Goal: Task Accomplishment & Management: Manage account settings

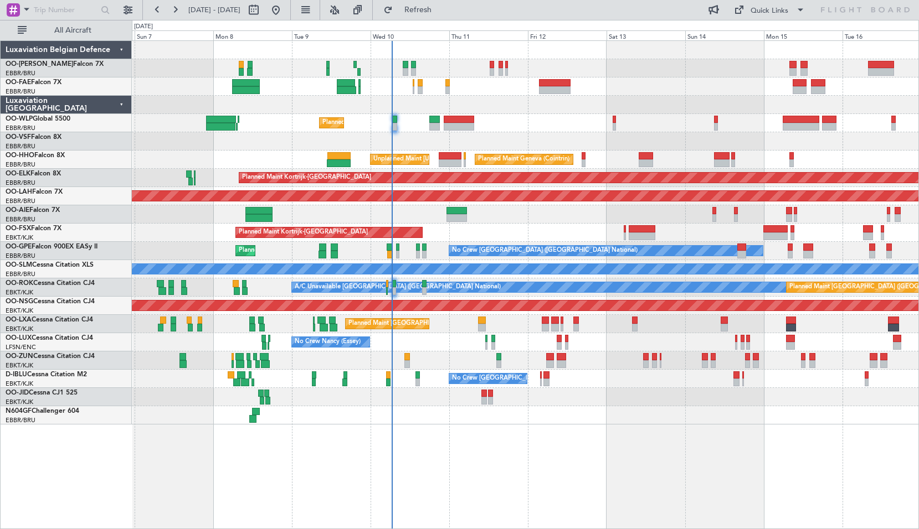
click at [551, 117] on div "Planned Maint Liege" at bounding box center [525, 123] width 786 height 18
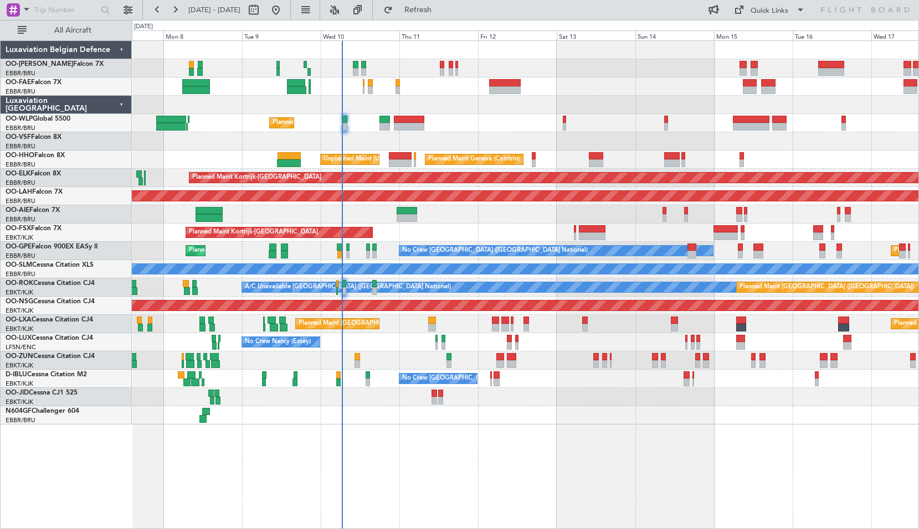
click at [579, 132] on div "Planned Maint Liege" at bounding box center [525, 123] width 786 height 18
click at [262, 8] on button at bounding box center [254, 10] width 18 height 18
select select "9"
select select "2025"
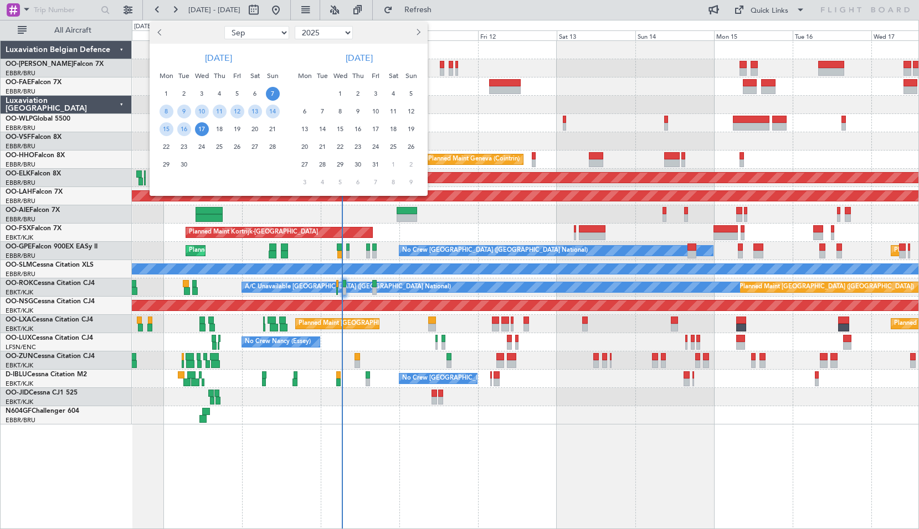
click at [392, 129] on span "18" at bounding box center [394, 129] width 14 height 14
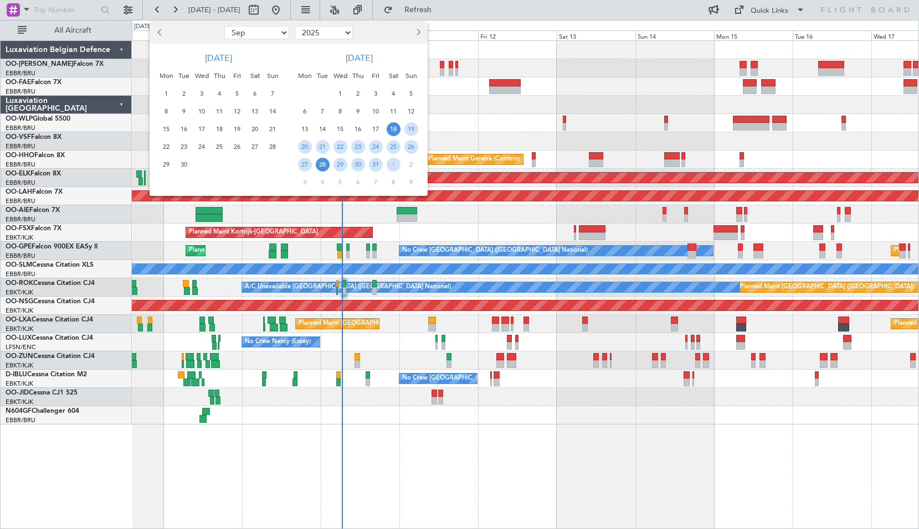
click at [323, 165] on span "28" at bounding box center [323, 165] width 14 height 14
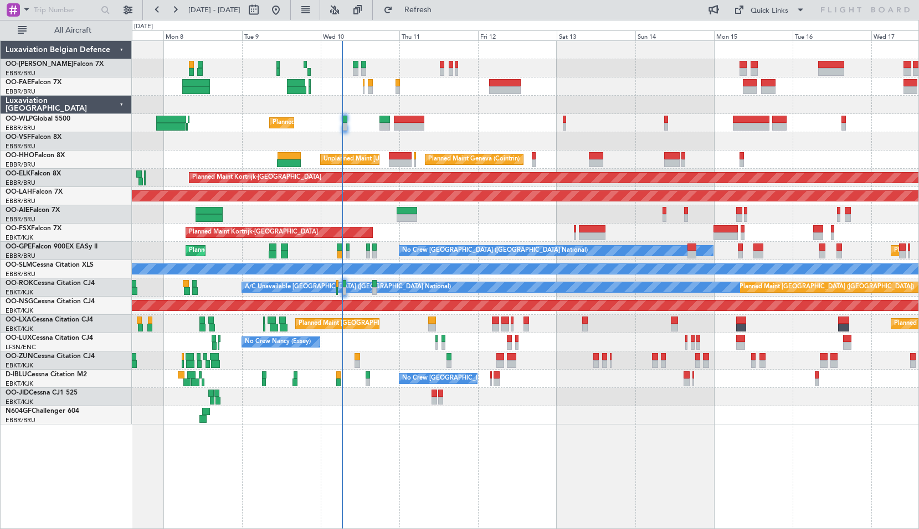
select select "10"
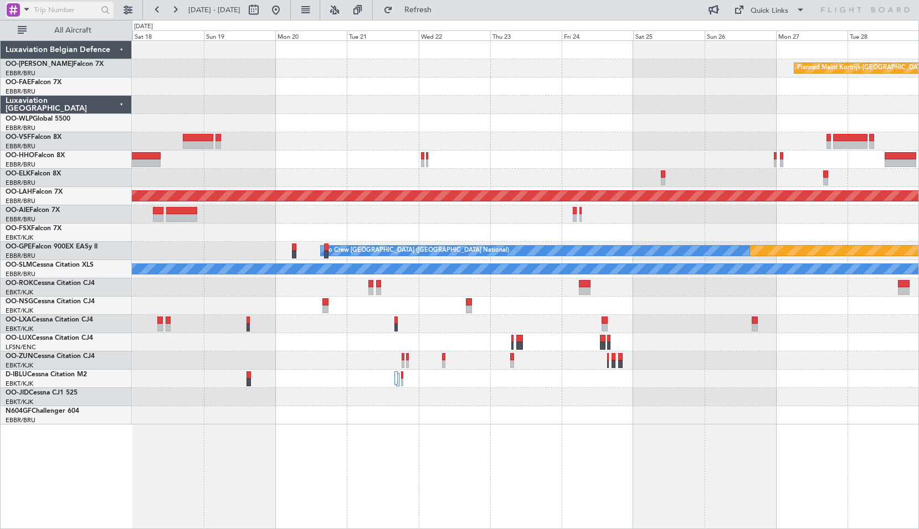
click at [28, 12] on span at bounding box center [26, 9] width 13 height 14
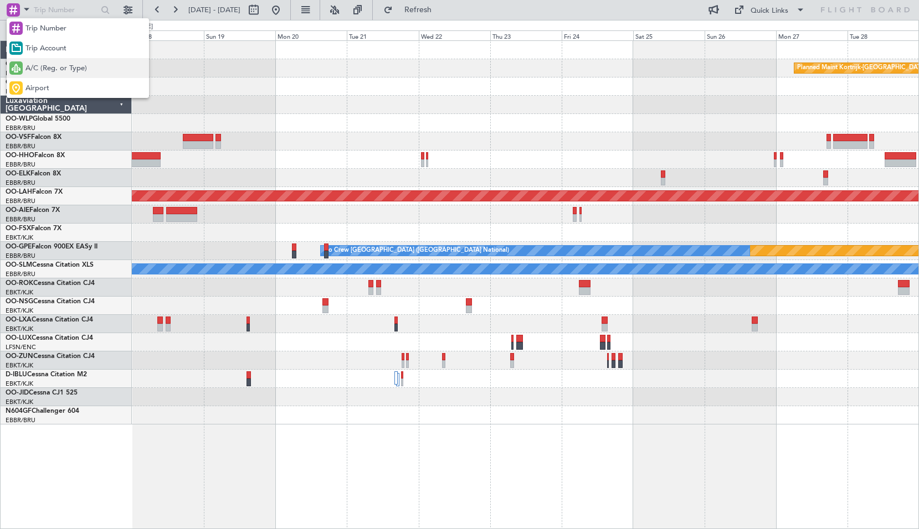
click at [19, 66] on div at bounding box center [15, 67] width 13 height 13
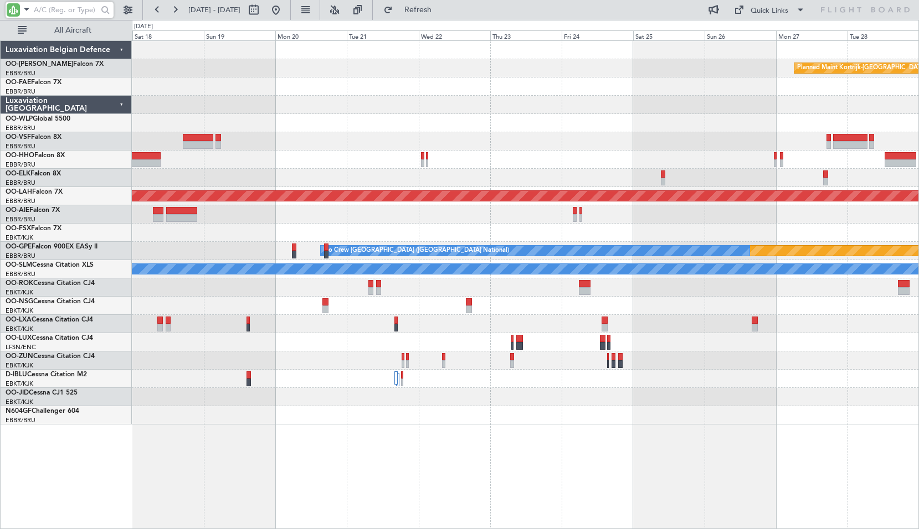
click at [49, 12] on input "text" at bounding box center [66, 10] width 64 height 17
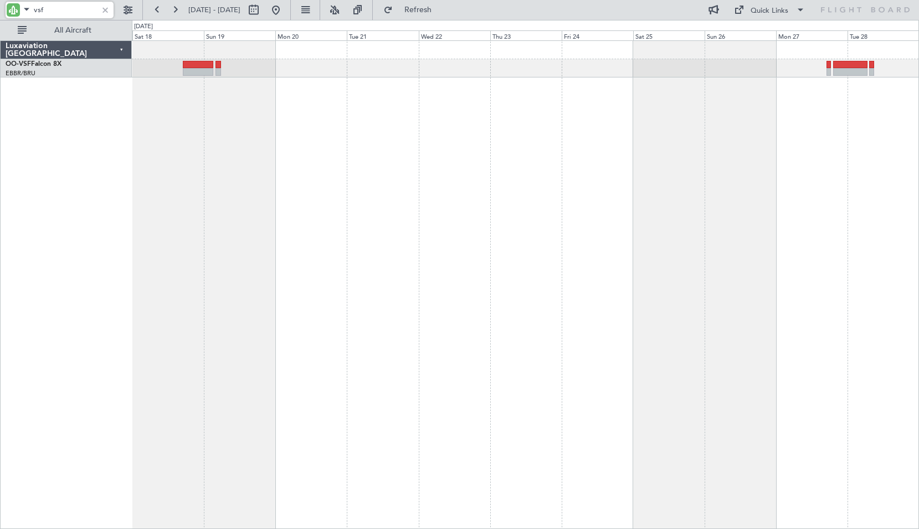
type input "vsf"
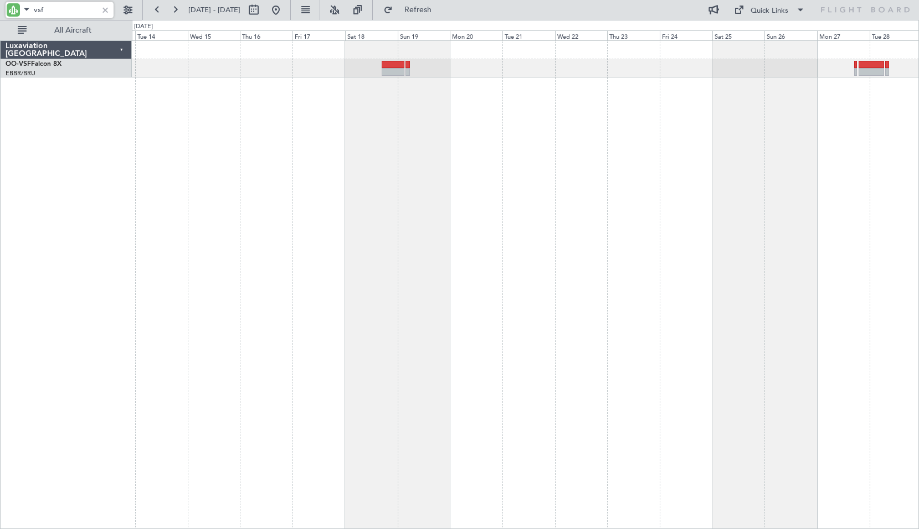
click at [388, 118] on div at bounding box center [525, 284] width 787 height 489
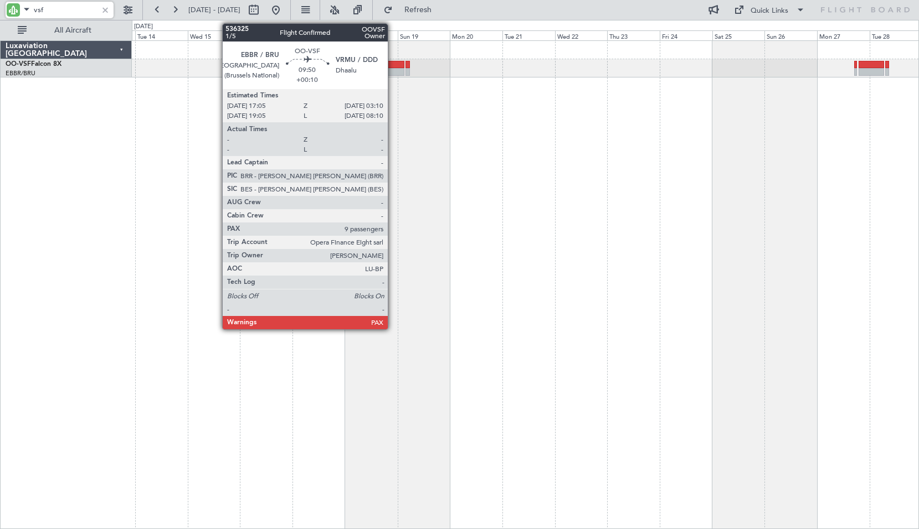
click at [393, 68] on div at bounding box center [393, 65] width 22 height 8
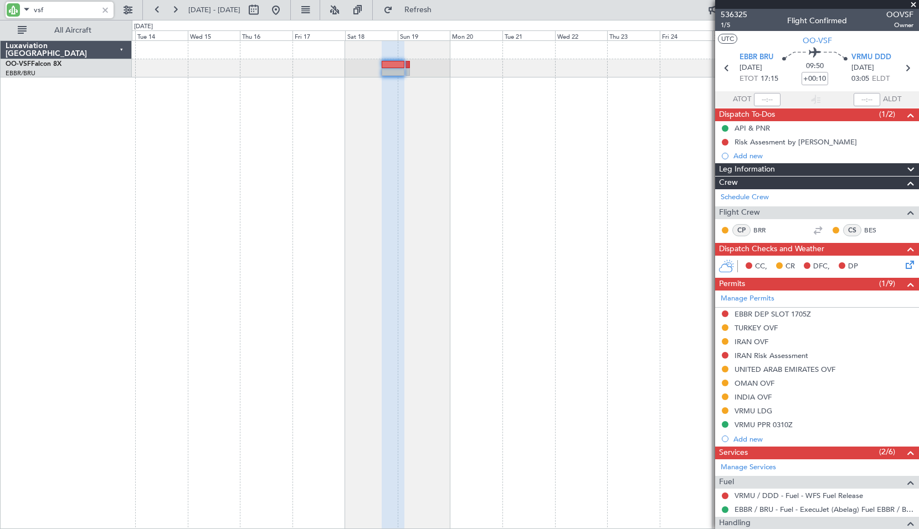
click at [306, 157] on div at bounding box center [525, 284] width 787 height 489
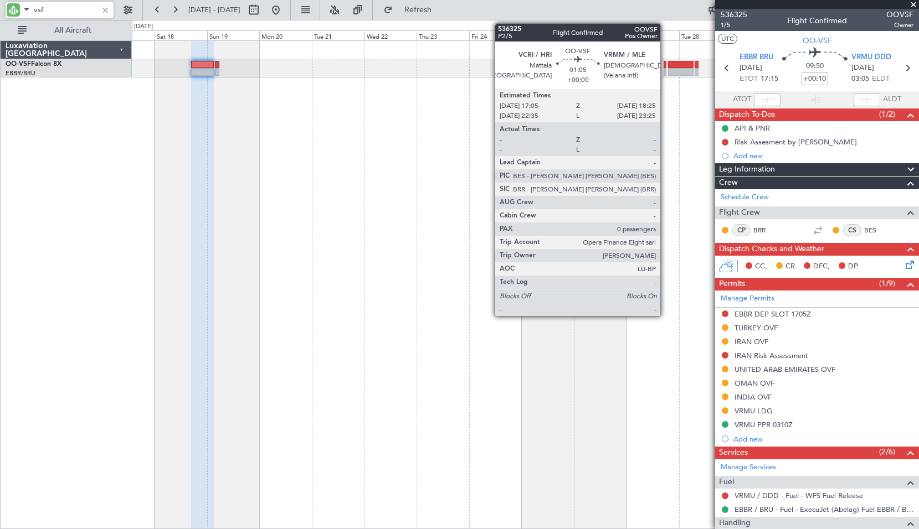
click at [665, 61] on div at bounding box center [664, 65] width 3 height 8
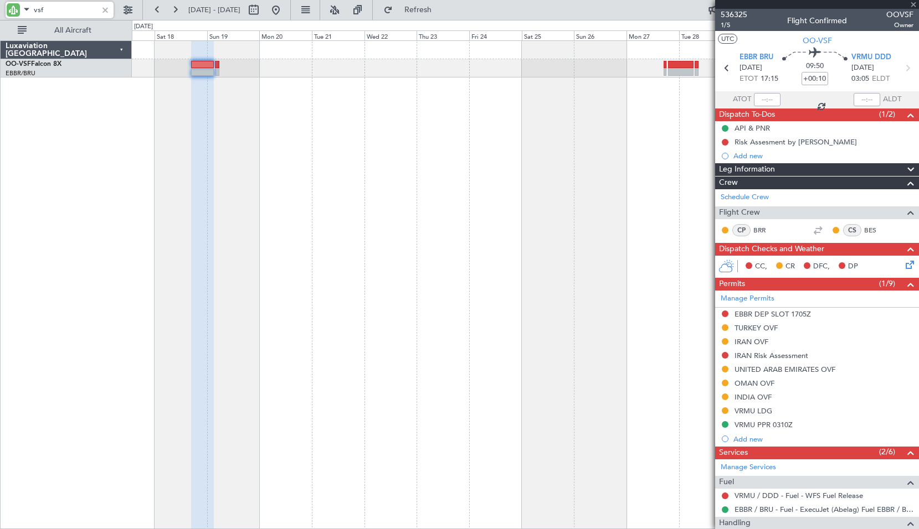
type input "0"
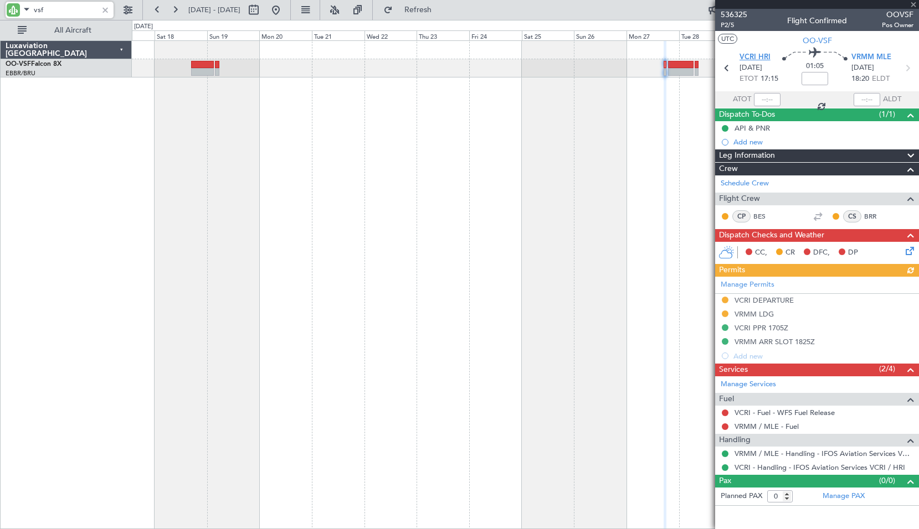
click at [759, 57] on span "VCRI HRI" at bounding box center [754, 57] width 31 height 11
click at [580, 287] on div at bounding box center [525, 284] width 787 height 489
click at [106, 10] on div at bounding box center [105, 10] width 12 height 12
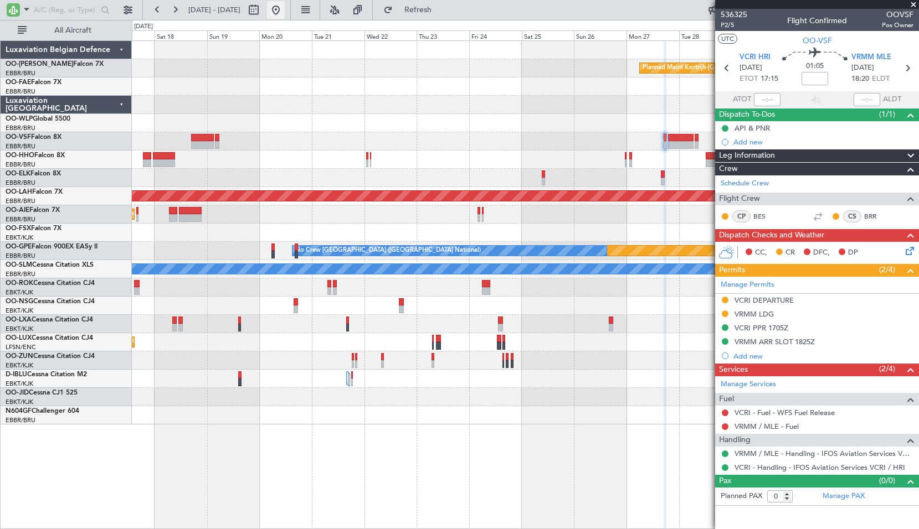
click at [285, 11] on button at bounding box center [276, 10] width 18 height 18
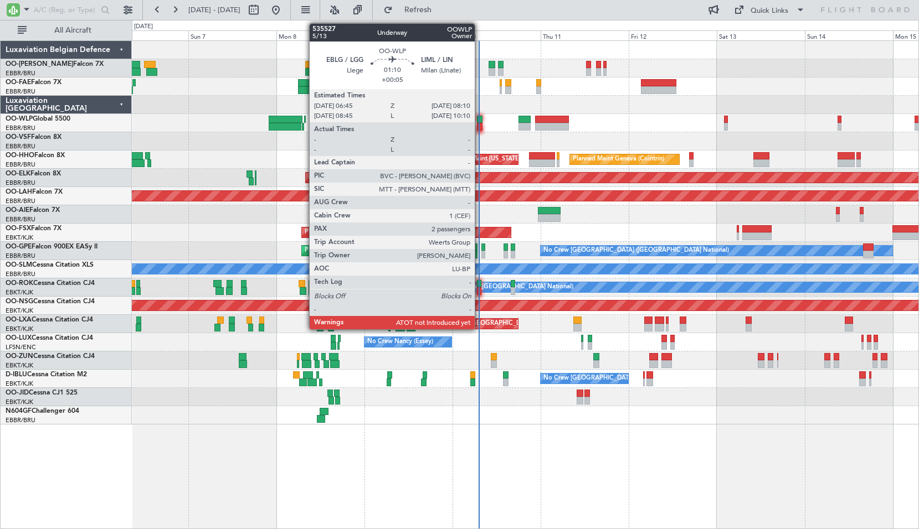
click at [480, 117] on div at bounding box center [480, 120] width 6 height 8
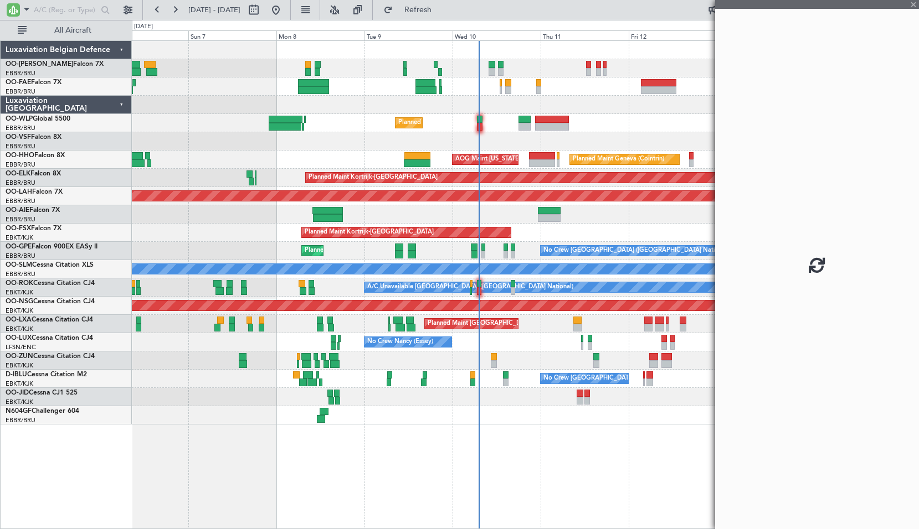
click at [488, 122] on div "Planned Maint Liege" at bounding box center [525, 123] width 786 height 18
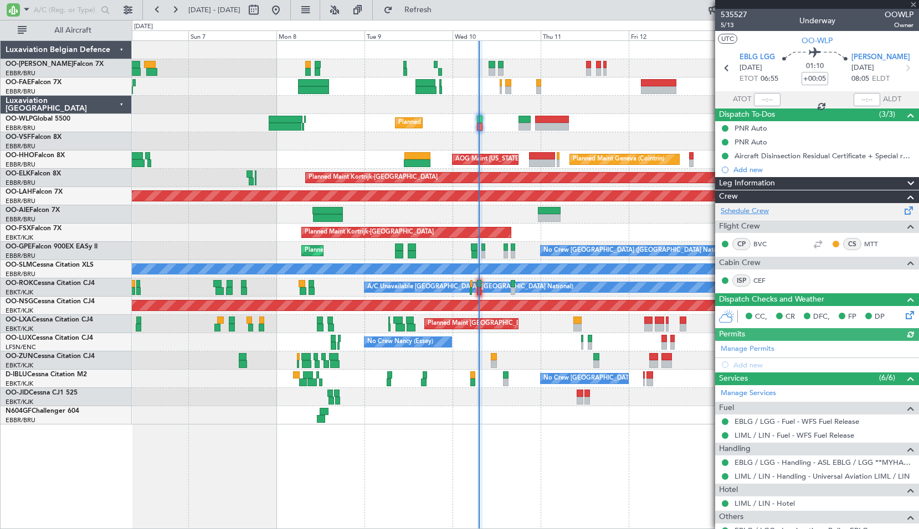
click at [742, 212] on link "Schedule Crew" at bounding box center [744, 211] width 48 height 11
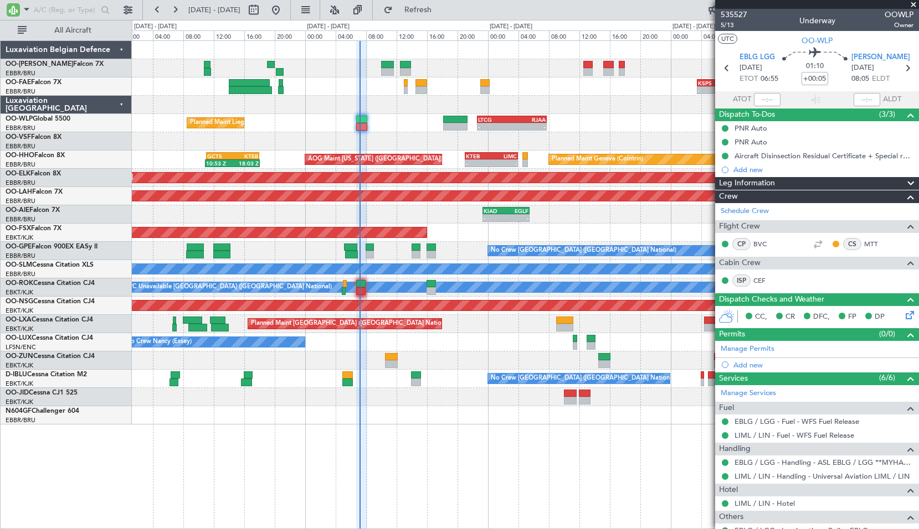
click at [910, 4] on span at bounding box center [913, 5] width 11 height 10
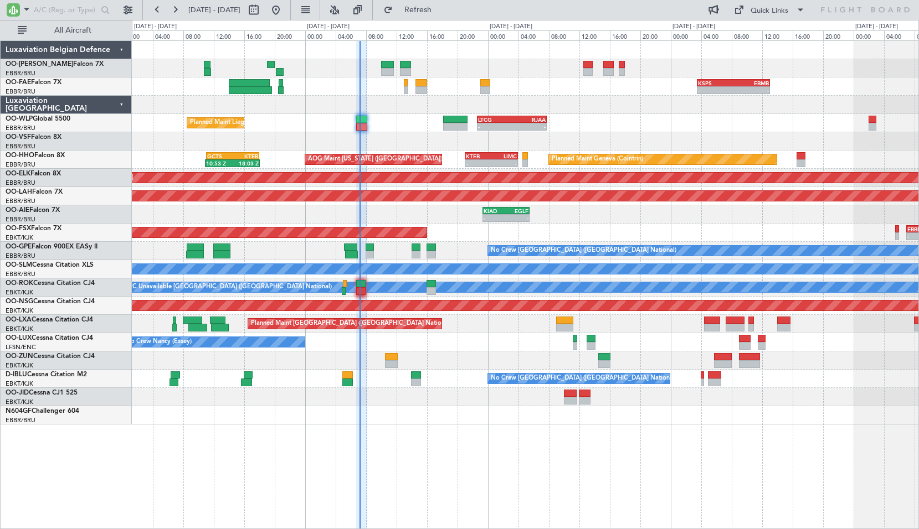
type input "0"
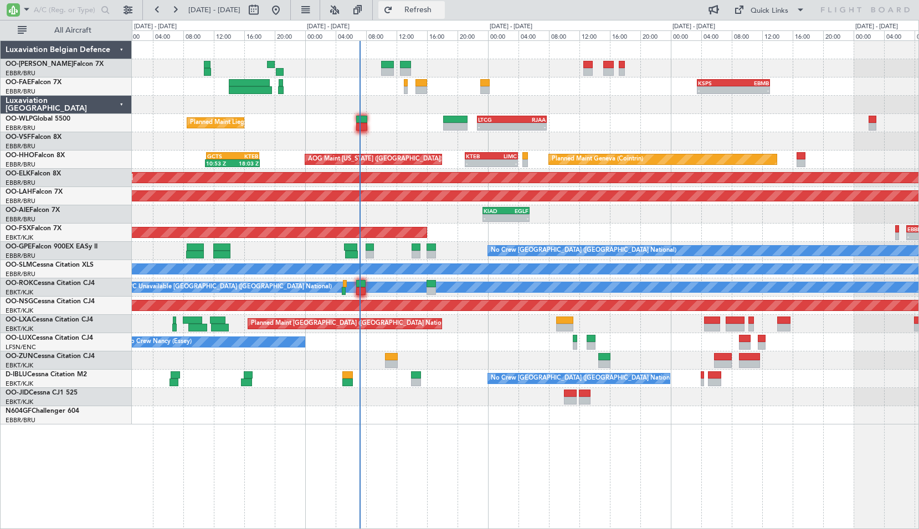
click at [441, 8] on span "Refresh" at bounding box center [418, 10] width 47 height 8
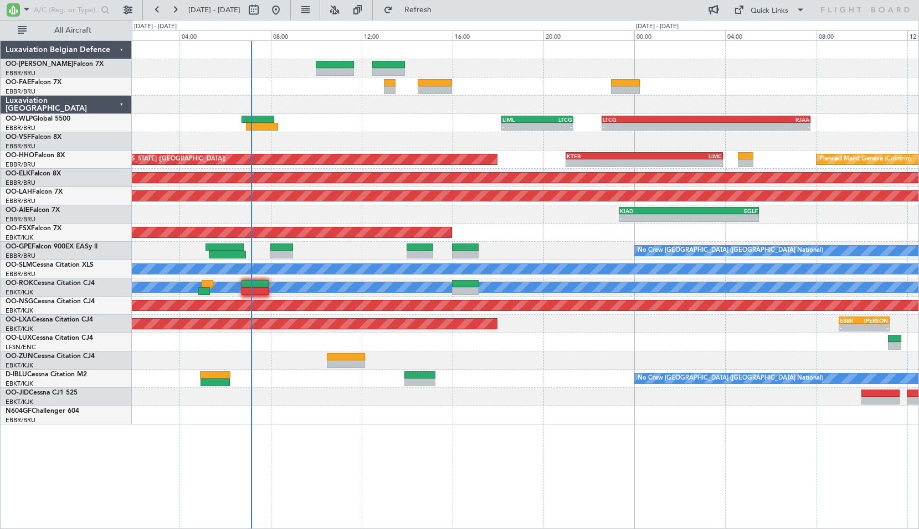
click at [372, 126] on div "- - LIML 18:10 Z LTCG 21:20 Z - - LTCG 22:35 Z RJAA 07:45 Z" at bounding box center [525, 123] width 786 height 18
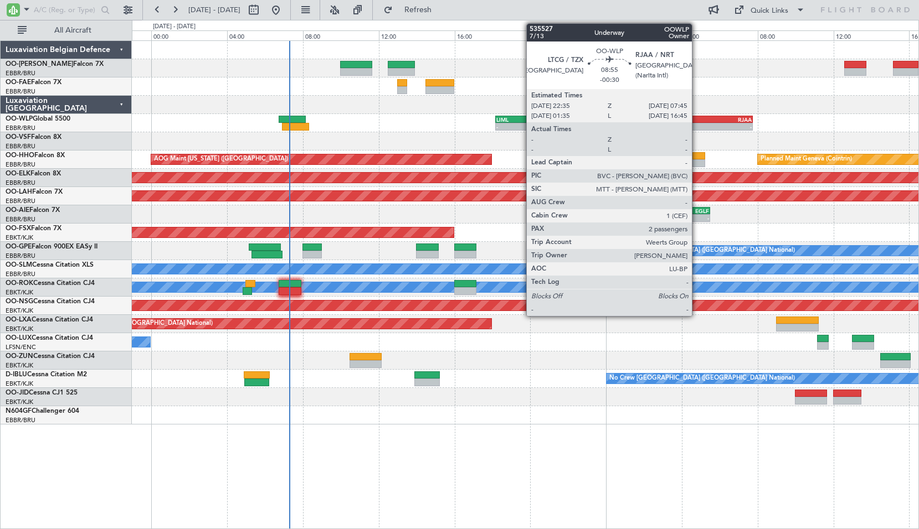
click at [697, 126] on div "-" at bounding box center [709, 126] width 86 height 7
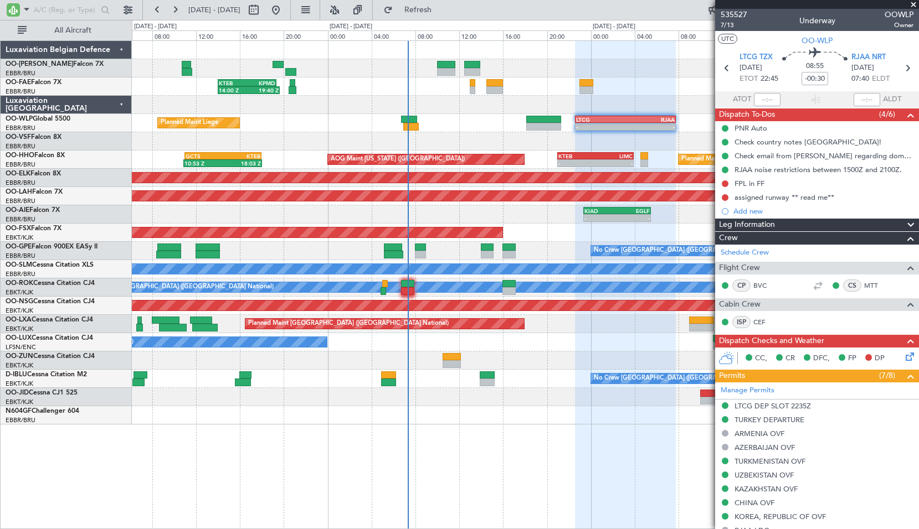
drag, startPoint x: 913, startPoint y: 1, endPoint x: 873, endPoint y: 7, distance: 40.4
click at [913, 1] on span at bounding box center [913, 5] width 11 height 10
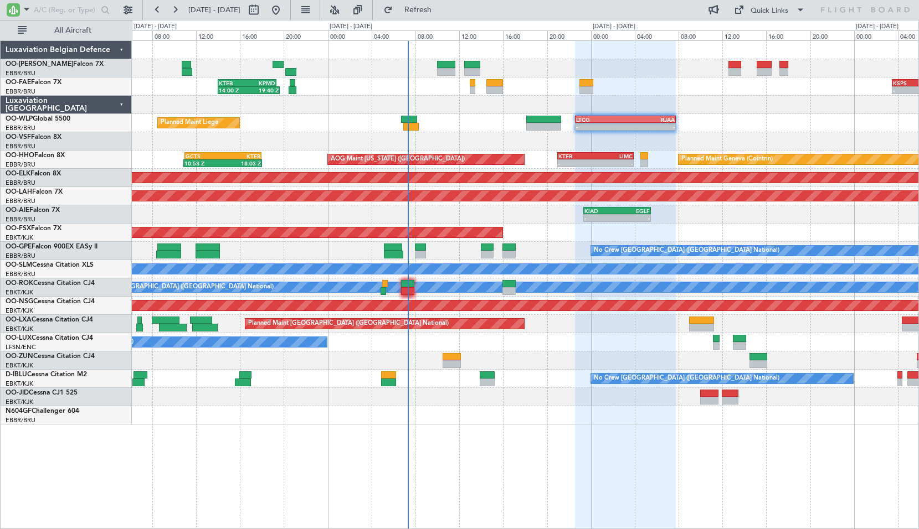
type input "0"
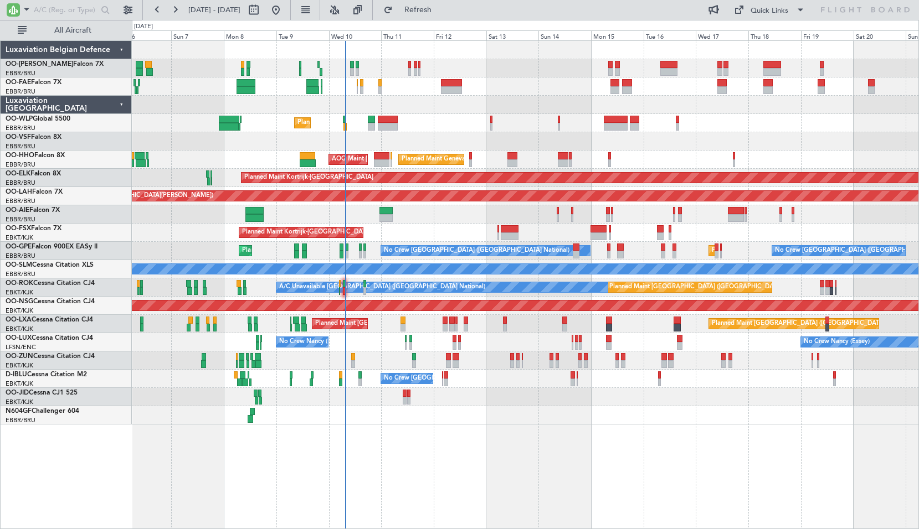
click at [556, 87] on div "Owner Melsbroek Air Base" at bounding box center [525, 87] width 786 height 18
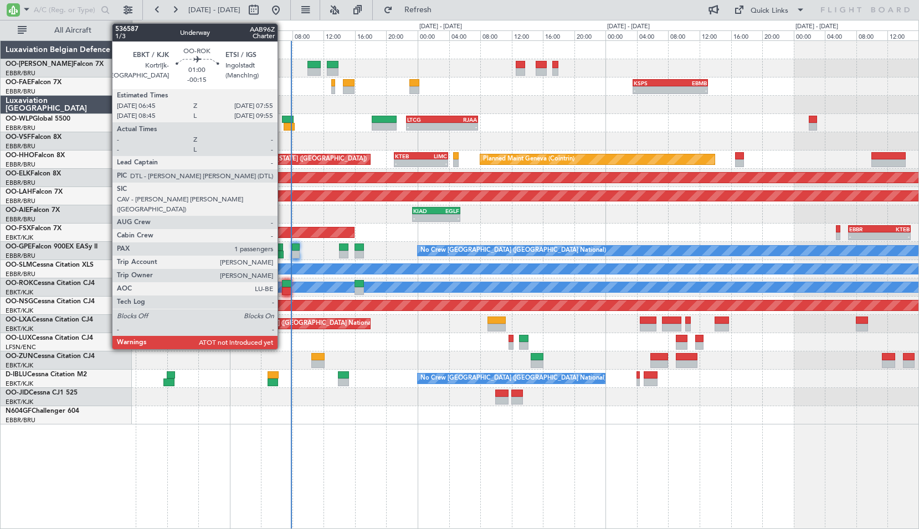
click at [282, 289] on div at bounding box center [286, 291] width 9 height 8
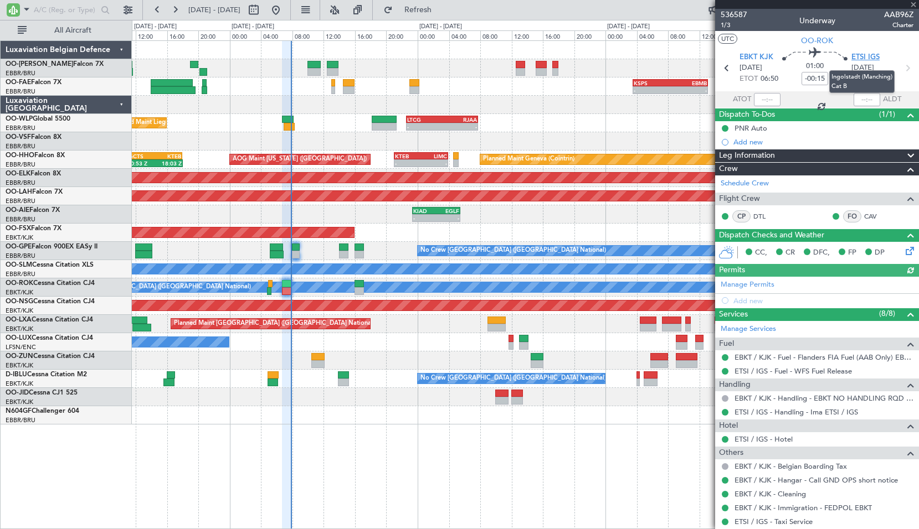
click at [861, 53] on span "ETSI IGS" at bounding box center [865, 57] width 28 height 11
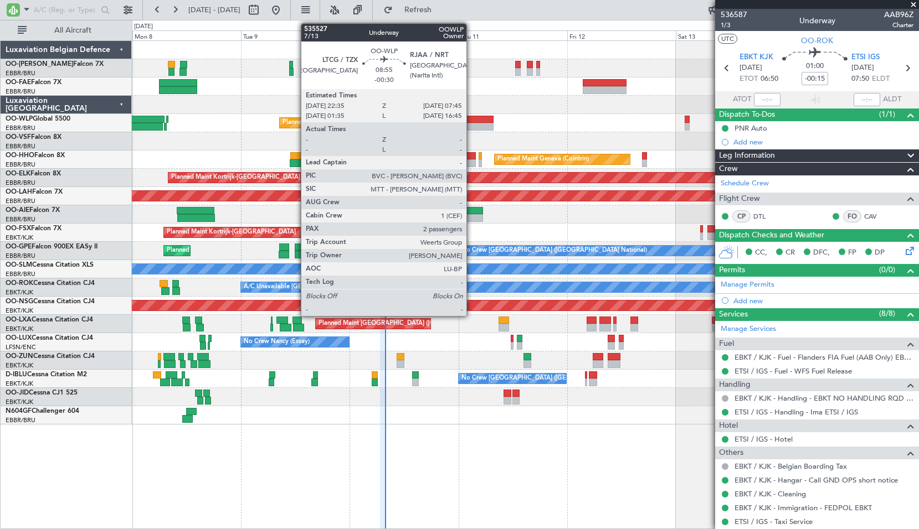
click at [471, 122] on div at bounding box center [472, 120] width 42 height 8
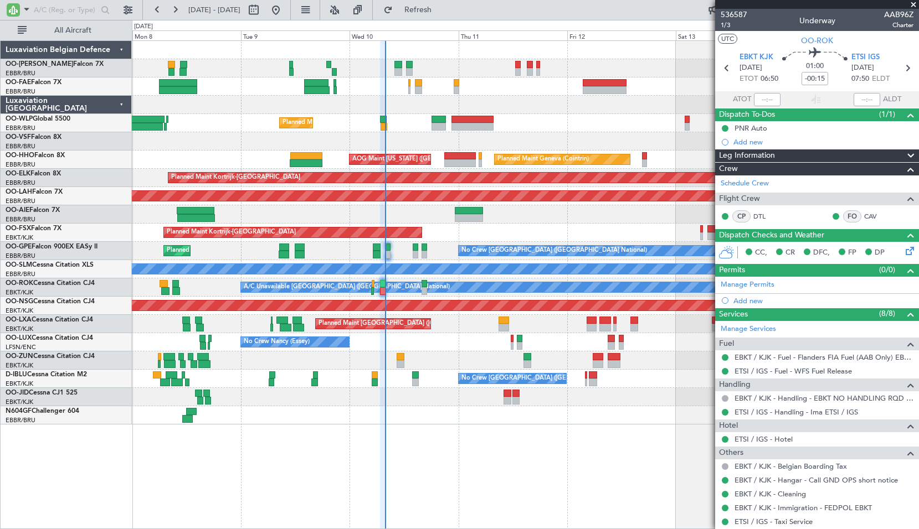
click at [548, 128] on div "Planned Maint Liege - - RJAA 06:00 Z UBBB 16:55 Z" at bounding box center [525, 123] width 786 height 18
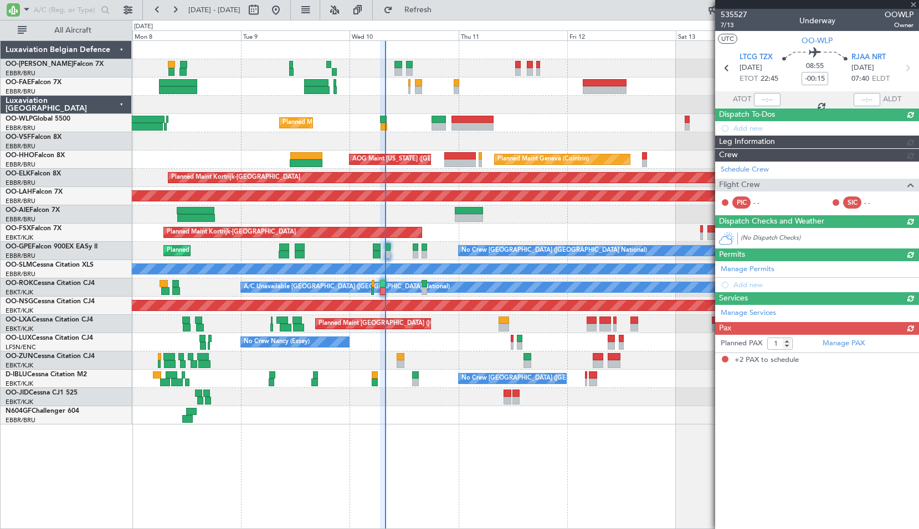
type input "-00:30"
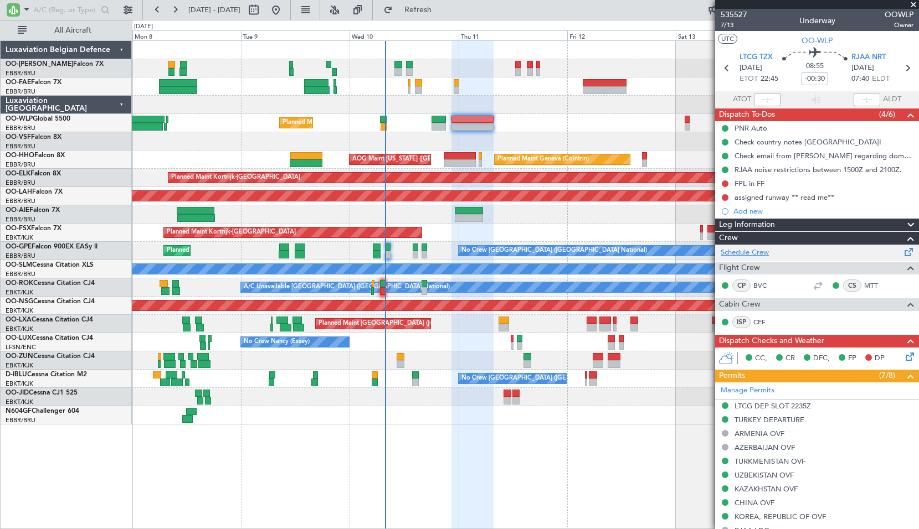
click at [744, 255] on link "Schedule Crew" at bounding box center [744, 253] width 48 height 11
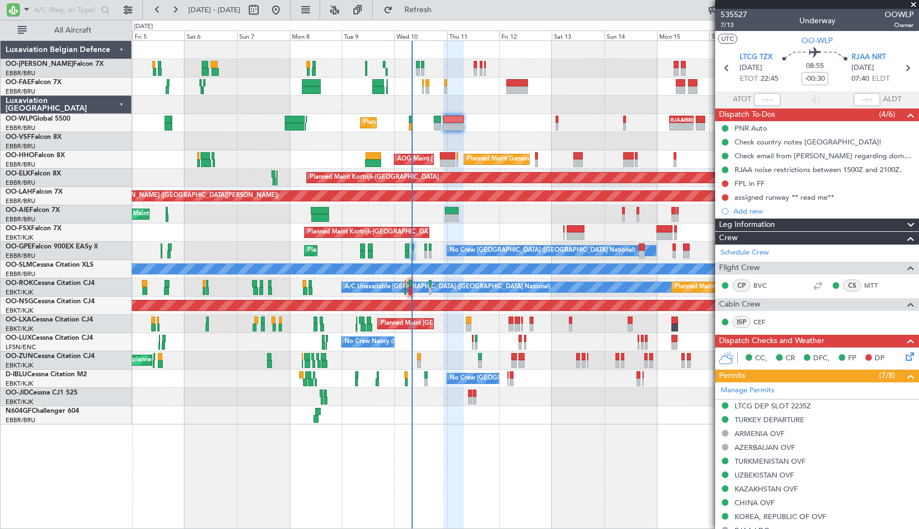
click at [555, 419] on div at bounding box center [525, 415] width 786 height 18
click at [912, 3] on span at bounding box center [913, 5] width 11 height 10
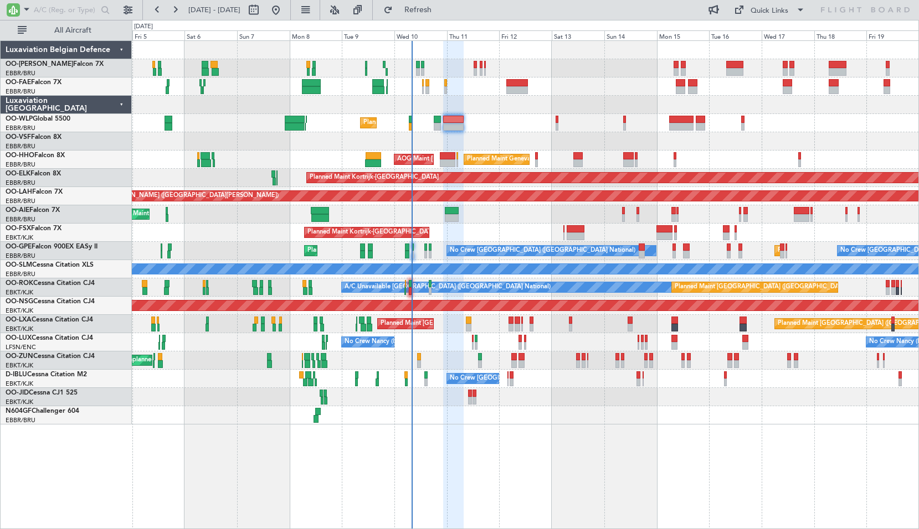
type input "0"
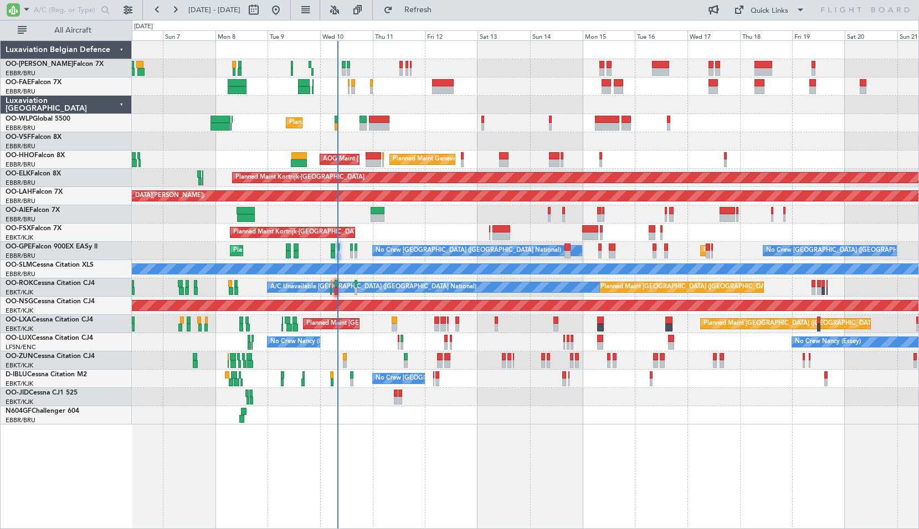
click at [454, 447] on div "Owner Melsbroek Air Base Planned Maint Brussels (Brussels National) Owner Melsb…" at bounding box center [525, 284] width 787 height 489
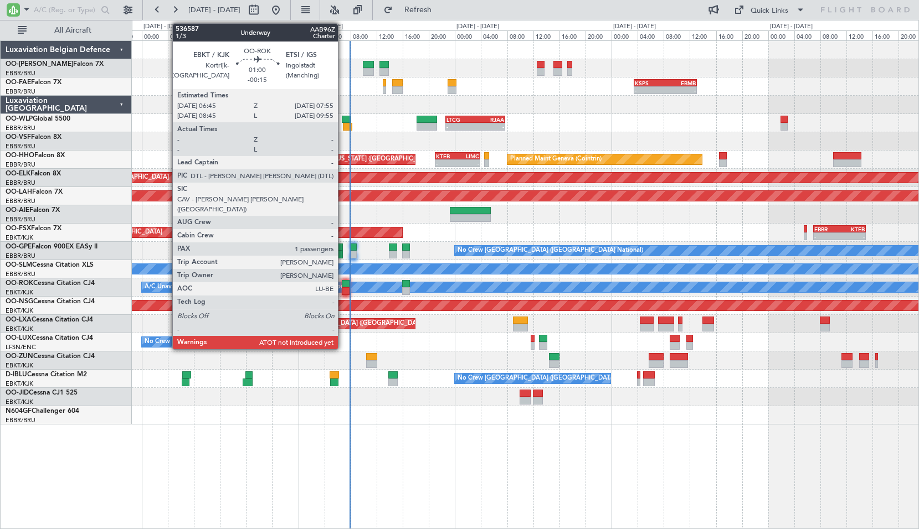
click at [343, 286] on div at bounding box center [346, 284] width 8 height 8
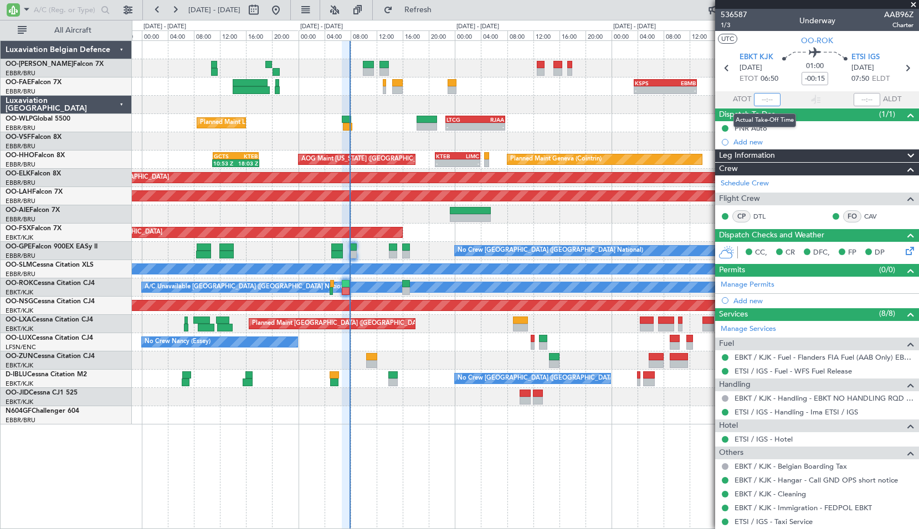
click at [762, 99] on input "text" at bounding box center [767, 99] width 27 height 13
type input "07:43"
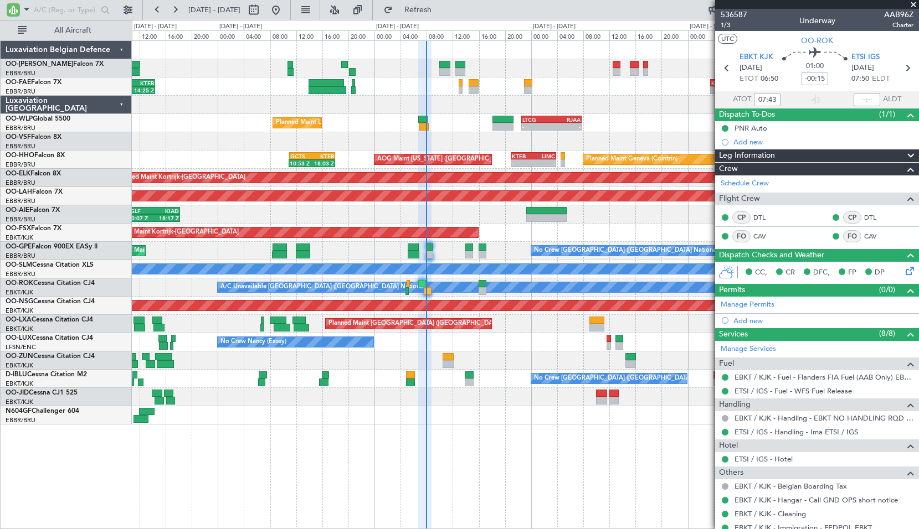
click at [914, 4] on span at bounding box center [913, 5] width 11 height 10
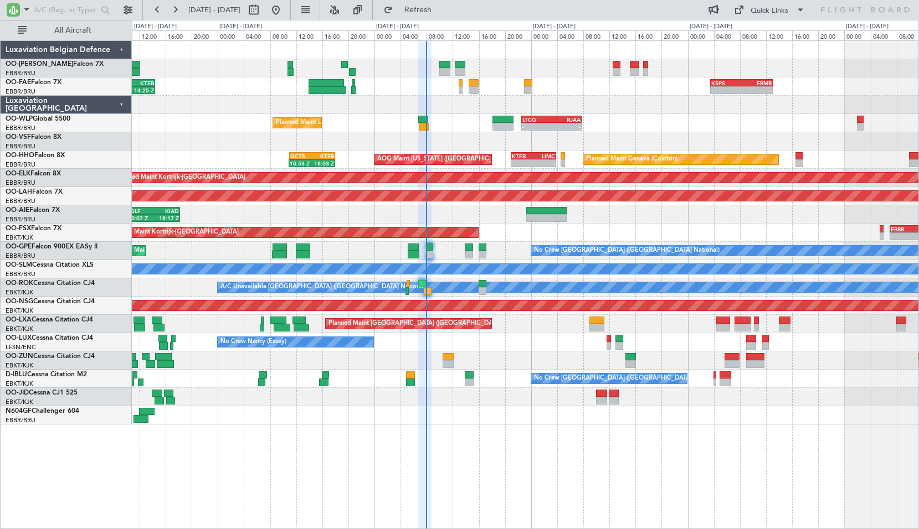
type input "0"
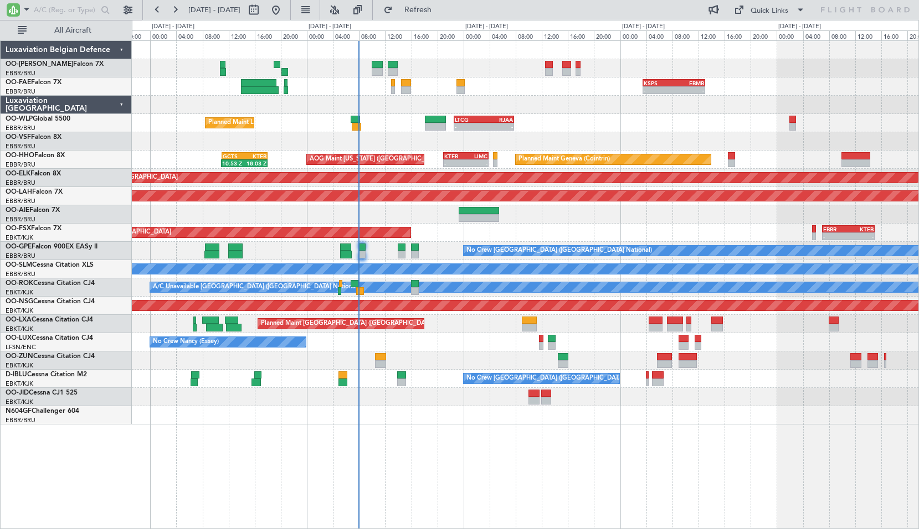
click at [529, 464] on div "- - KSPS 03:30 Z EBMB 13:05 Z EBMB 06:00 Z KTEB 14:25 Z 06:00 Z 14:25 Z Planned…" at bounding box center [525, 284] width 787 height 489
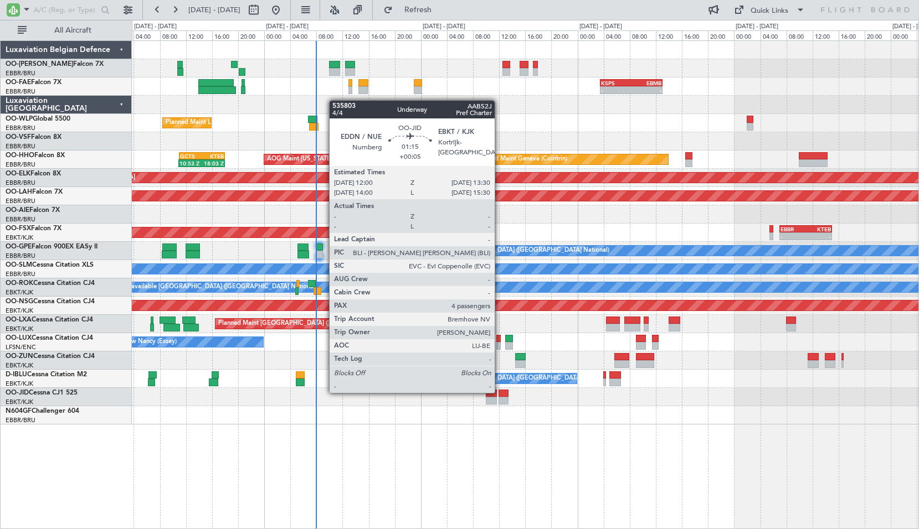
click at [500, 392] on div at bounding box center [503, 394] width 10 height 8
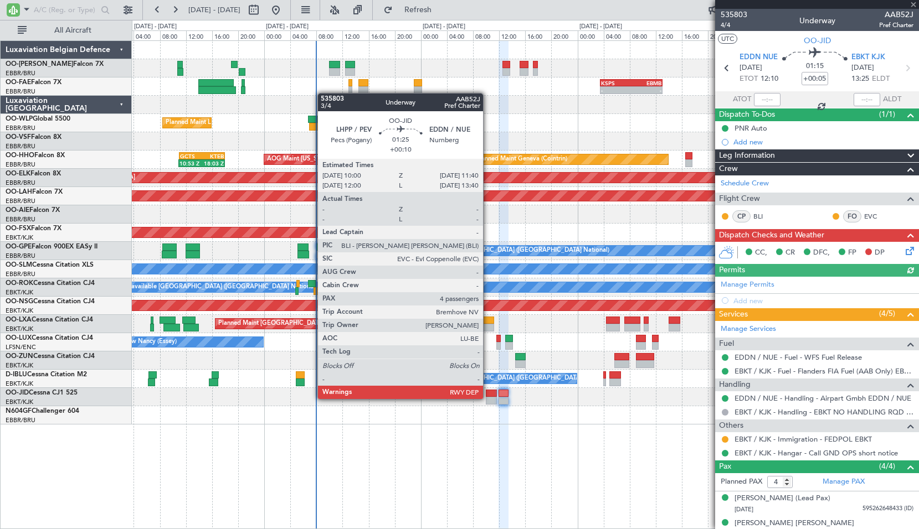
click at [488, 398] on div at bounding box center [491, 401] width 11 height 8
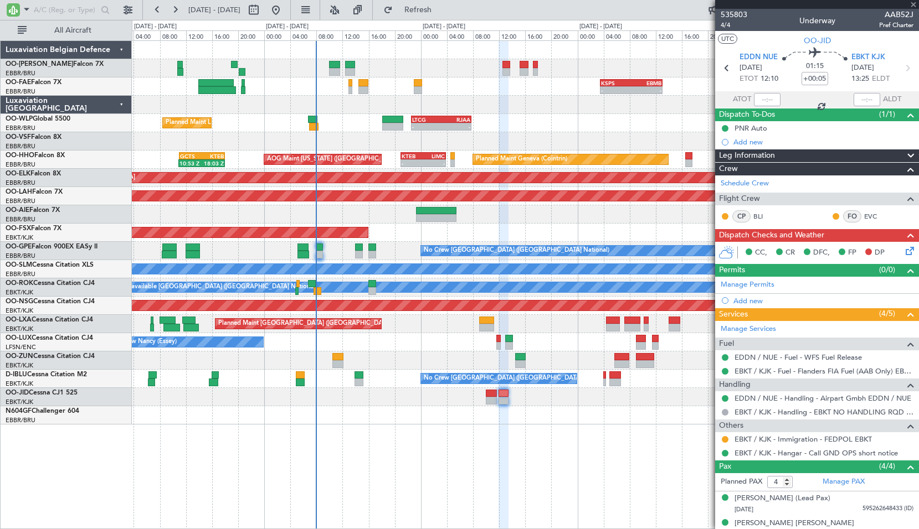
type input "+00:10"
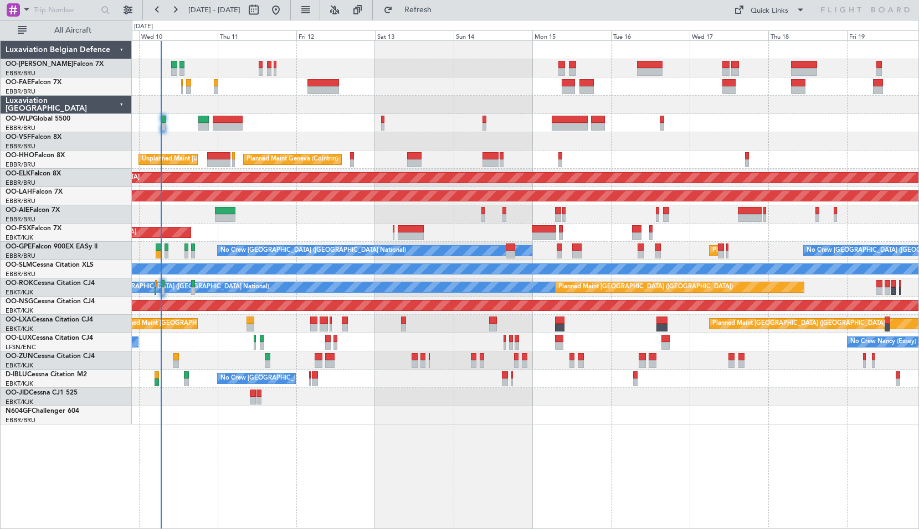
click at [389, 473] on div "Planned Maint Liege Planned Maint Geneva (Cointrin) Unplanned Maint New York (T…" at bounding box center [525, 284] width 787 height 489
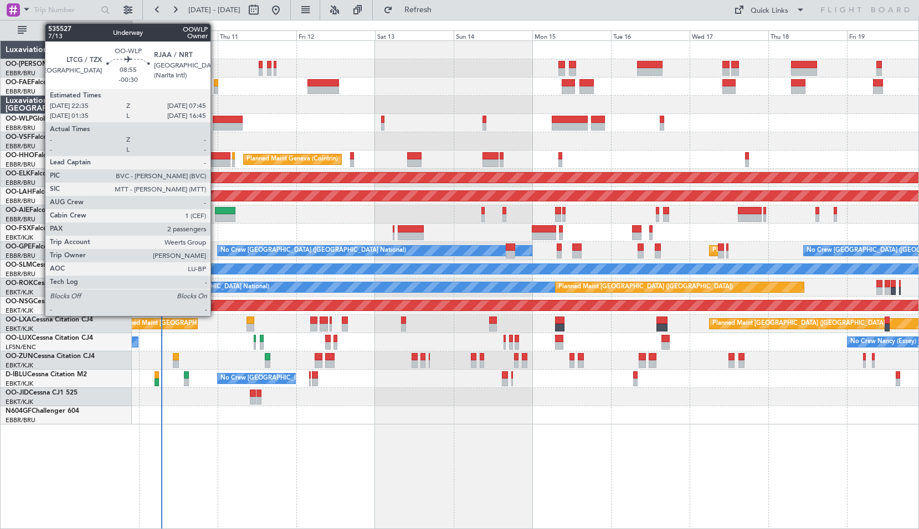
click at [215, 123] on div at bounding box center [228, 127] width 30 height 8
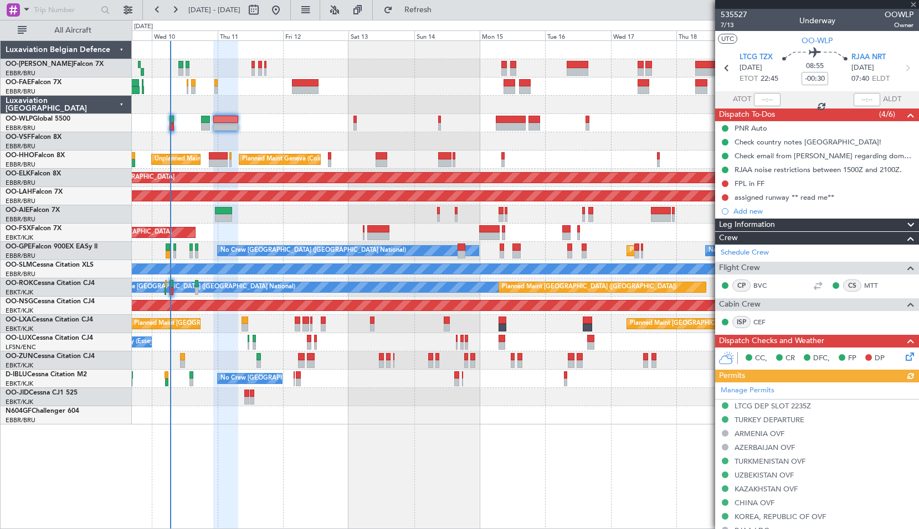
scroll to position [111, 0]
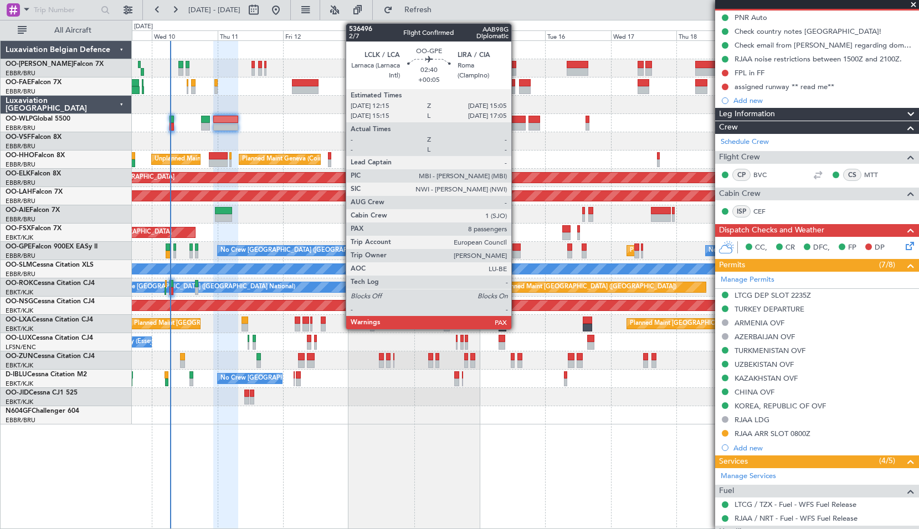
click at [516, 249] on div at bounding box center [516, 248] width 8 height 8
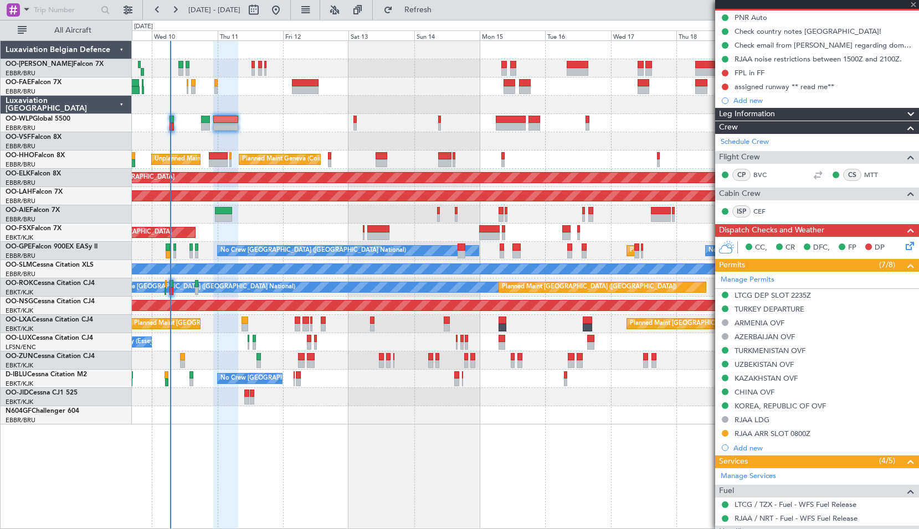
click at [536, 248] on div "No Crew Brussels (Brussels National) Planned Maint Brussels (Brussels National)…" at bounding box center [525, 251] width 786 height 18
type input "+00:05"
type input "8"
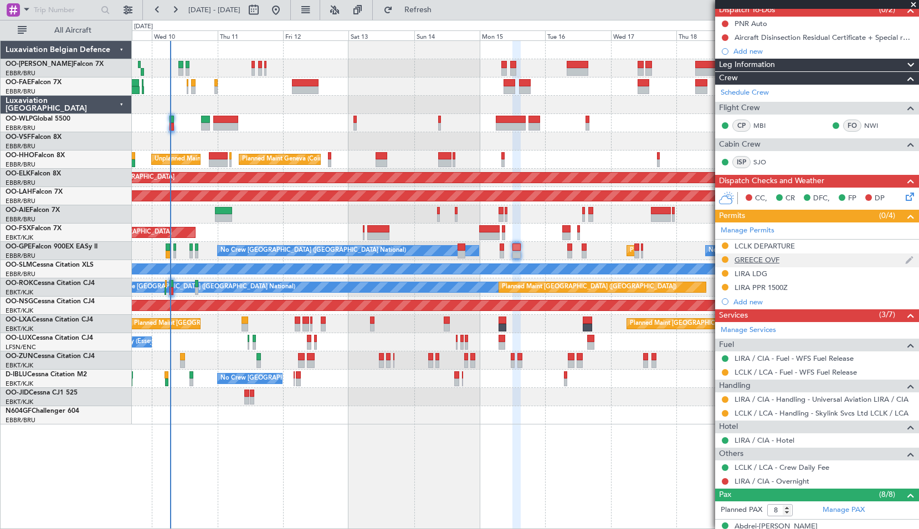
scroll to position [0, 0]
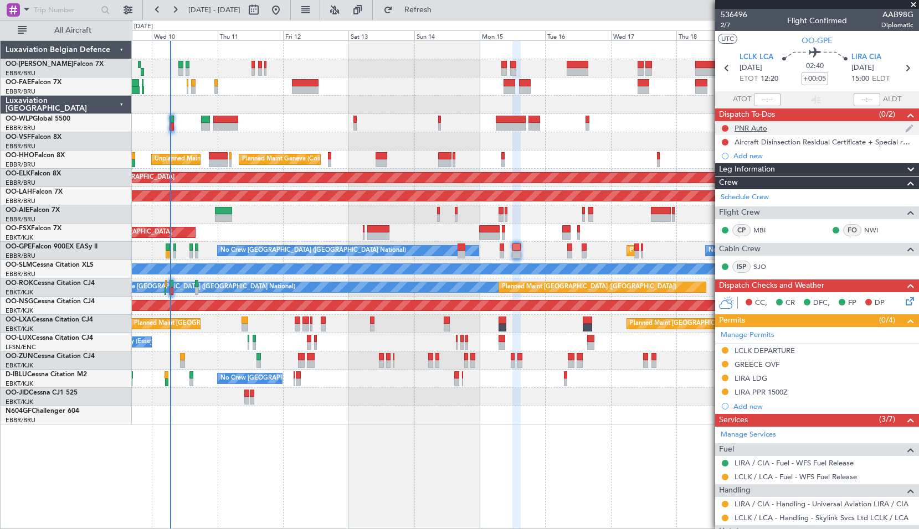
click at [724, 124] on div at bounding box center [724, 128] width 9 height 9
click at [724, 128] on button at bounding box center [725, 128] width 7 height 7
click at [730, 176] on span "Completed" at bounding box center [730, 177] width 37 height 11
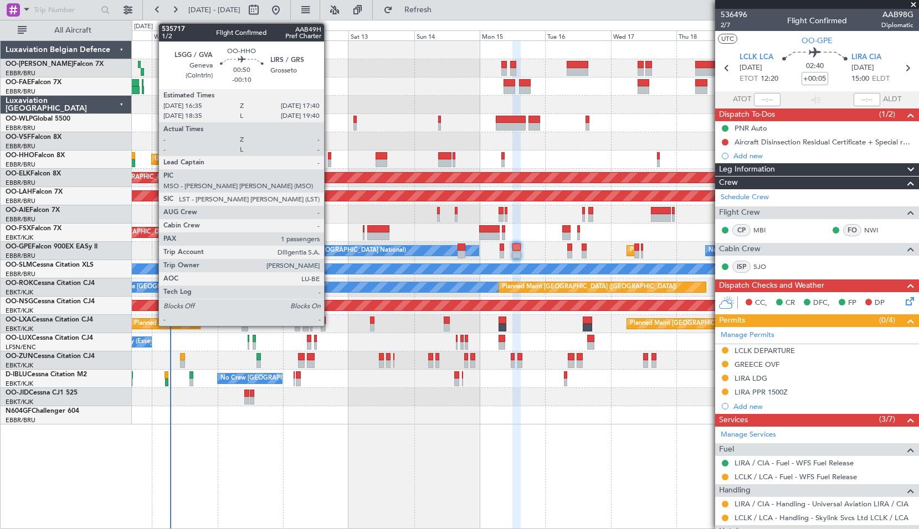
click at [329, 166] on div at bounding box center [329, 163] width 3 height 8
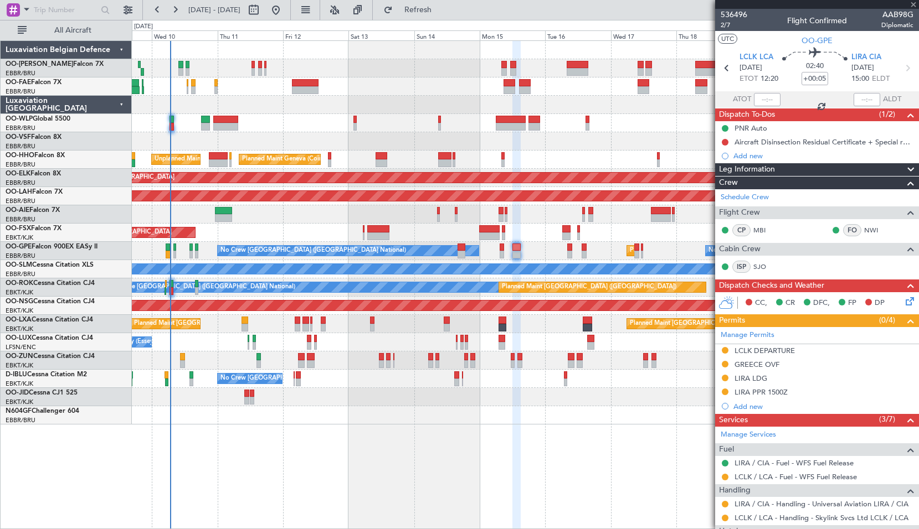
type input "-00:10"
type input "1"
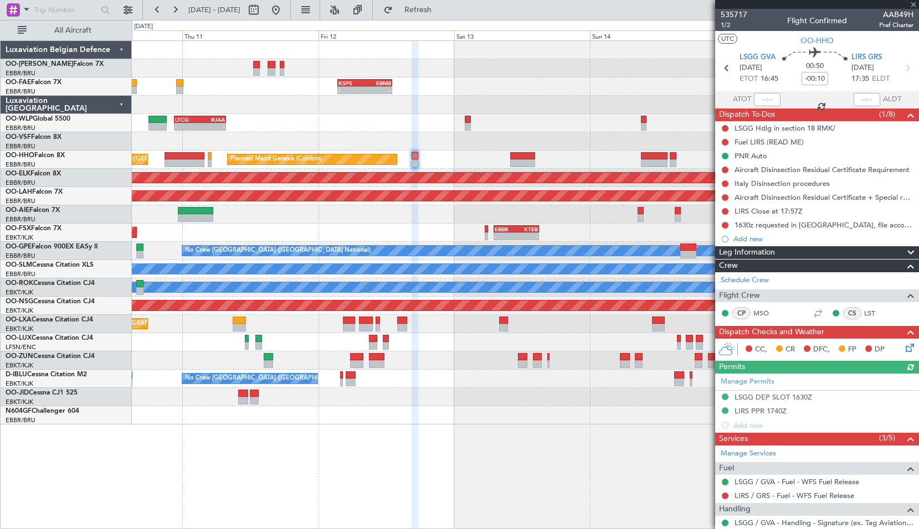
type input "+00:10"
type input "4"
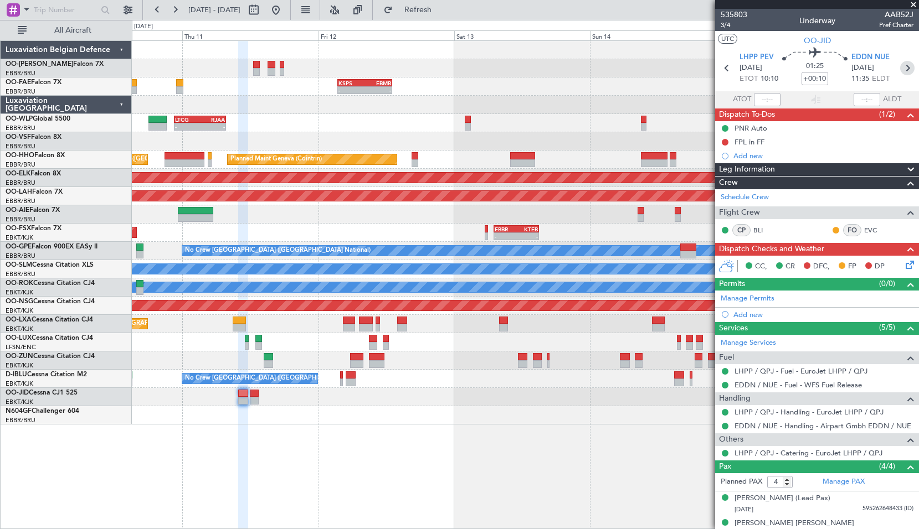
click at [900, 67] on icon at bounding box center [907, 68] width 14 height 14
type input "+00:05"
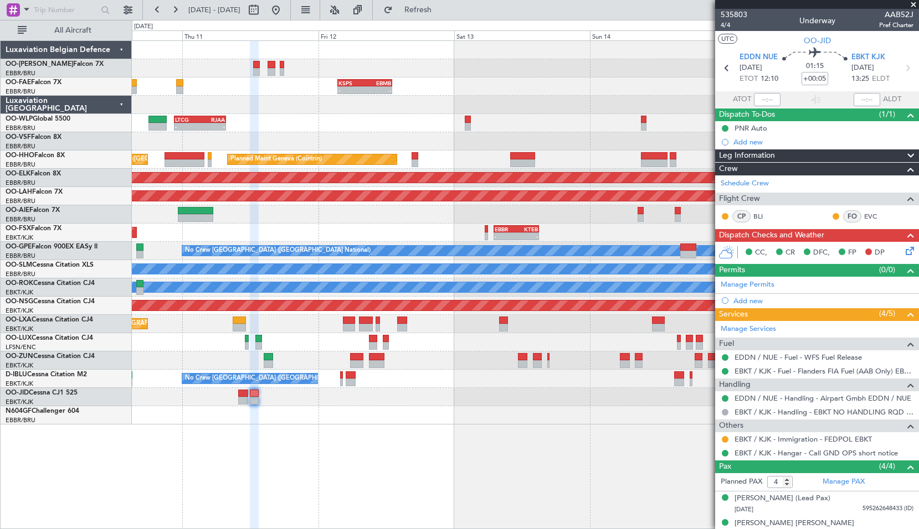
click at [914, 2] on span at bounding box center [913, 5] width 11 height 10
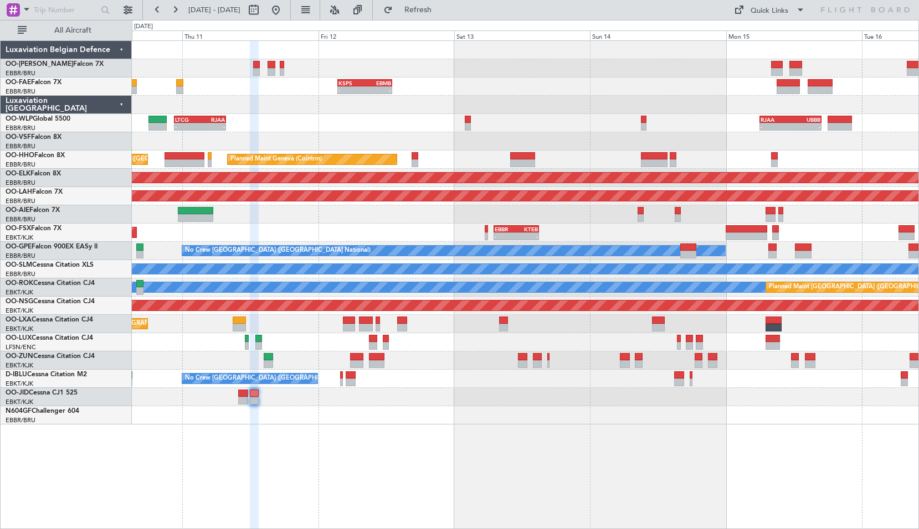
type input "0"
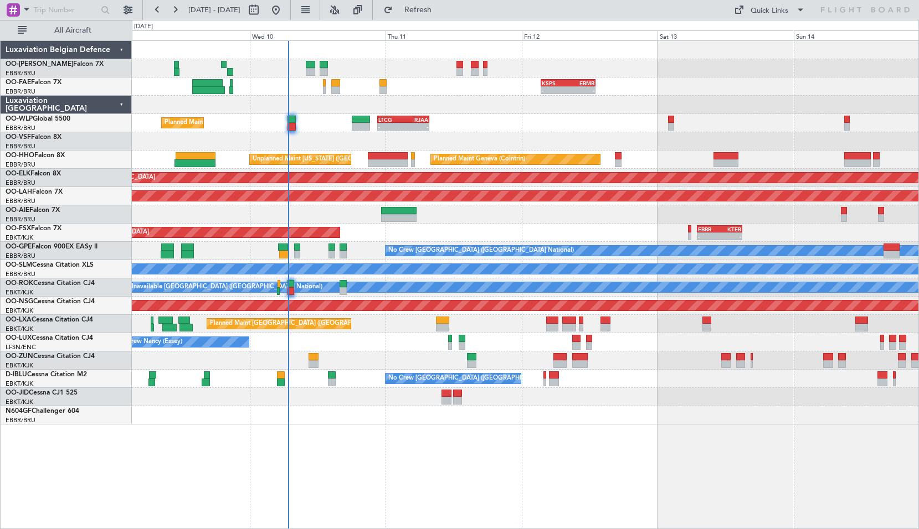
click at [614, 399] on div "- - KSPS 03:30 Z EBMB 13:05 Z EBMB 06:00 Z KTEB 14:25 Z 06:00 Z 14:25 Z - - LTC…" at bounding box center [525, 233] width 786 height 384
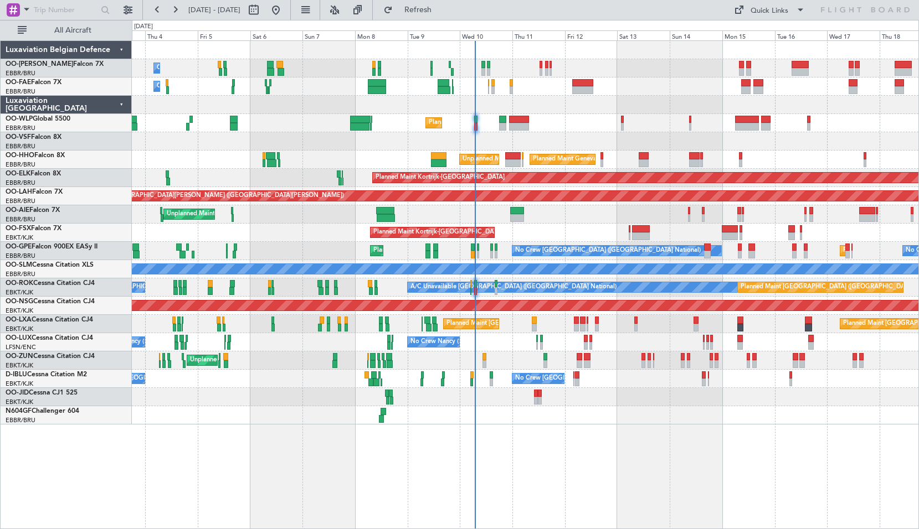
click at [732, 439] on div "Owner Melsbroek Air Base Planned Maint Brussels (Brussels National) Owner Melsb…" at bounding box center [525, 284] width 787 height 489
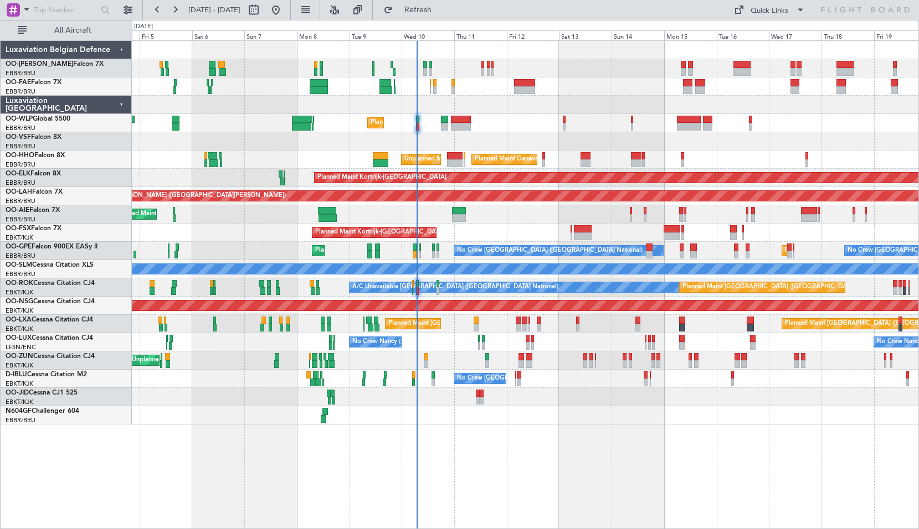
click at [721, 484] on div "Owner Melsbroek Air Base Planned Maint Brussels (Brussels National) Owner Melsb…" at bounding box center [525, 284] width 787 height 489
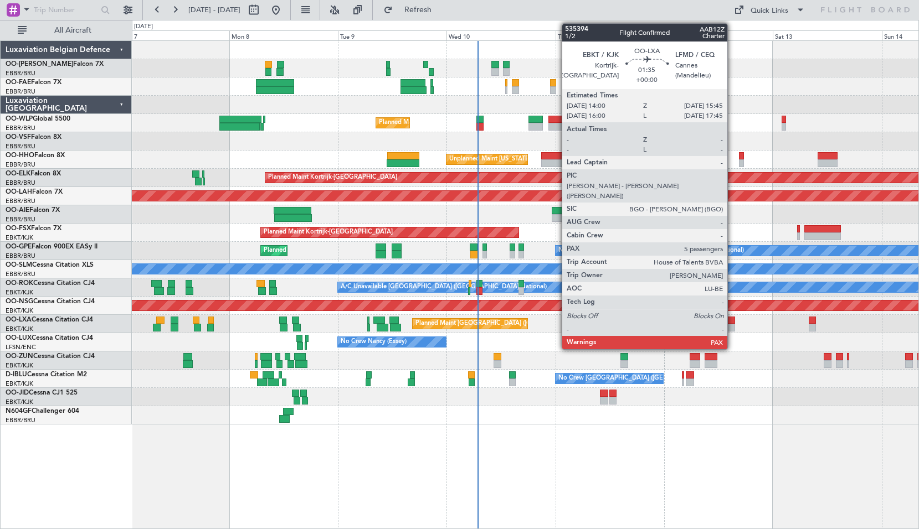
click at [732, 323] on div at bounding box center [731, 321] width 8 height 8
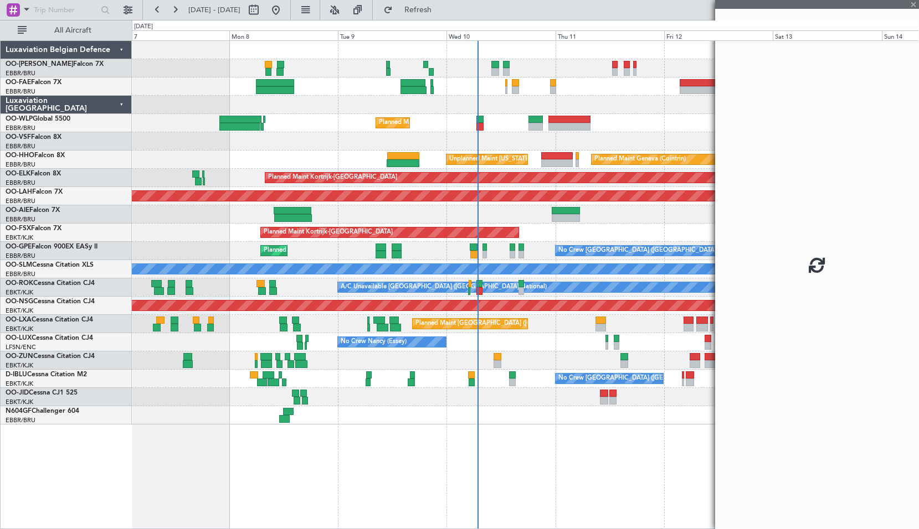
click at [732, 353] on div at bounding box center [817, 264] width 204 height 529
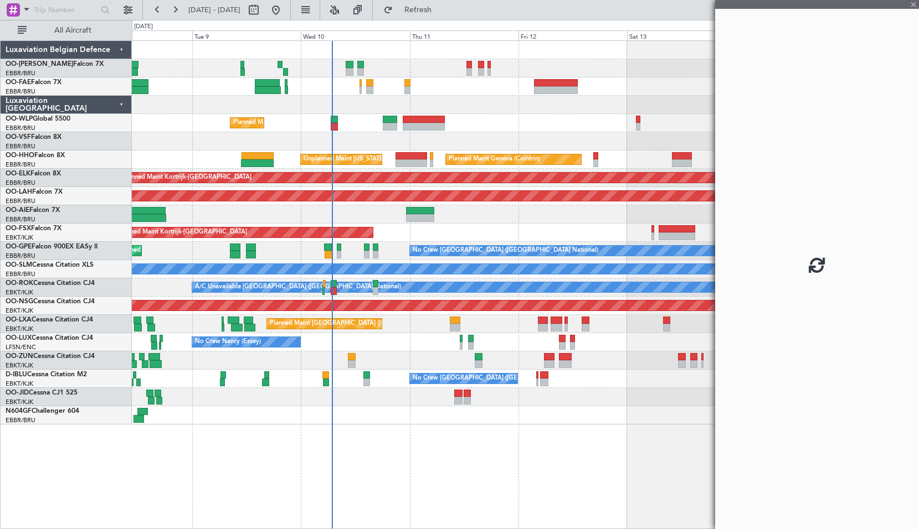
click at [519, 428] on div "Planned Maint Liege - - RJAA 06:00 Z UBBB 16:55 Z Planned Maint Geneva (Cointri…" at bounding box center [525, 284] width 787 height 489
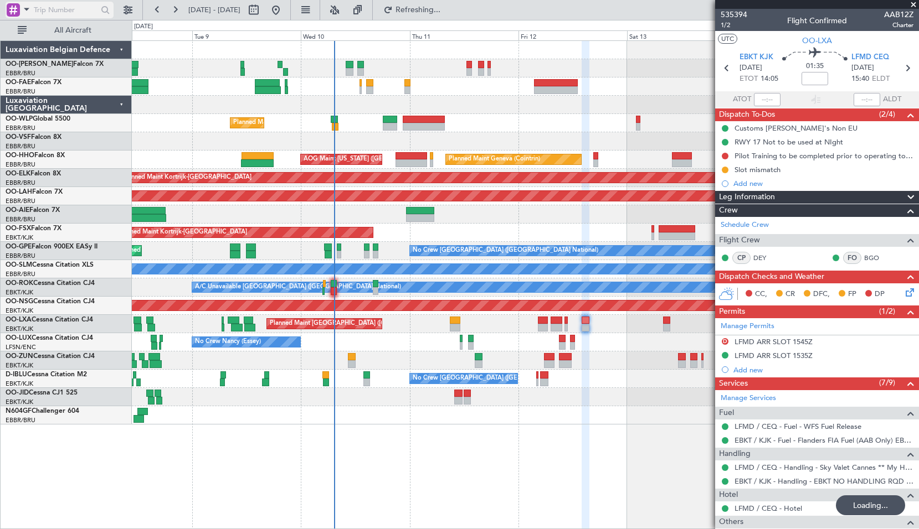
click at [28, 12] on span at bounding box center [26, 9] width 13 height 14
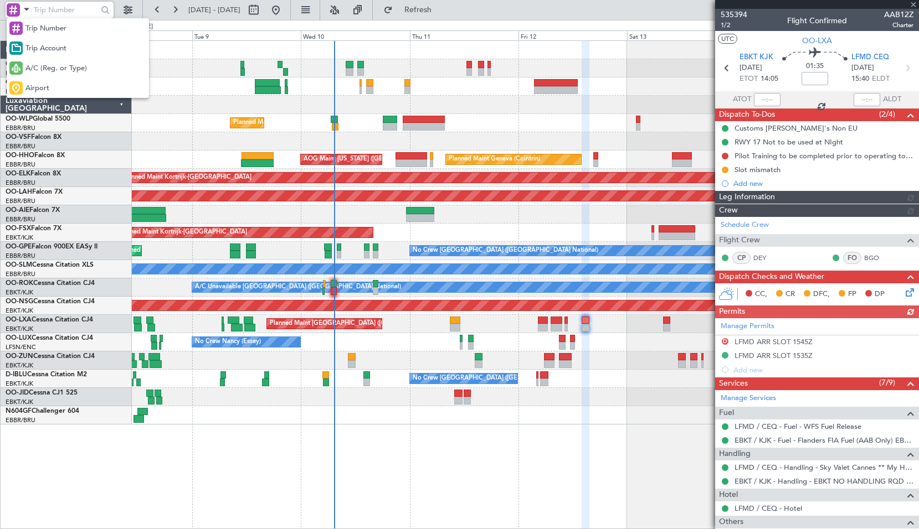
click at [35, 65] on span "A/C (Reg. or Type)" at bounding box center [55, 68] width 61 height 11
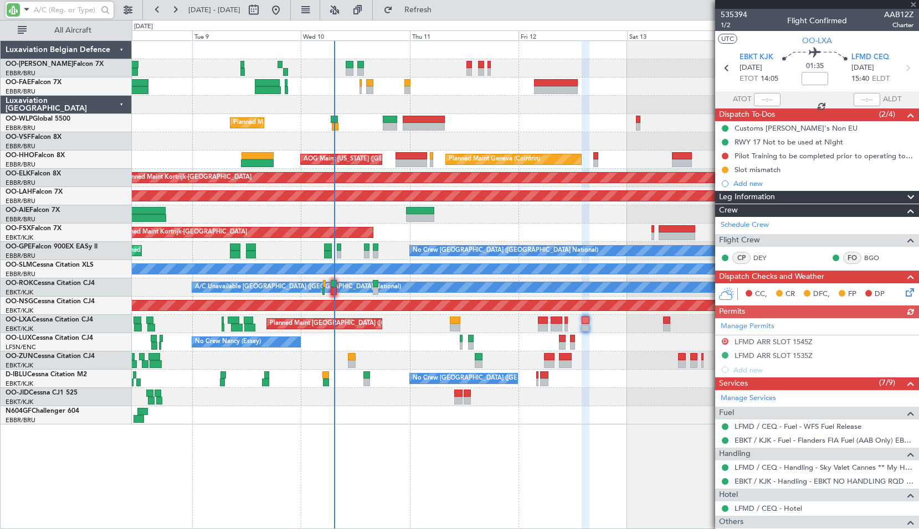
click at [46, 7] on input "text" at bounding box center [66, 10] width 64 height 17
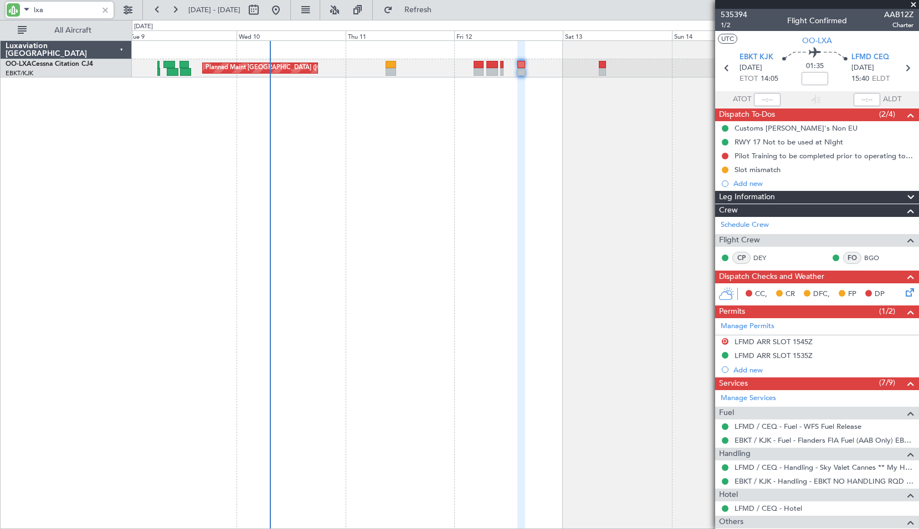
click at [543, 128] on div "Planned Maint Brussels (Brussels National) Planned Maint Paris (Le Bourget)" at bounding box center [525, 284] width 787 height 489
click at [83, 13] on input "lxa" at bounding box center [66, 10] width 64 height 17
click at [81, 12] on input "lxa" at bounding box center [66, 10] width 64 height 17
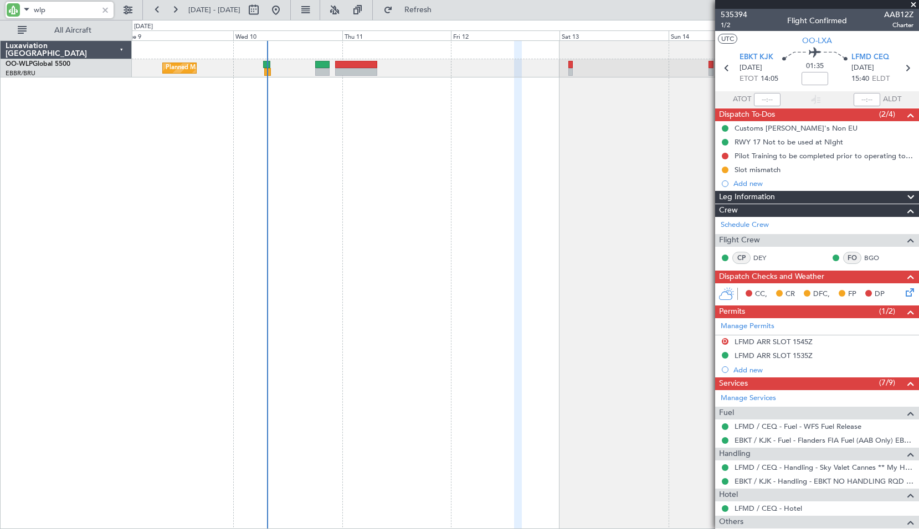
type input "wlp"
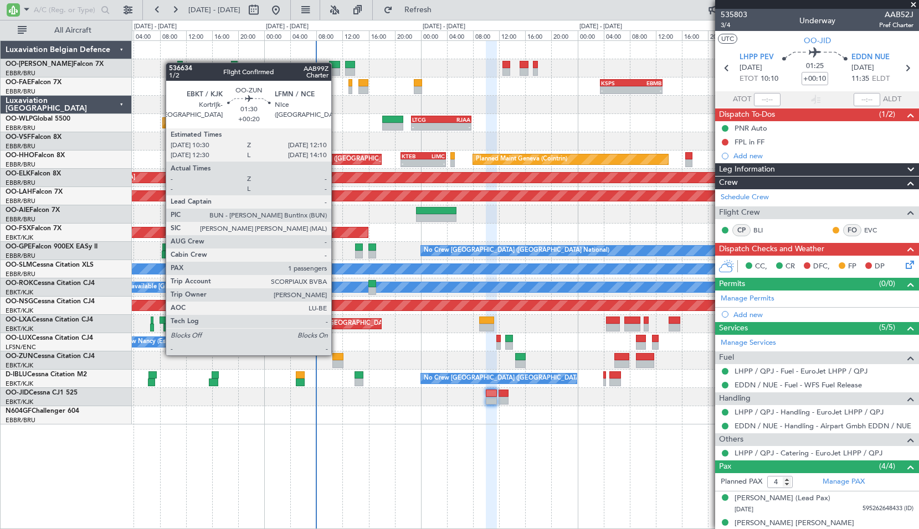
click at [336, 354] on div at bounding box center [337, 357] width 11 height 8
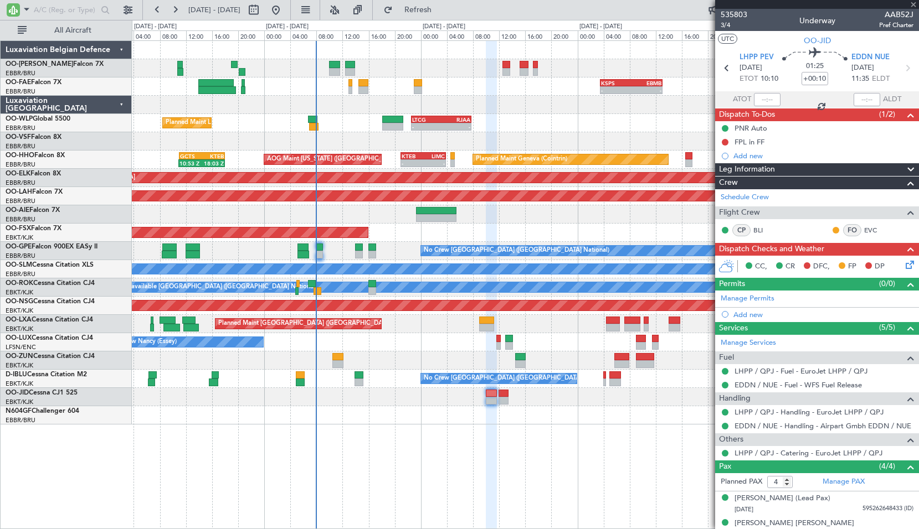
click at [381, 352] on div at bounding box center [525, 361] width 786 height 18
type input "+00:20"
type input "1"
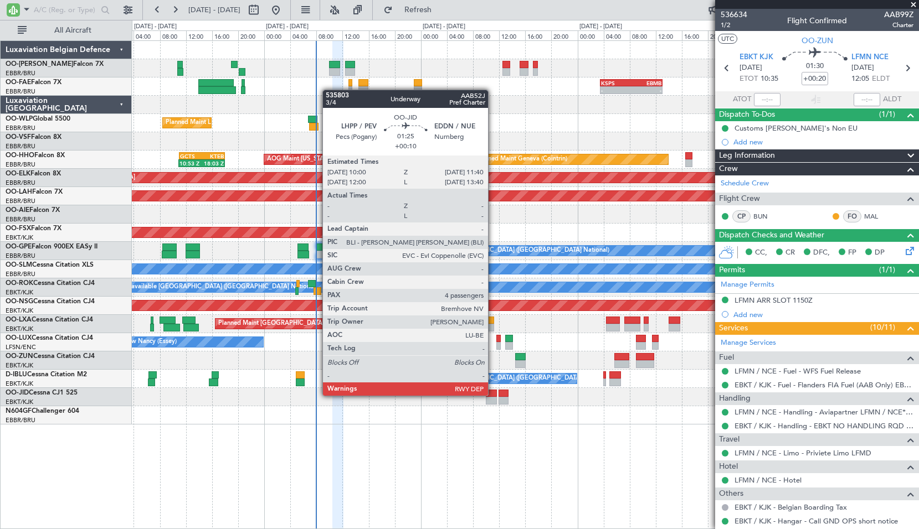
click at [493, 395] on div at bounding box center [491, 394] width 11 height 8
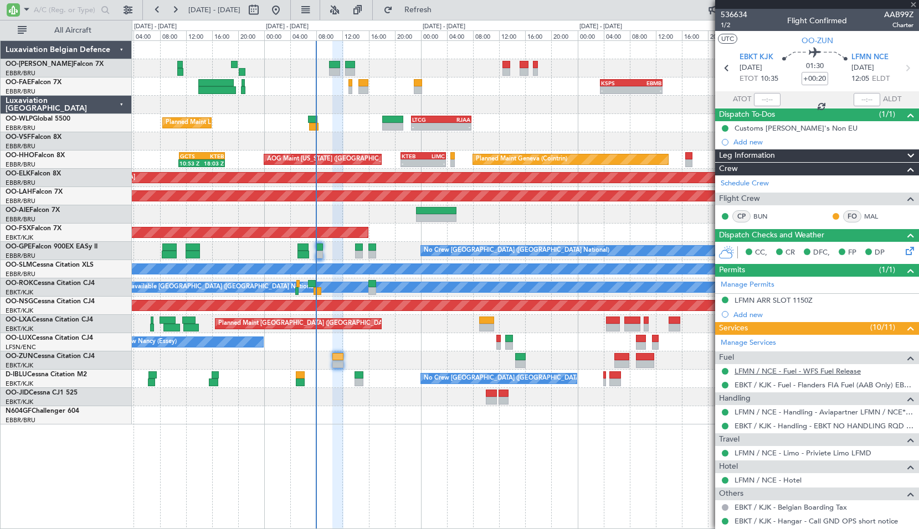
type input "+00:10"
type input "4"
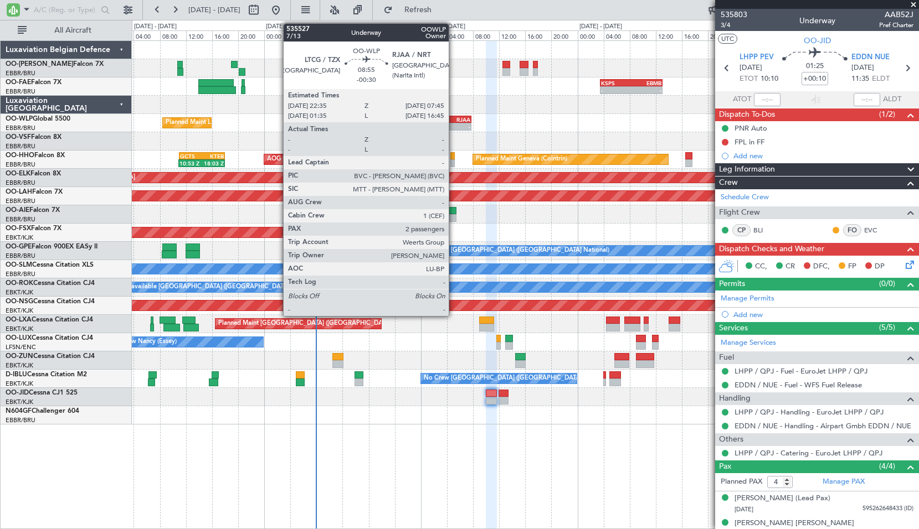
click at [454, 118] on div "RJAA" at bounding box center [455, 119] width 29 height 7
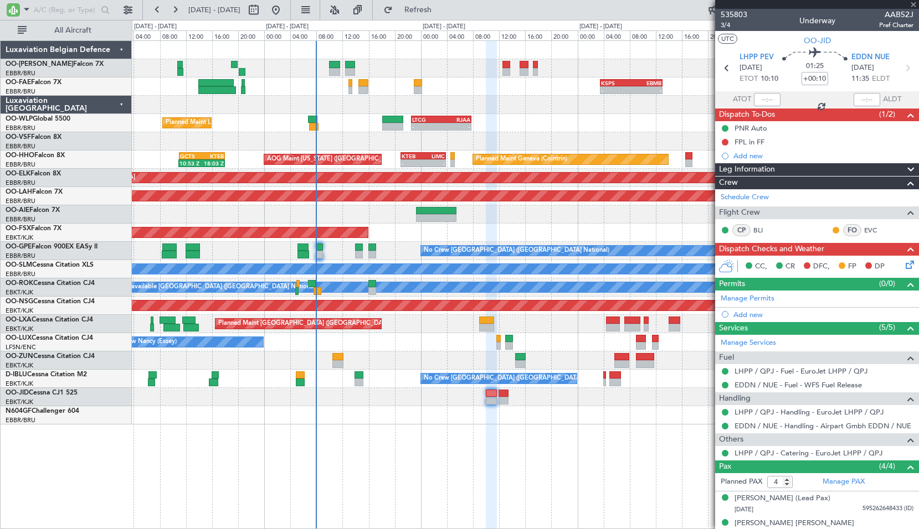
click at [524, 119] on div "Planned Maint Liege - - LTCG 22:35 Z RJAA 07:45 Z [PERSON_NAME] 22:00 Z ELLX 07…" at bounding box center [525, 123] width 786 height 18
type input "-00:30"
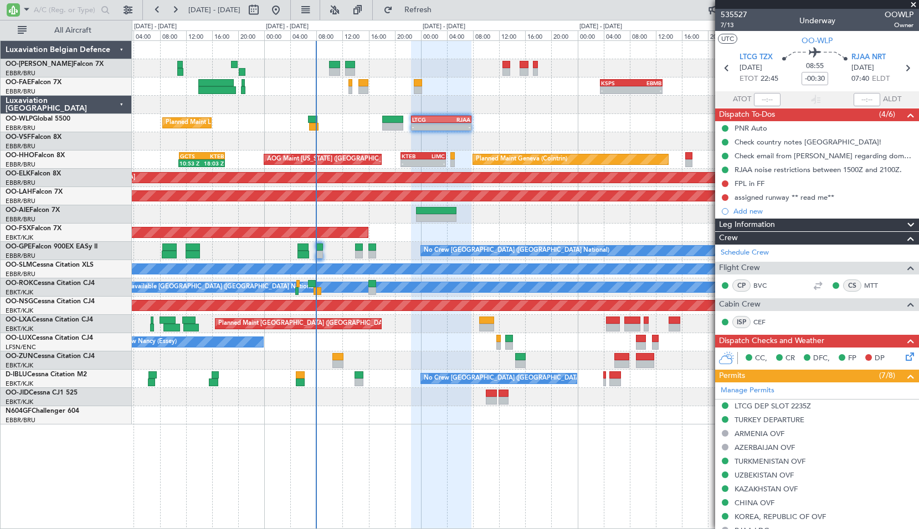
click at [914, 4] on span at bounding box center [913, 5] width 11 height 10
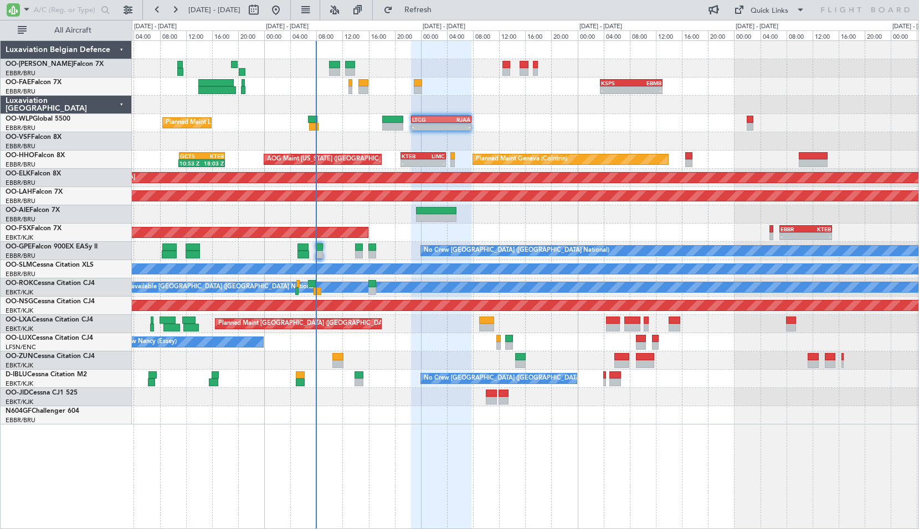
type input "0"
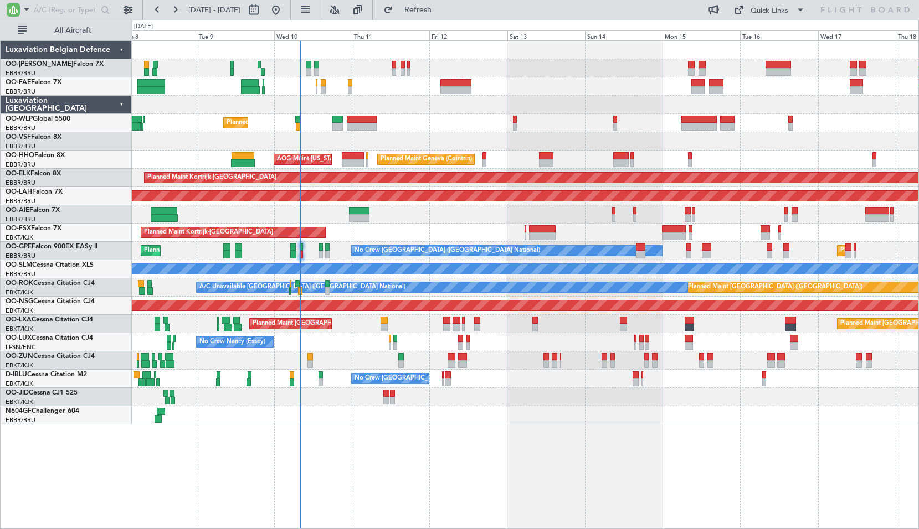
click at [694, 443] on div "Planned Maint Liege Planned Maint Geneva ([GEOGRAPHIC_DATA]) AOG Maint [US_STAT…" at bounding box center [525, 284] width 787 height 489
click at [36, 13] on input "text" at bounding box center [66, 10] width 64 height 17
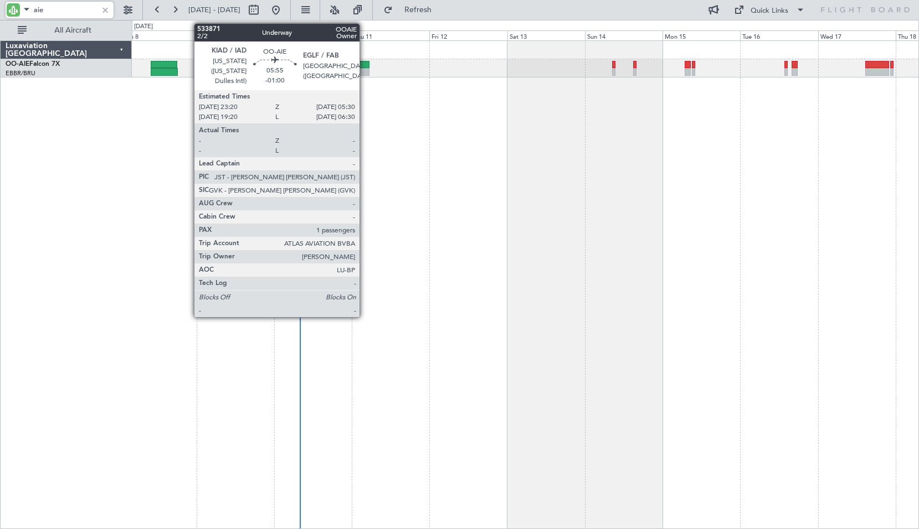
click at [364, 61] on div at bounding box center [359, 65] width 20 height 8
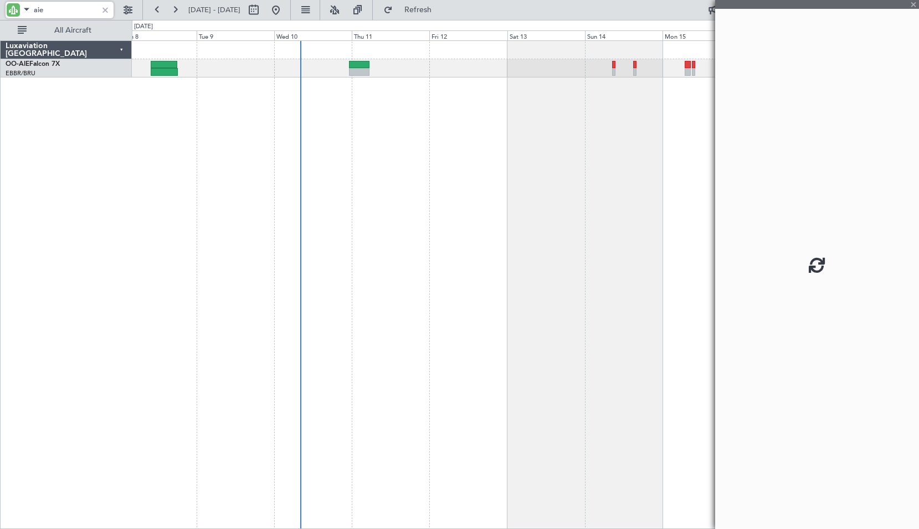
click at [389, 118] on div at bounding box center [525, 284] width 787 height 489
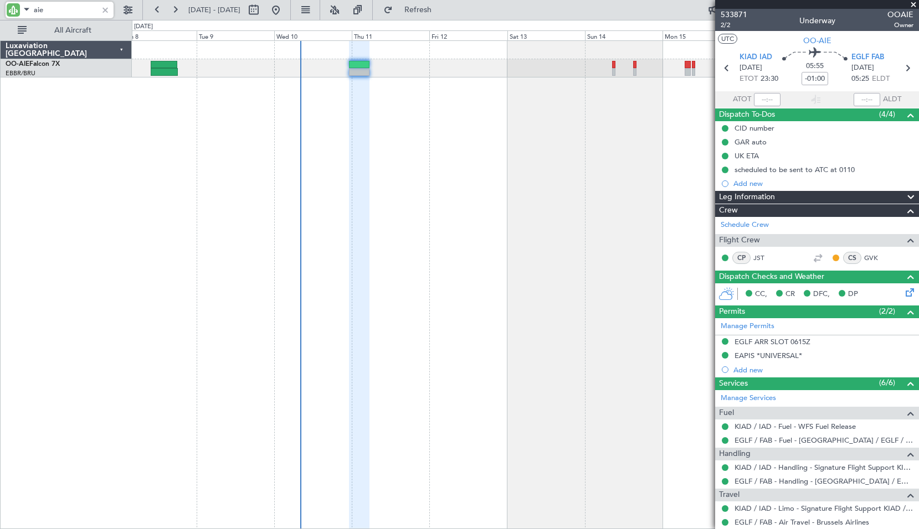
type input "aie"
click at [105, 13] on div at bounding box center [105, 10] width 12 height 12
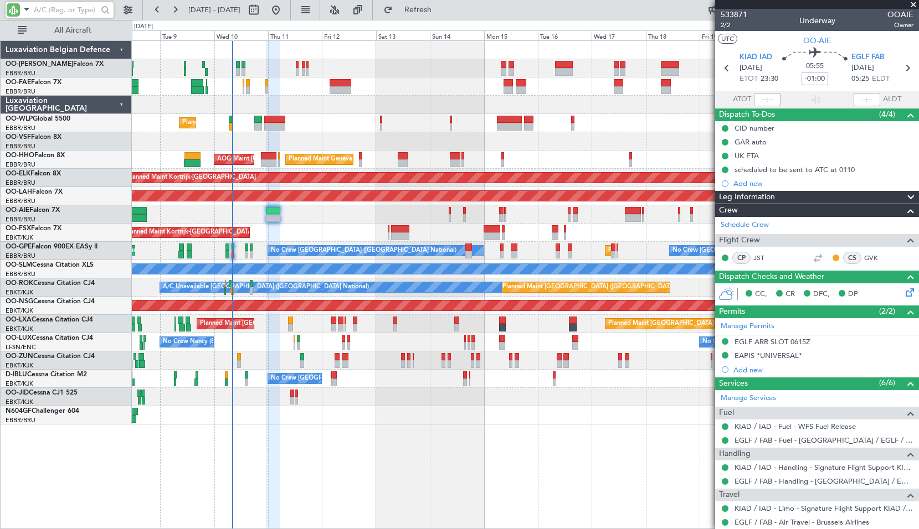
click at [506, 443] on div "Planned Maint Liege Planned Maint Geneva (Cointrin) AOG Maint New York (Teterbo…" at bounding box center [525, 284] width 787 height 489
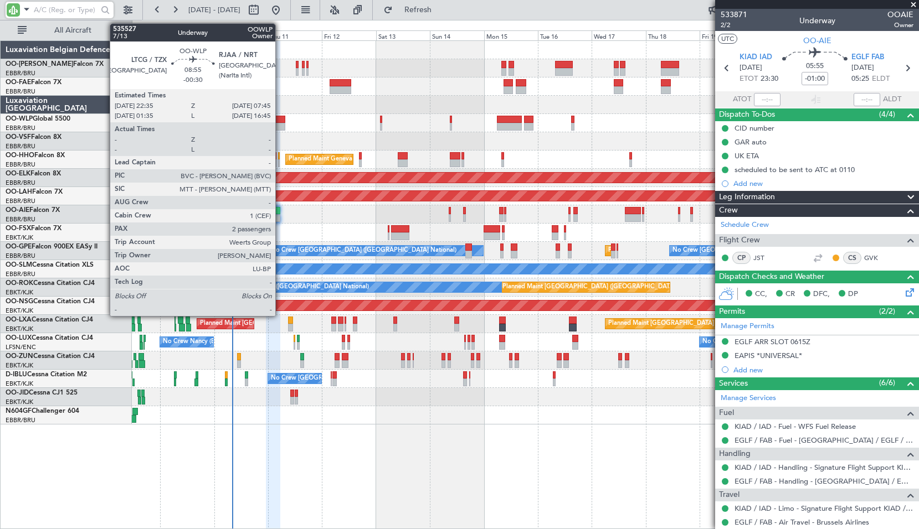
click at [280, 125] on div at bounding box center [274, 127] width 21 height 8
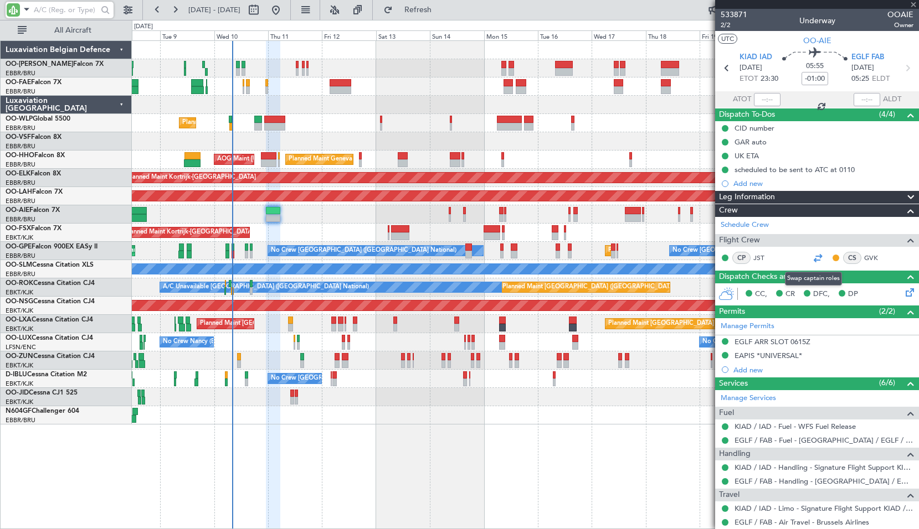
type input "-00:30"
type input "2"
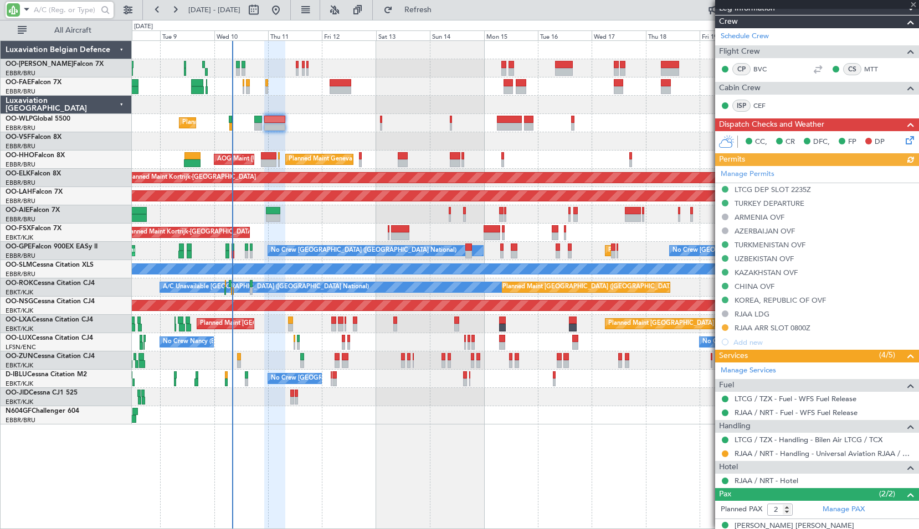
scroll to position [222, 0]
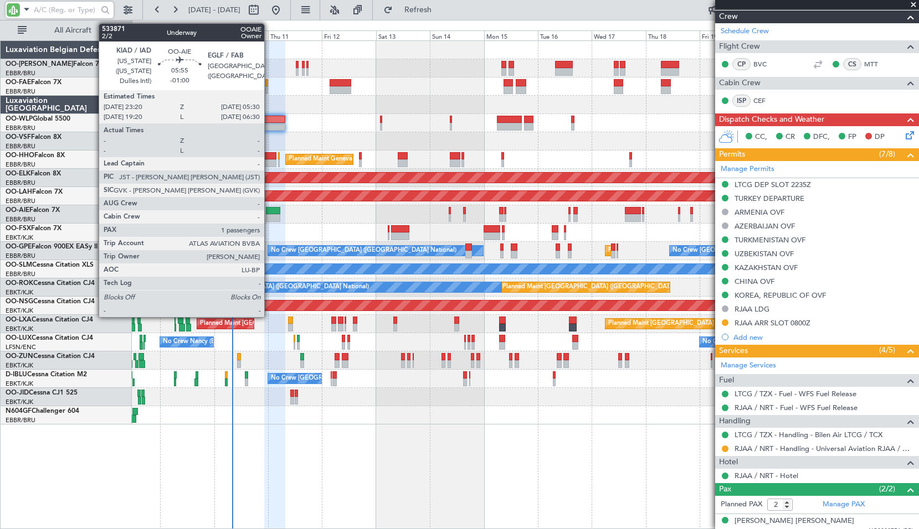
click at [269, 215] on div at bounding box center [273, 218] width 14 height 8
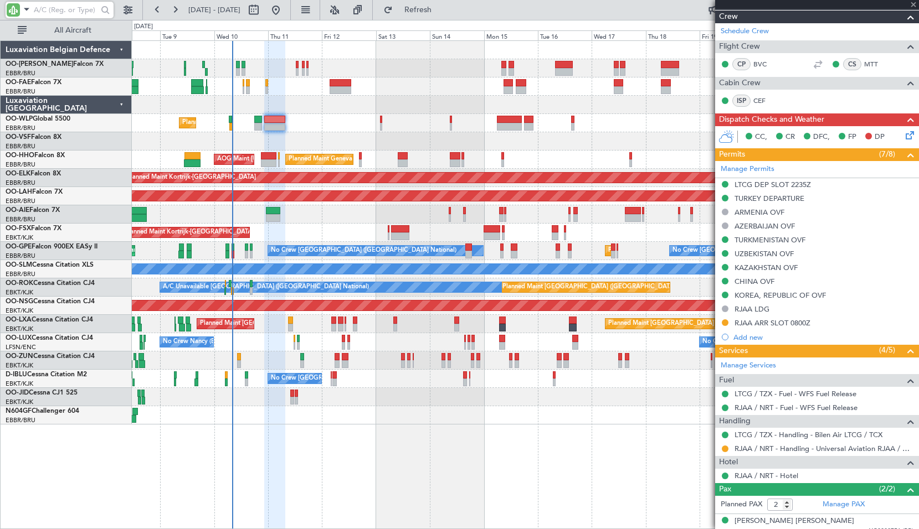
click at [338, 218] on div "Unplanned Maint [GEOGRAPHIC_DATA] ([GEOGRAPHIC_DATA] National)" at bounding box center [525, 214] width 786 height 18
type input "-01:00"
type input "1"
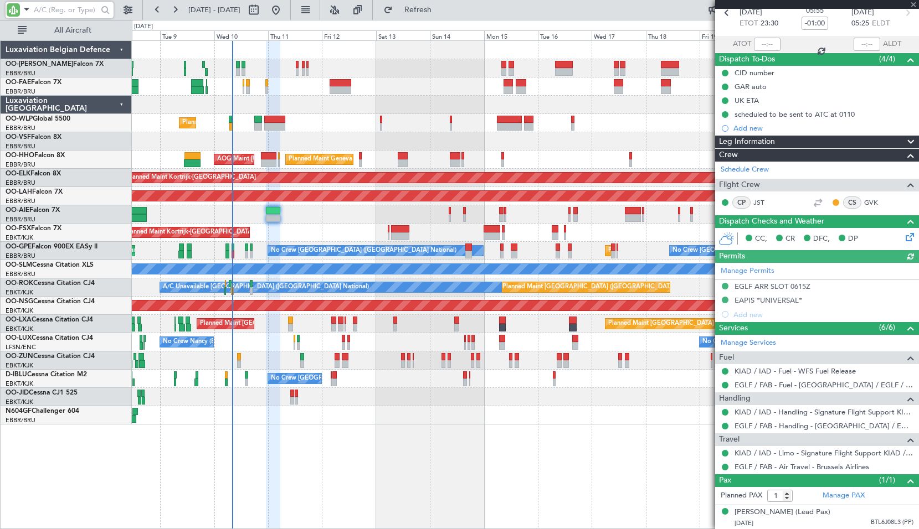
scroll to position [67, 0]
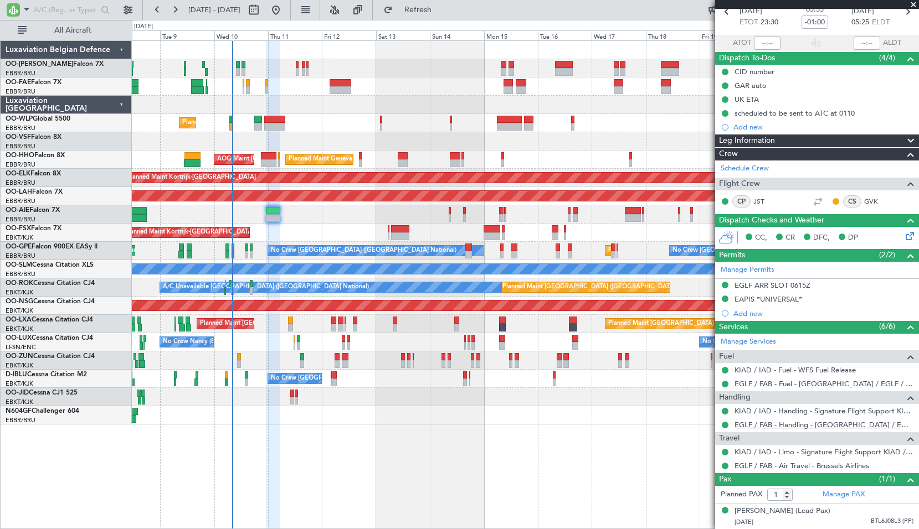
click at [816, 420] on link "EGLF / FAB - Handling - [GEOGRAPHIC_DATA] / EGLF / FAB" at bounding box center [823, 424] width 179 height 9
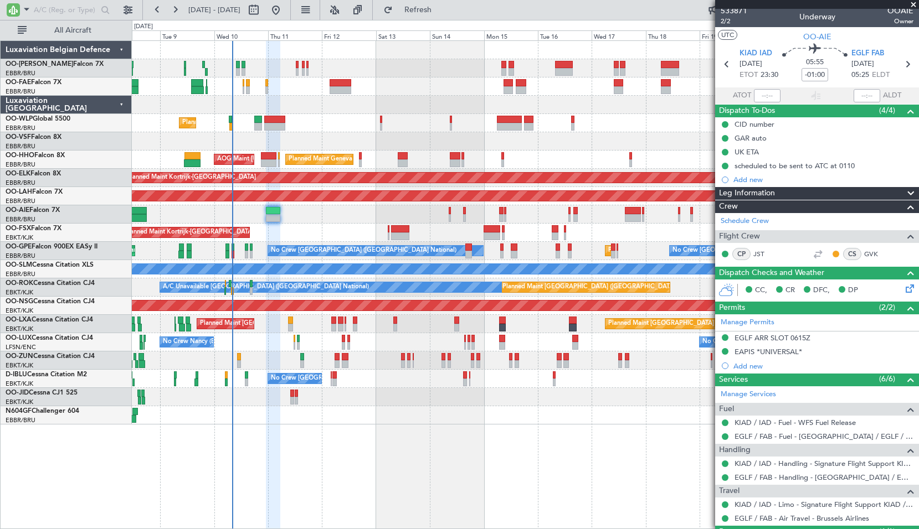
scroll to position [0, 0]
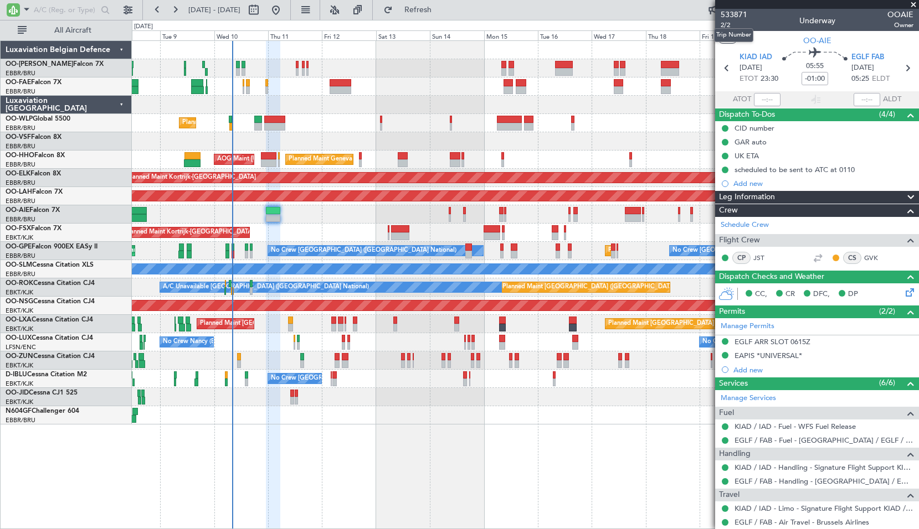
click at [722, 24] on mat-tooltip-component "Trip Number" at bounding box center [733, 34] width 55 height 29
click at [727, 24] on span "2/2" at bounding box center [733, 24] width 27 height 9
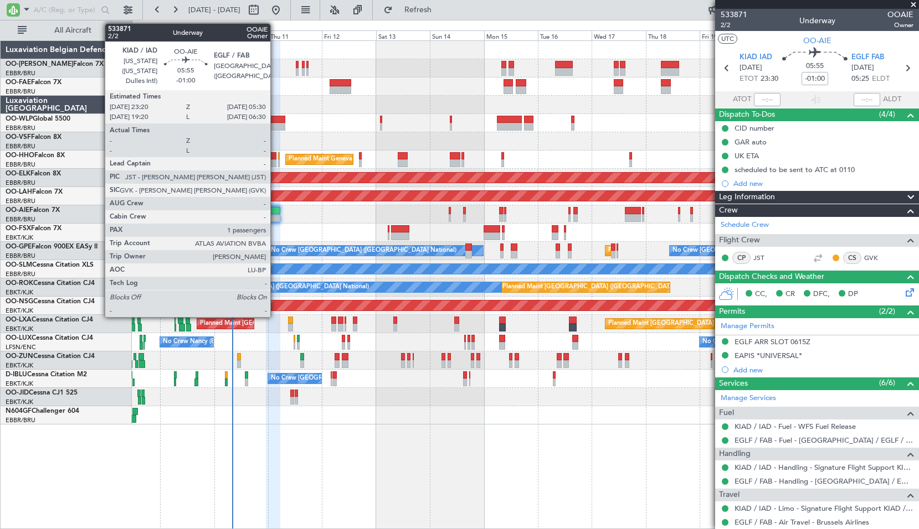
click at [274, 214] on div at bounding box center [273, 218] width 14 height 8
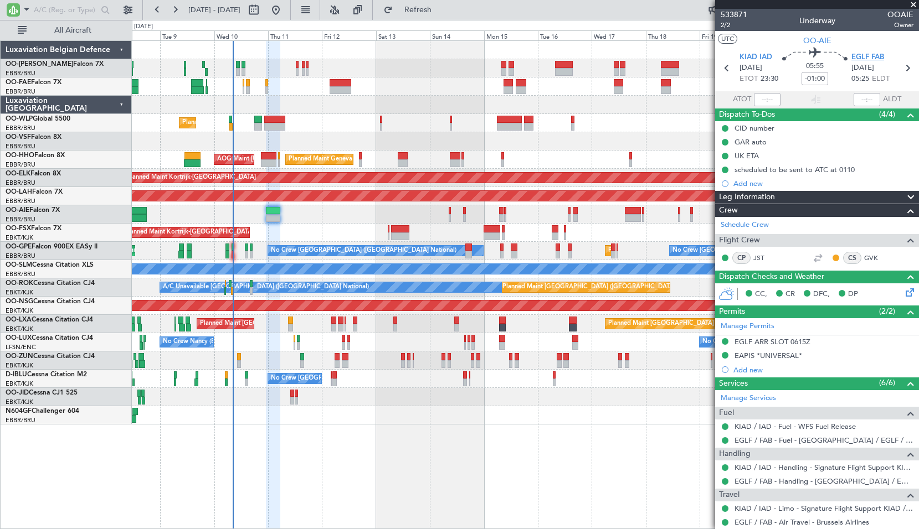
click at [864, 52] on span "EGLF FAB" at bounding box center [867, 57] width 33 height 11
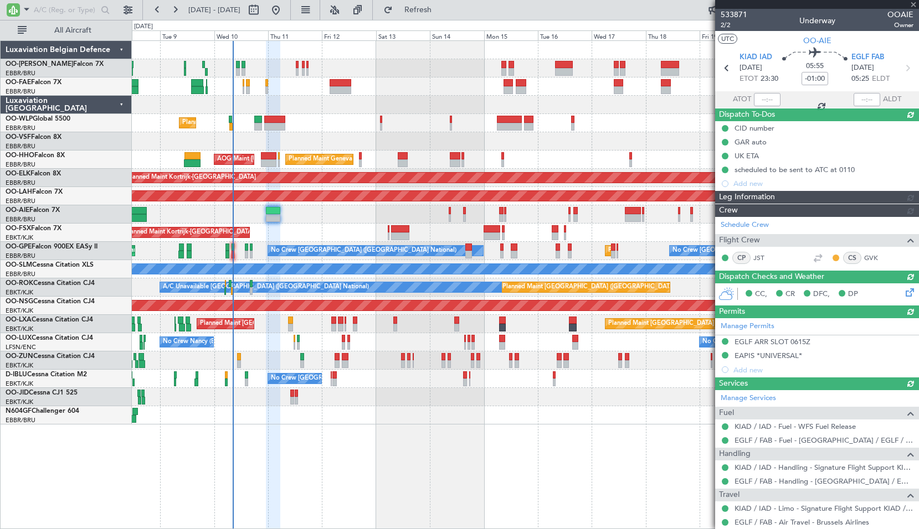
click at [759, 182] on div "CID number GAR auto UK ETA scheduled to be sent to ATC at 0110 Add new" at bounding box center [817, 155] width 204 height 69
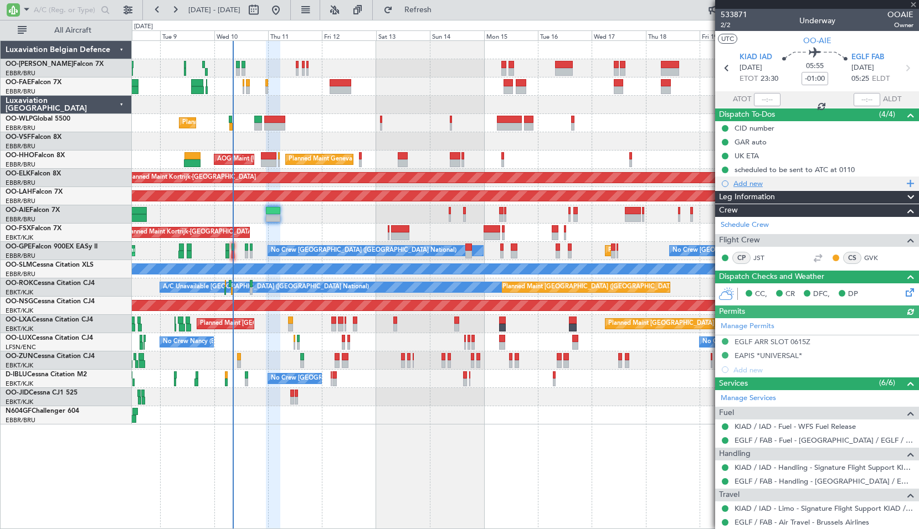
click at [756, 184] on div "Add new" at bounding box center [818, 183] width 170 height 9
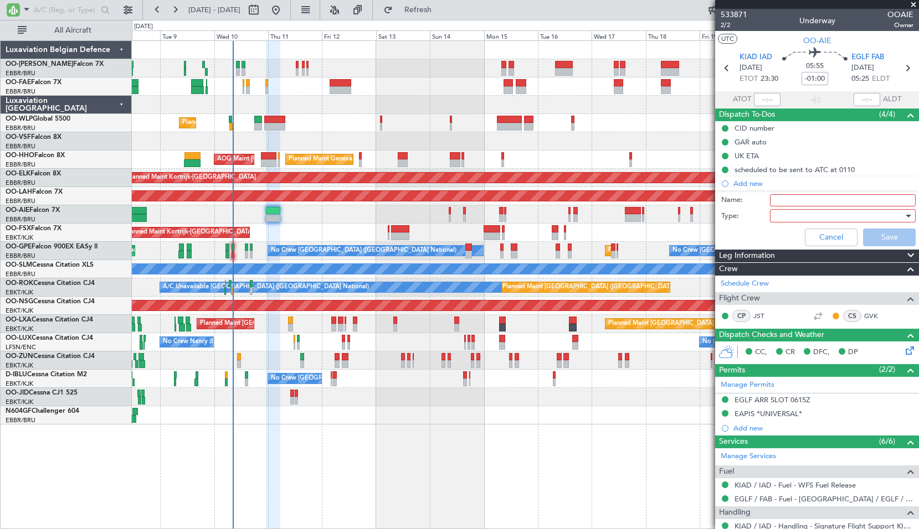
click at [795, 202] on input "Name:" at bounding box center [843, 200] width 146 height 12
type input "e"
type input "[PERSON_NAME] requested as back-up."
click at [790, 213] on div at bounding box center [838, 216] width 129 height 17
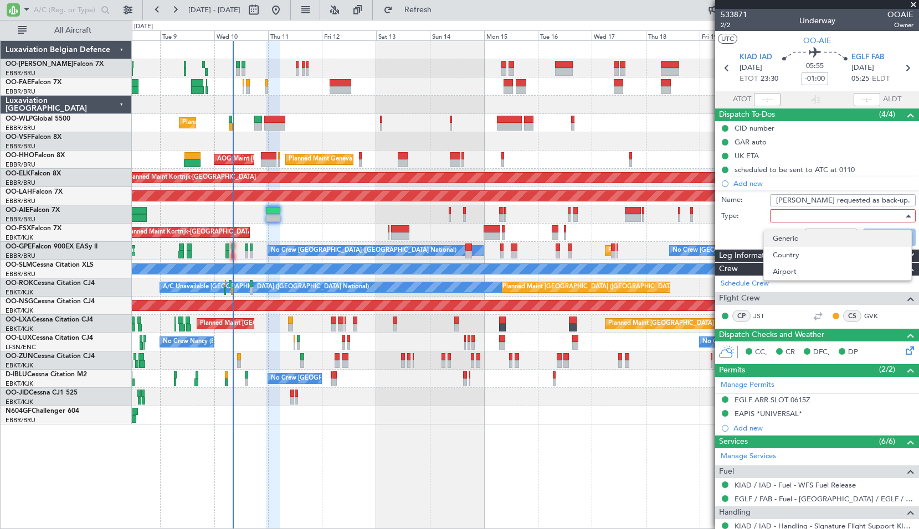
click at [798, 232] on span "Generic" at bounding box center [838, 238] width 130 height 17
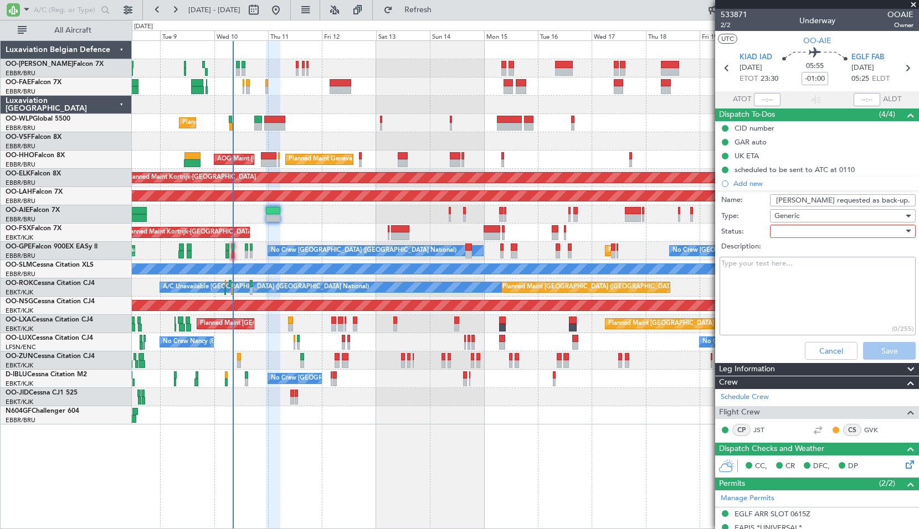
click at [798, 232] on div at bounding box center [838, 231] width 129 height 17
click at [805, 257] on span "Not Started" at bounding box center [838, 253] width 130 height 17
click at [806, 279] on textarea "Description:" at bounding box center [817, 296] width 196 height 79
type textarea "Check with Marina final sked after 1300 Local 10/Sep. GAR to be updated well in…"
click at [863, 342] on button "Save" at bounding box center [889, 351] width 53 height 18
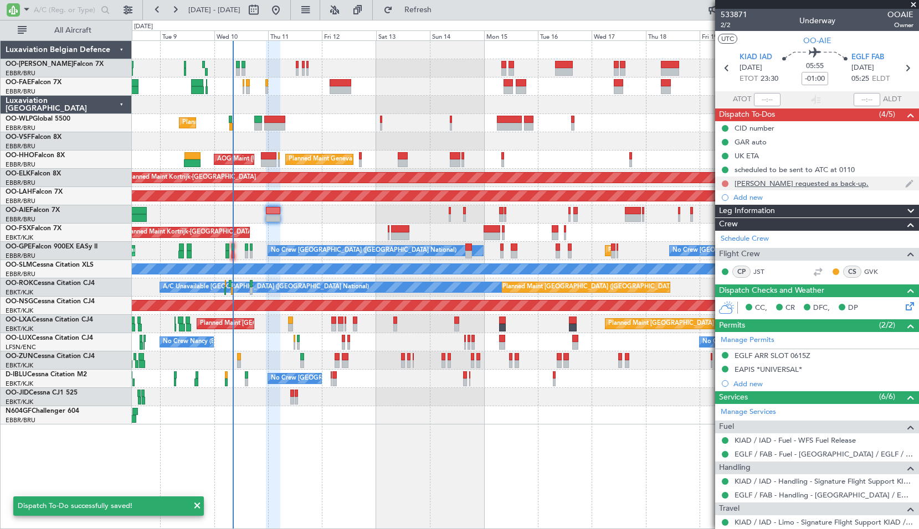
click at [726, 187] on mat-tooltip-component "Not Started" at bounding box center [724, 201] width 53 height 29
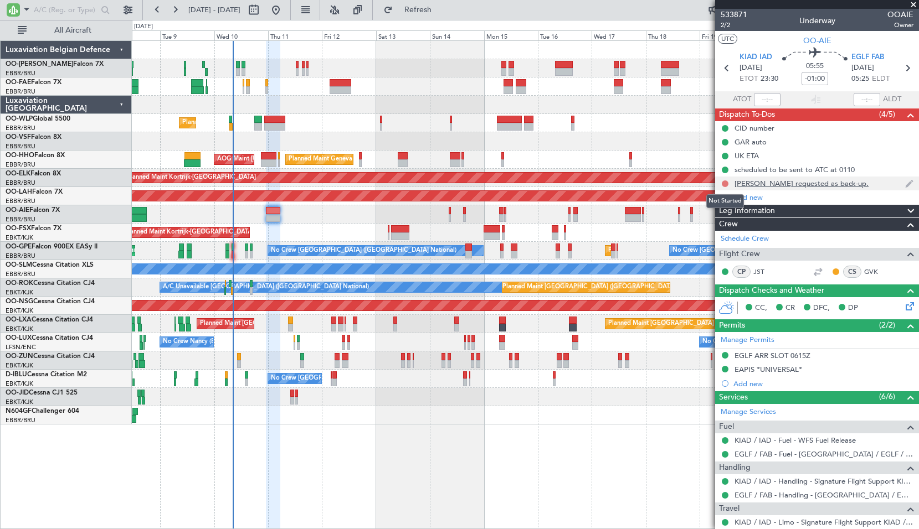
click at [724, 185] on button at bounding box center [725, 184] width 7 height 7
click at [715, 212] on span "In Progress" at bounding box center [731, 215] width 38 height 11
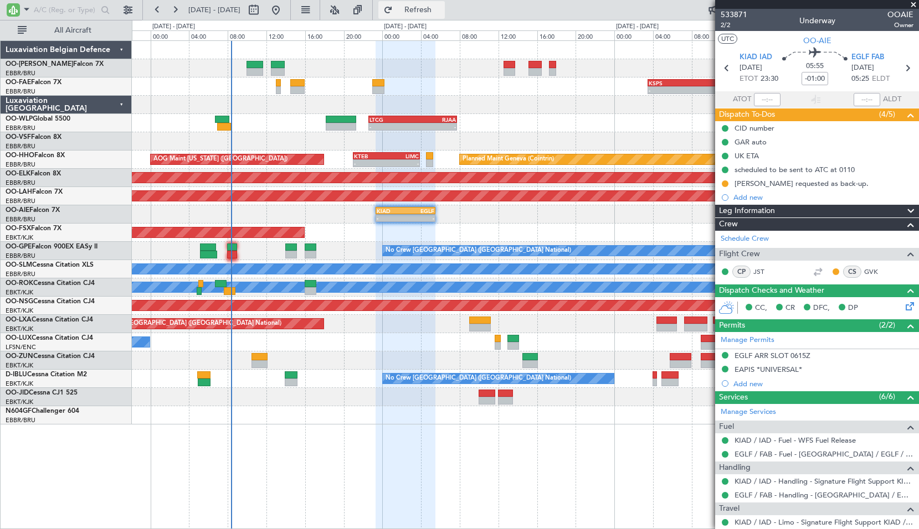
click at [445, 16] on button "Refresh" at bounding box center [411, 10] width 66 height 18
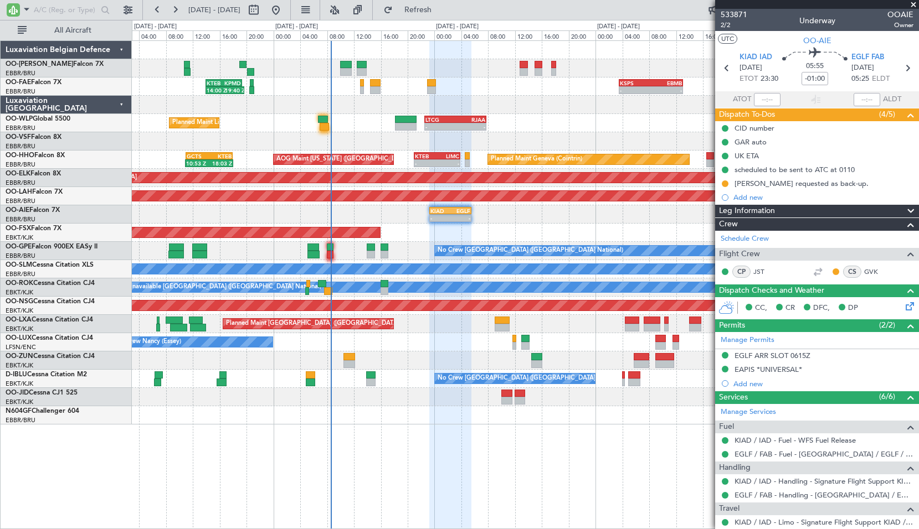
click at [268, 231] on div "- - KSPS 03:30 Z EBMB 13:05 Z KTEB 14:00 Z KPMD 19:20 Z 14:00 Z 19:40 Z EBMB 06…" at bounding box center [525, 233] width 786 height 384
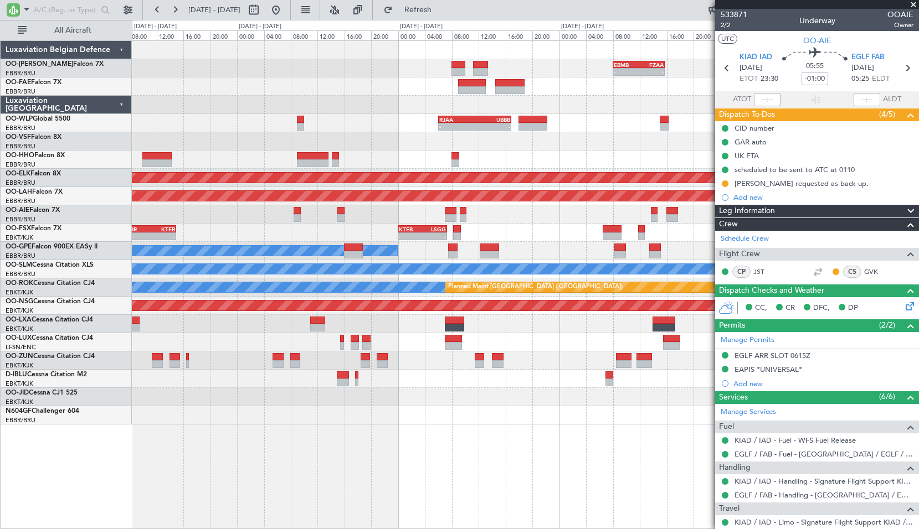
click at [134, 235] on div "- - EBBR 07:00 Z KTEB 15:00 Z - - KTEB 00:00 Z LSGG 07:20 Z" at bounding box center [525, 233] width 786 height 18
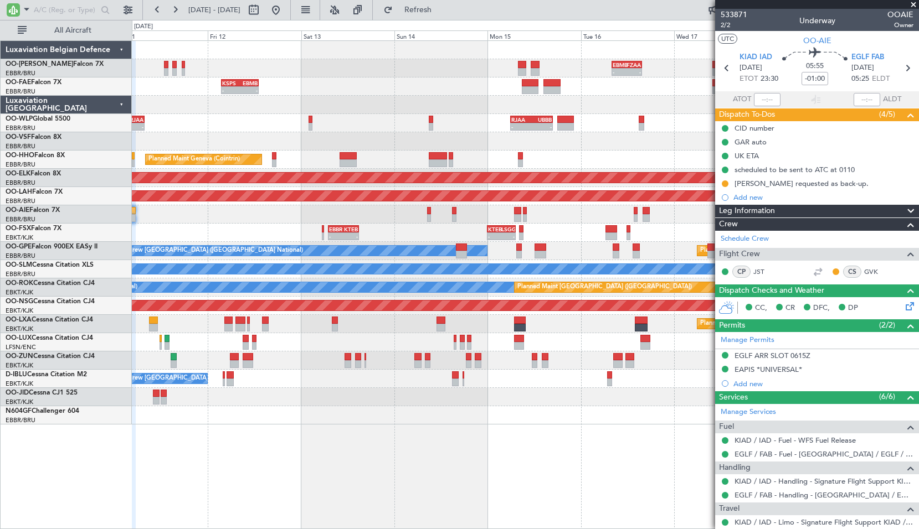
click at [194, 251] on div "- - EBMB 08:00 Z FZAA 15:45 Z - - FZAA 07:00 Z EBMB 14:55 Z KSPS 03:30 Z EBMB 1…" at bounding box center [525, 233] width 786 height 384
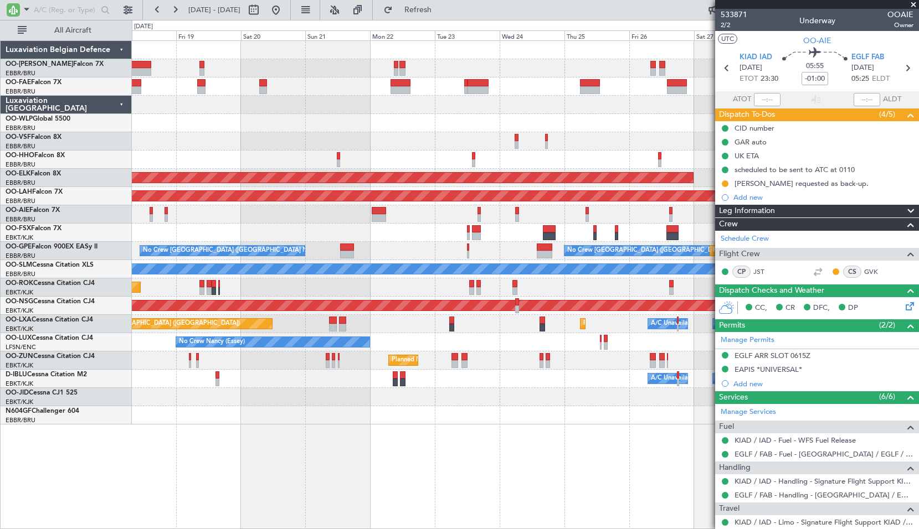
click at [333, 471] on div "Owner Melsbroek Air Base Owner Melsbroek Air Base Planned Maint Kortrijk-Wevelg…" at bounding box center [525, 284] width 787 height 489
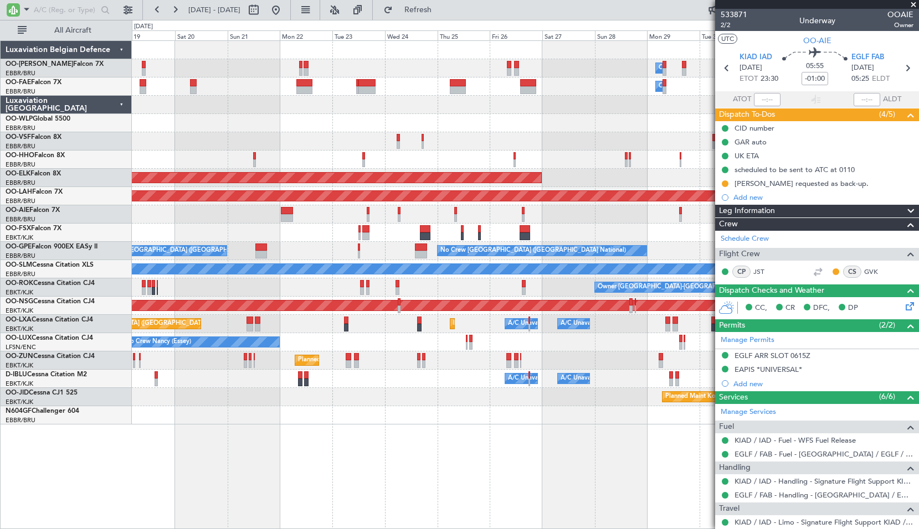
click at [482, 398] on div "Owner Melsbroek Air Base Owner Melsbroek Air Base Planned Maint Kortrijk-Wevelg…" at bounding box center [525, 233] width 786 height 384
click at [420, 428] on div "Owner Melsbroek Air Base Owner Melsbroek Air Base Planned Maint Kortrijk-Wevelg…" at bounding box center [525, 284] width 787 height 489
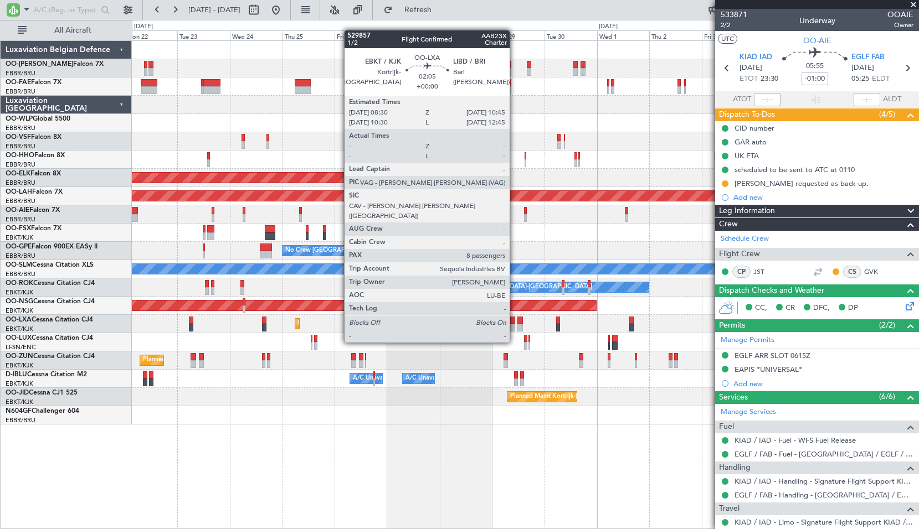
click at [514, 322] on div at bounding box center [512, 321] width 5 height 8
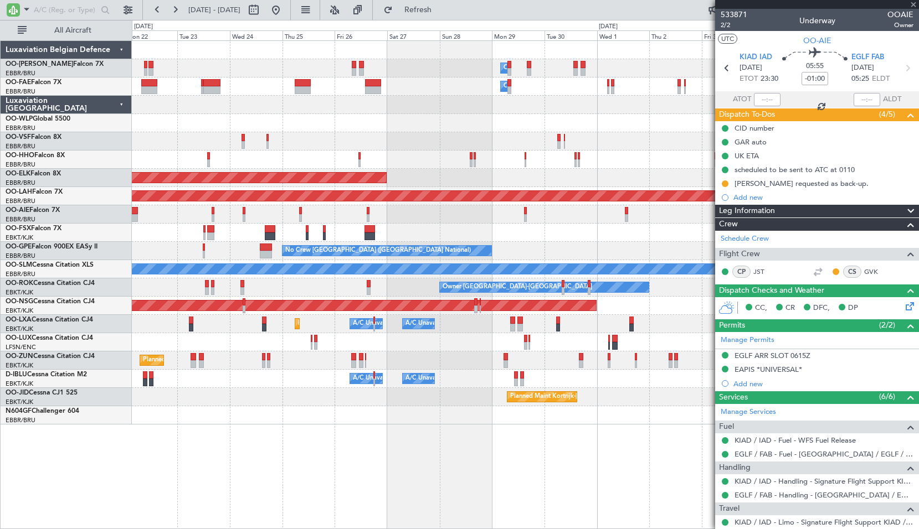
type input "8"
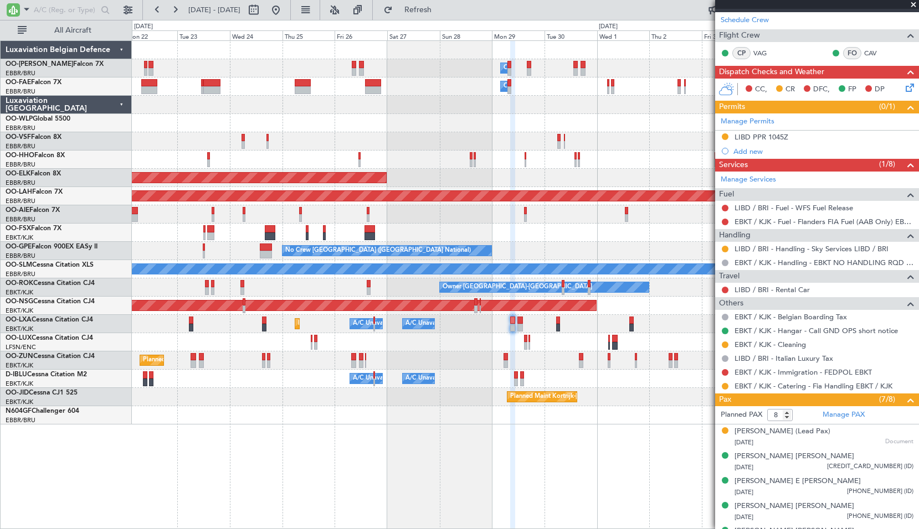
scroll to position [166, 0]
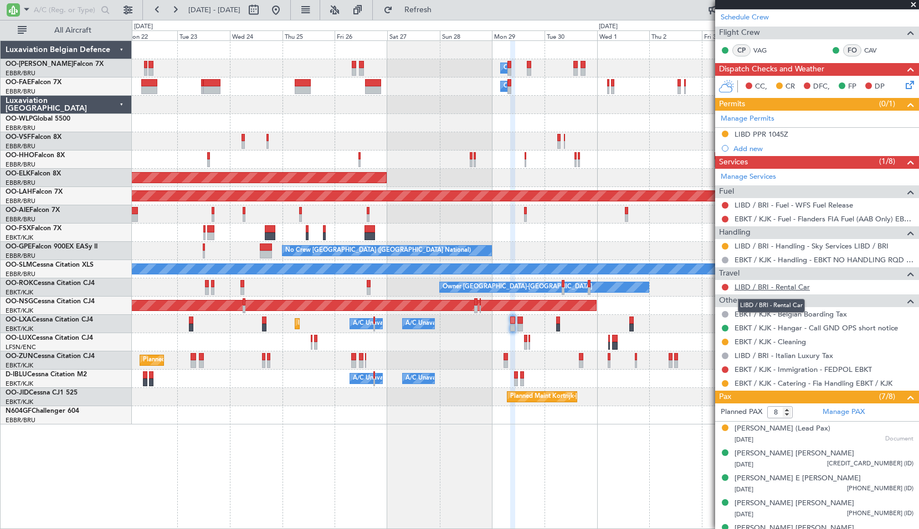
click at [776, 284] on link "LIBD / BRI - Rental Car" at bounding box center [771, 286] width 75 height 9
click at [285, 7] on button at bounding box center [276, 10] width 18 height 18
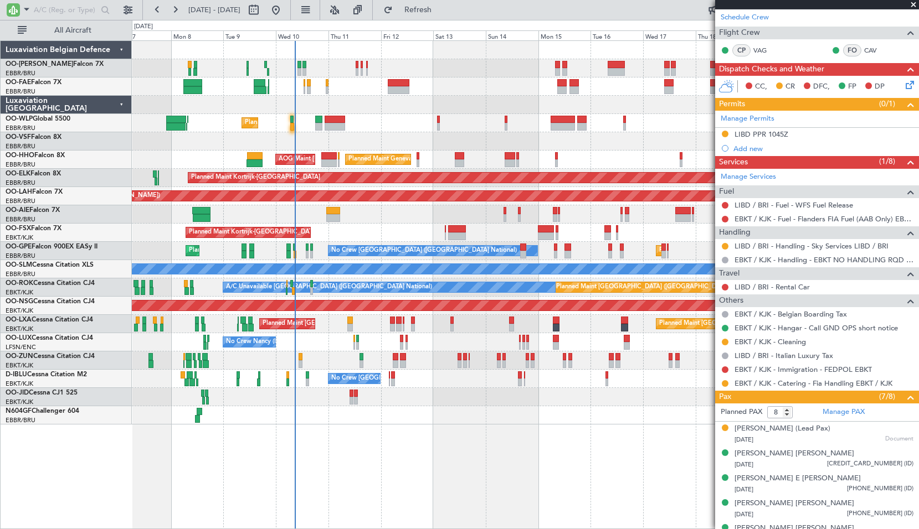
click at [375, 421] on div at bounding box center [525, 415] width 786 height 18
click at [50, 12] on input "text" at bounding box center [66, 10] width 64 height 17
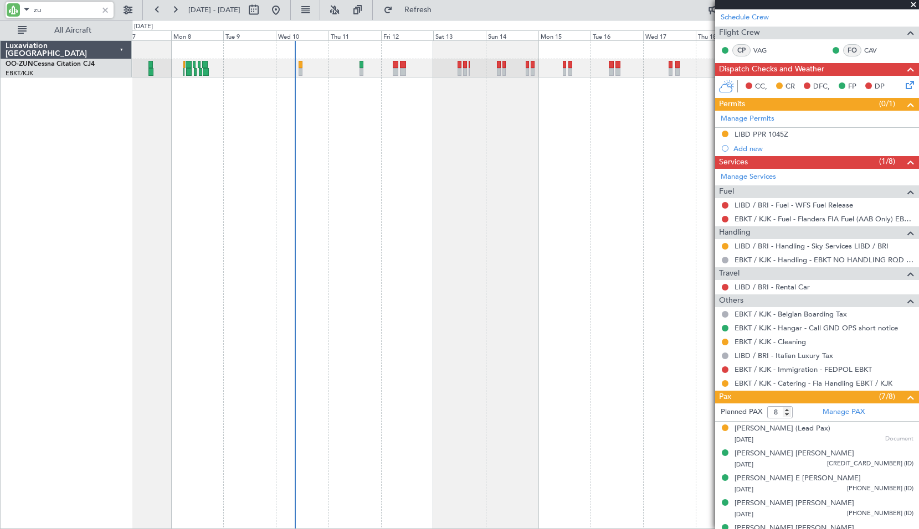
type input "zun"
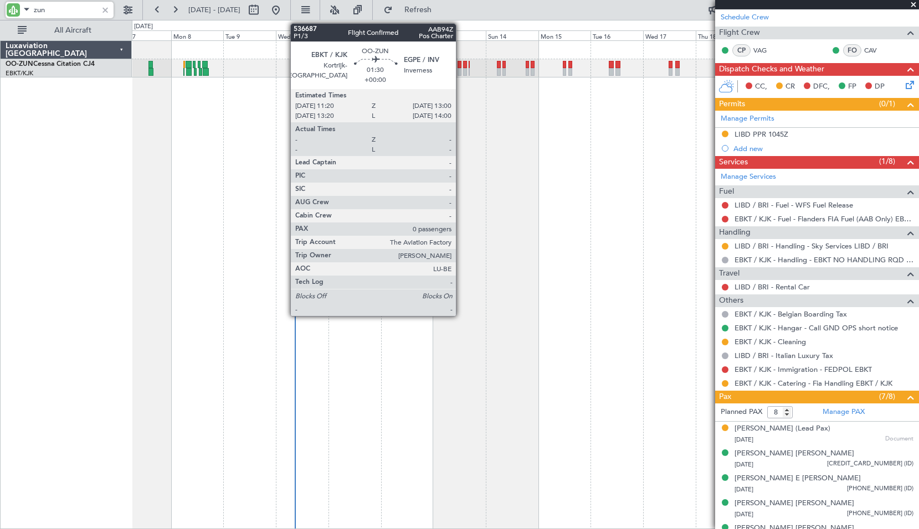
click at [461, 73] on div at bounding box center [459, 72] width 4 height 8
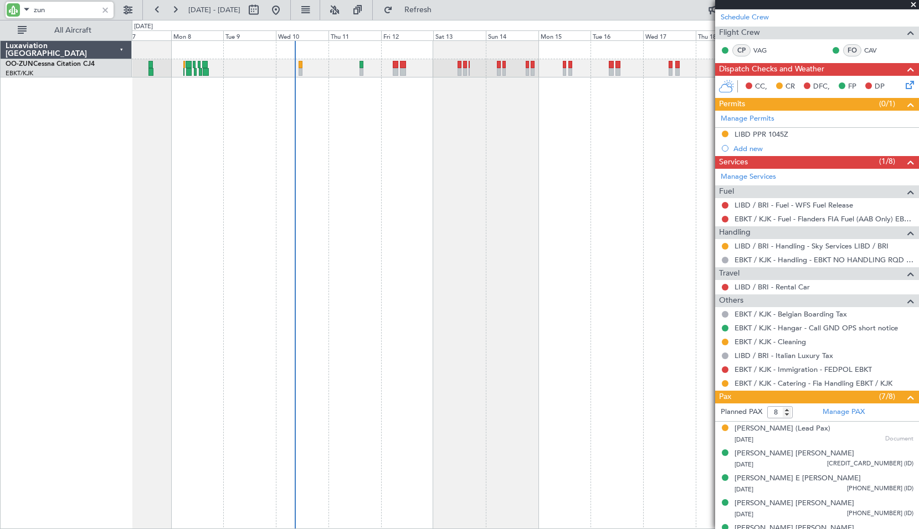
click at [495, 124] on div "Unplanned Maint Paris (Le Bourget) Planned Maint Kortrijk-Wevelgem" at bounding box center [525, 284] width 787 height 489
type input "0"
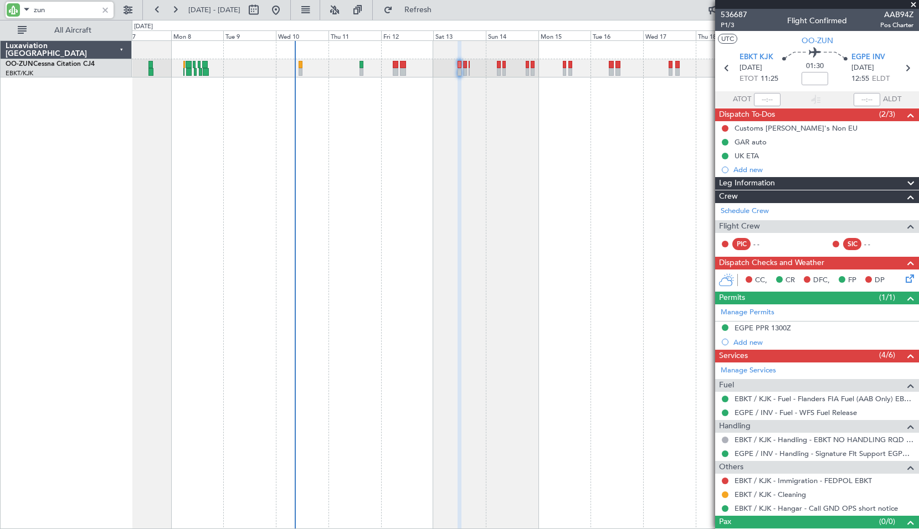
type input "zun"
click at [576, 151] on div "Unplanned Maint Paris (Le Bourget) Planned Maint Kortrijk-Wevelgem" at bounding box center [525, 284] width 787 height 489
click at [102, 9] on div at bounding box center [105, 10] width 12 height 12
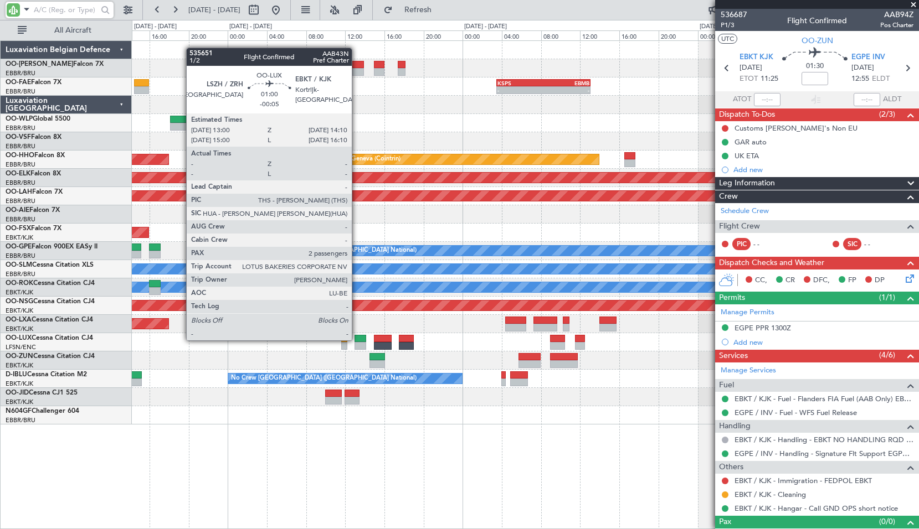
click at [357, 339] on div at bounding box center [360, 339] width 12 height 8
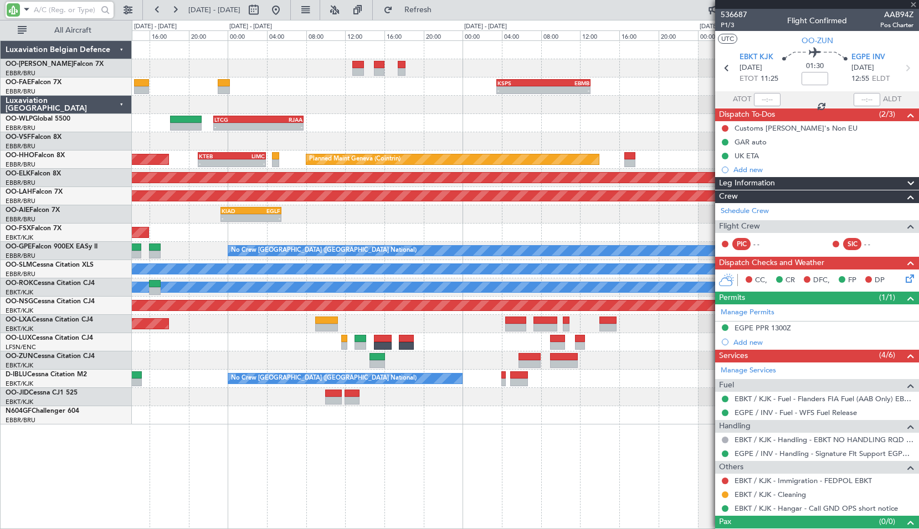
type input "-00:05"
type input "2"
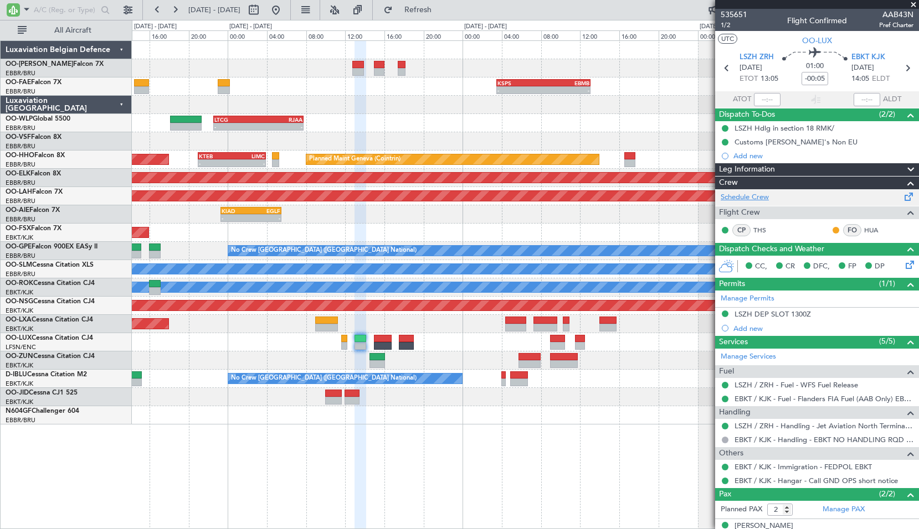
click at [745, 201] on link "Schedule Crew" at bounding box center [744, 197] width 48 height 11
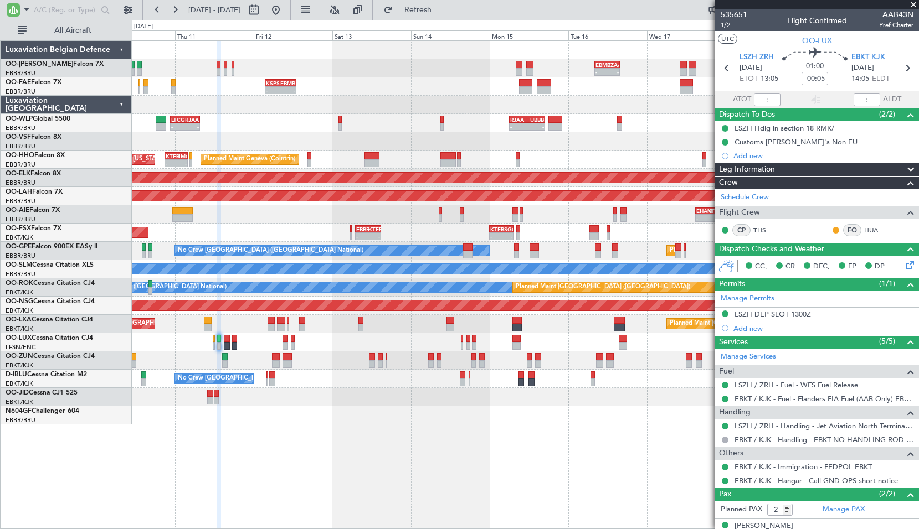
click at [433, 425] on div "- - EBMB 08:00 Z FZAA 15:45 Z - - FZAA 07:00 Z EBMB 14:55 Z - - KSPS 03:30 Z EB…" at bounding box center [525, 284] width 787 height 489
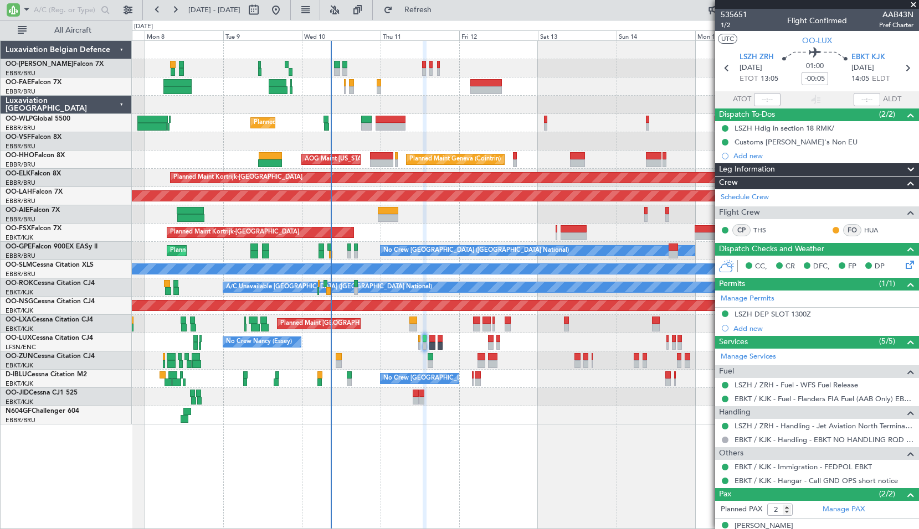
click at [455, 434] on div "Planned Maint Liege Planned Maint Geneva (Cointrin) AOG Maint New York (Teterbo…" at bounding box center [525, 284] width 787 height 489
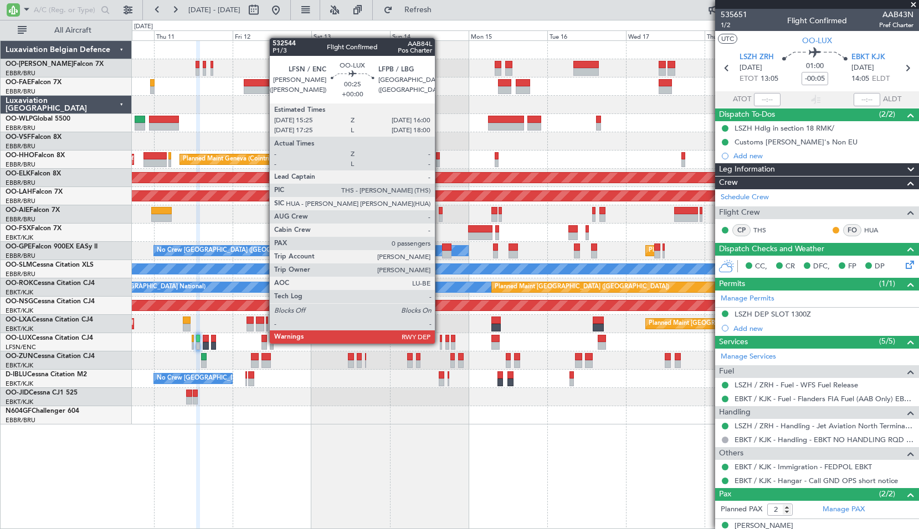
click at [440, 343] on div at bounding box center [441, 346] width 2 height 8
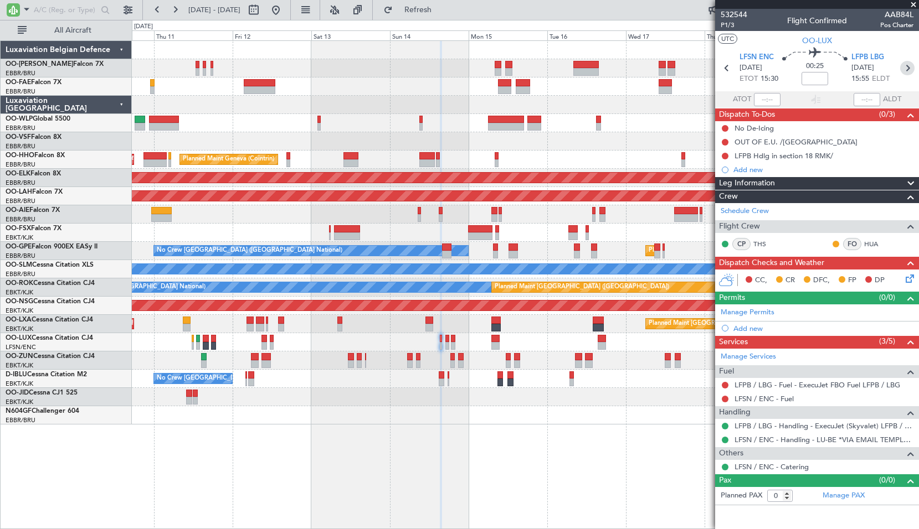
click at [904, 72] on icon at bounding box center [907, 68] width 14 height 14
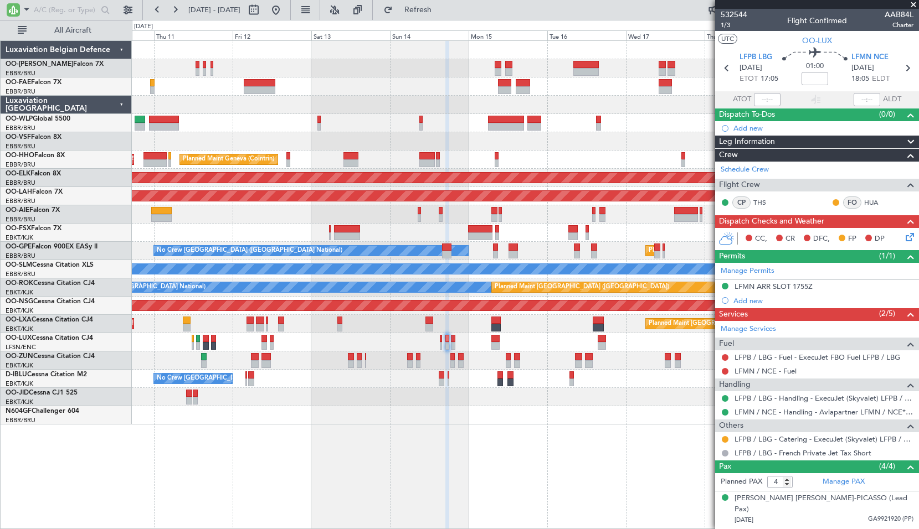
scroll to position [61, 0]
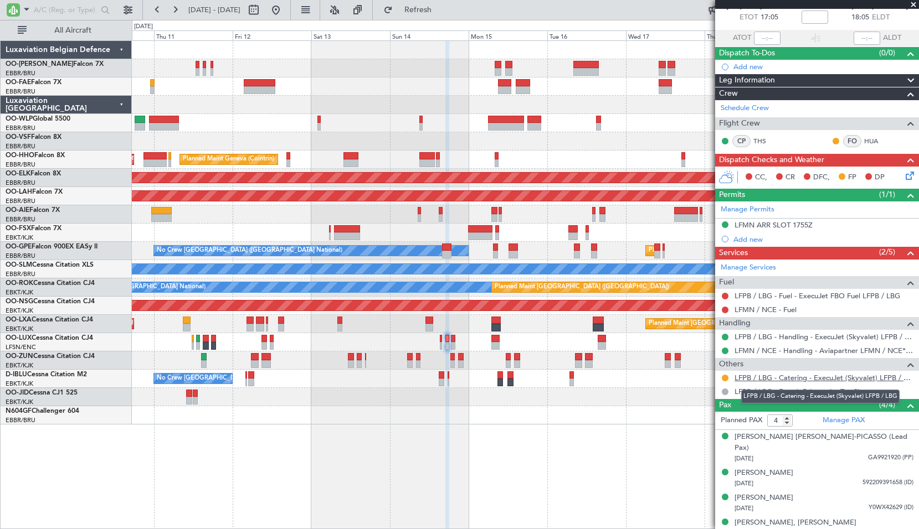
click at [809, 377] on link "LFPB / LBG - Catering - ExecuJet (Skyvalet) LFPB / LBG" at bounding box center [823, 377] width 179 height 9
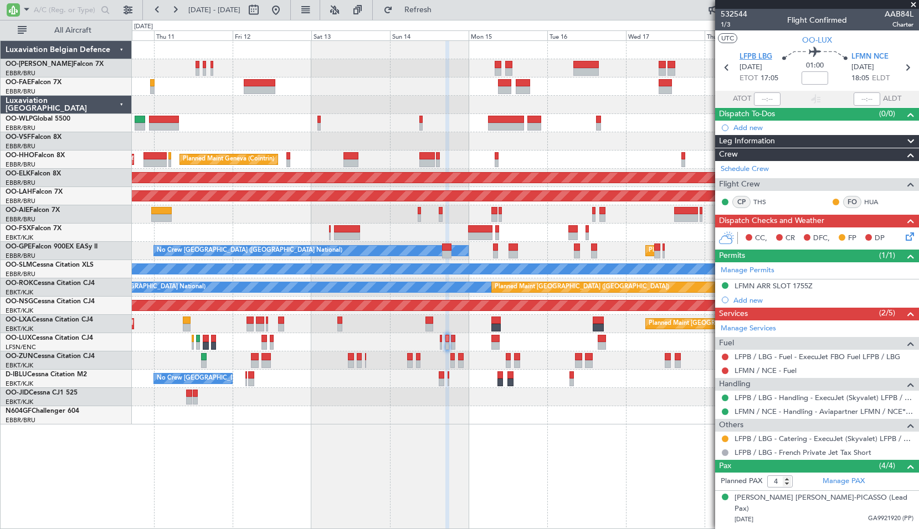
scroll to position [0, 0]
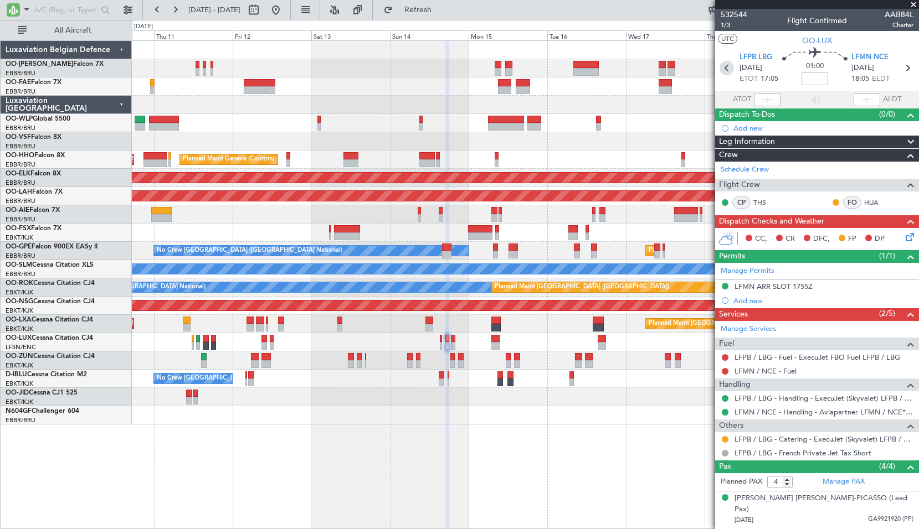
click at [722, 66] on icon at bounding box center [726, 68] width 14 height 14
type input "0"
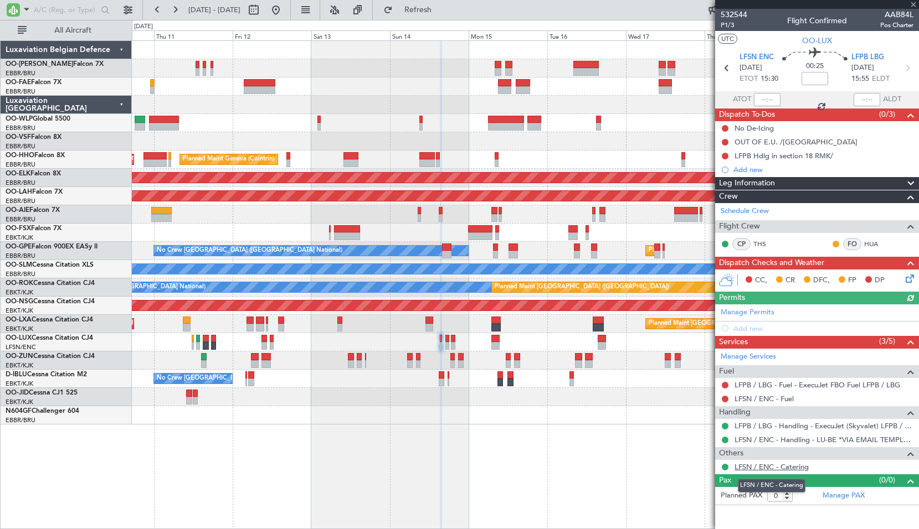
click at [778, 466] on link "LFSN / ENC - Catering" at bounding box center [771, 466] width 74 height 9
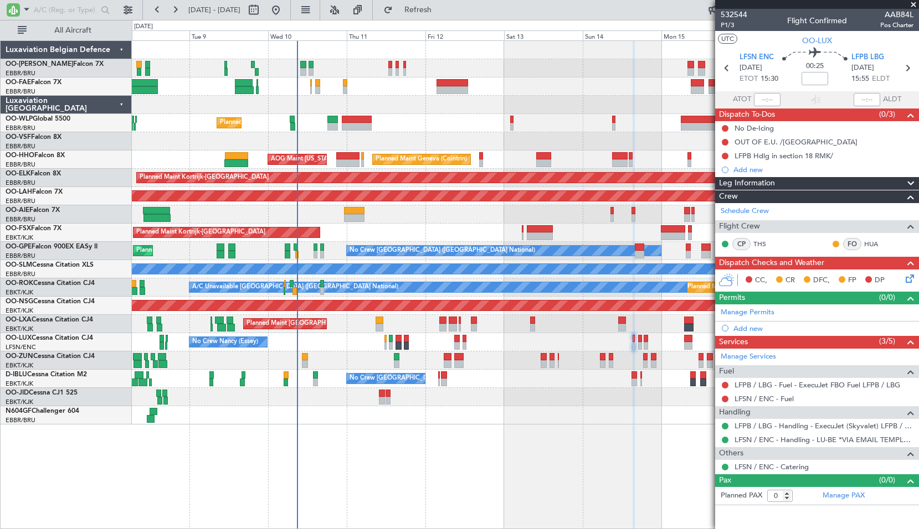
click at [572, 425] on div "Planned Maint Liege Planned Maint Geneva (Cointrin) AOG Maint New York (Teterbo…" at bounding box center [525, 284] width 787 height 489
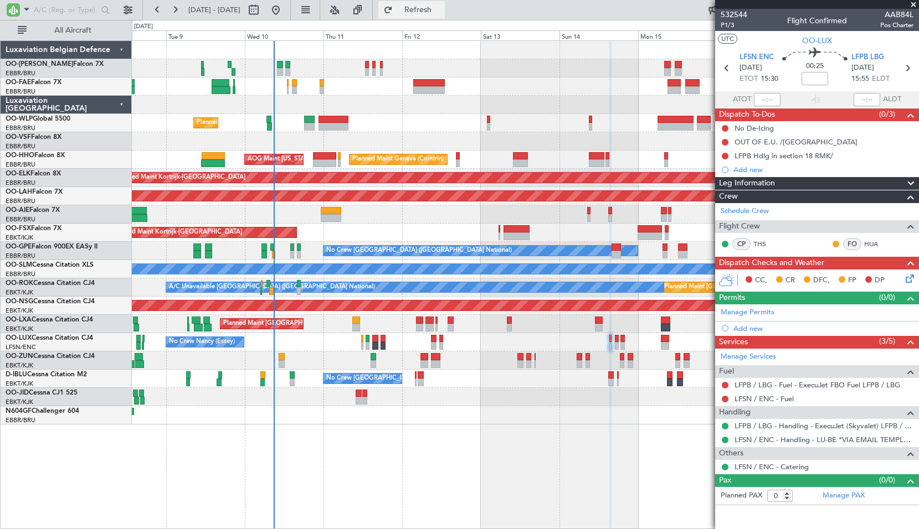
click at [441, 9] on span "Refresh" at bounding box center [418, 10] width 47 height 8
click at [23, 9] on span at bounding box center [26, 9] width 13 height 14
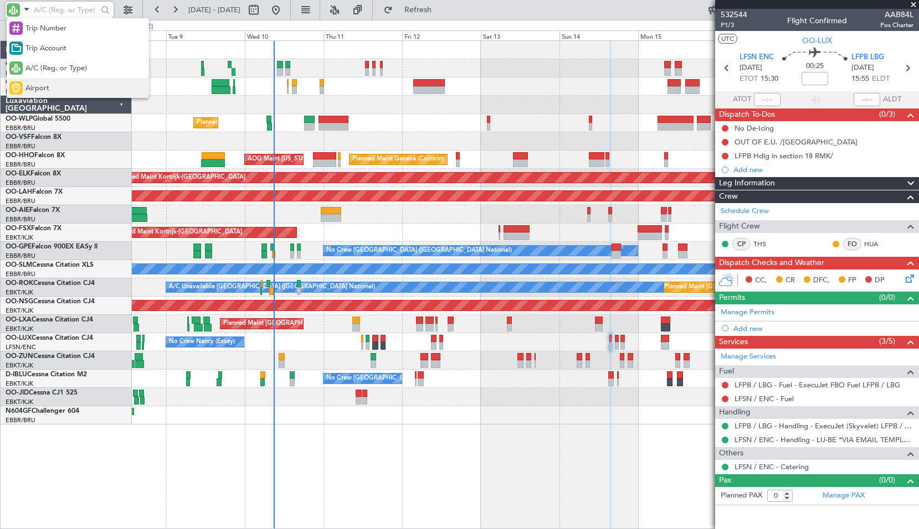
click at [49, 79] on div "Airport" at bounding box center [78, 88] width 142 height 20
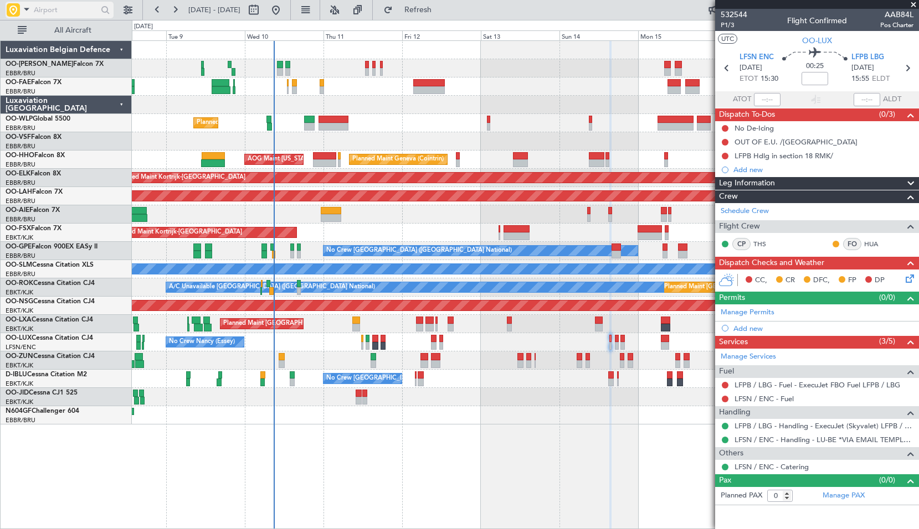
click at [55, 12] on input "text" at bounding box center [66, 10] width 64 height 17
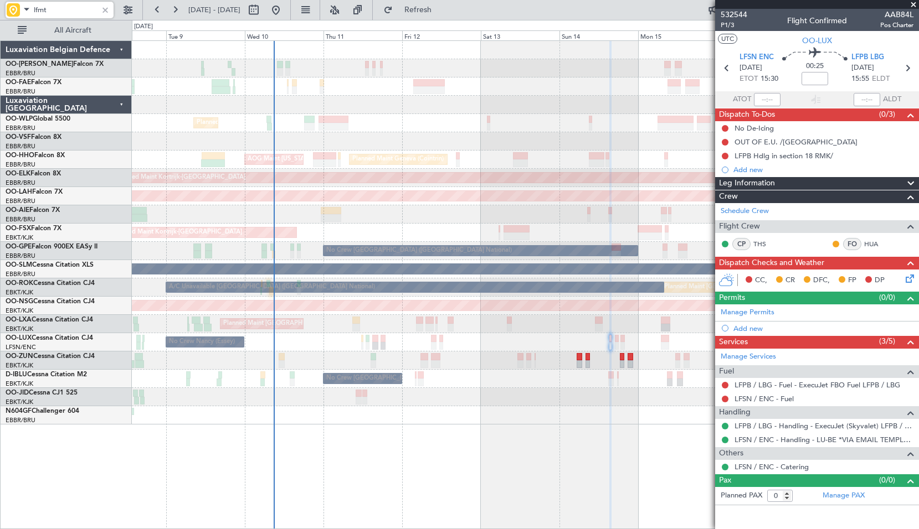
type input "lfmt"
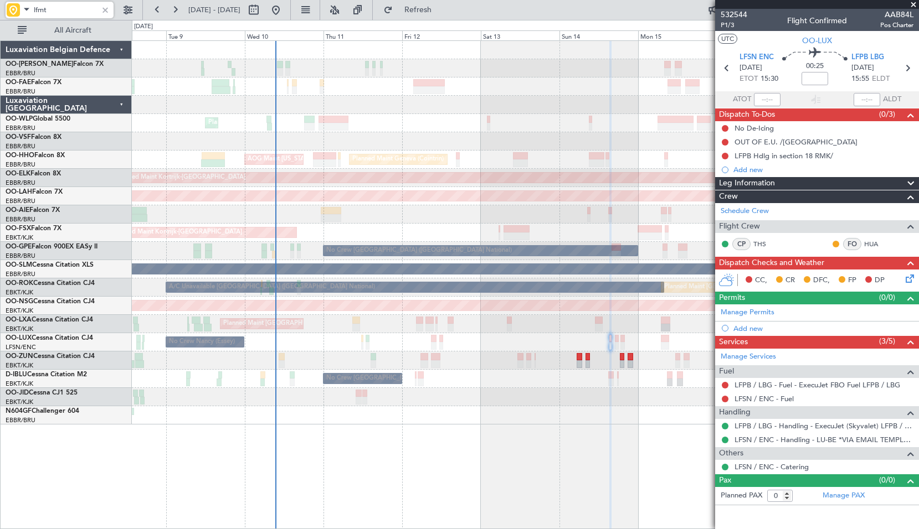
click at [914, 4] on span at bounding box center [913, 5] width 11 height 10
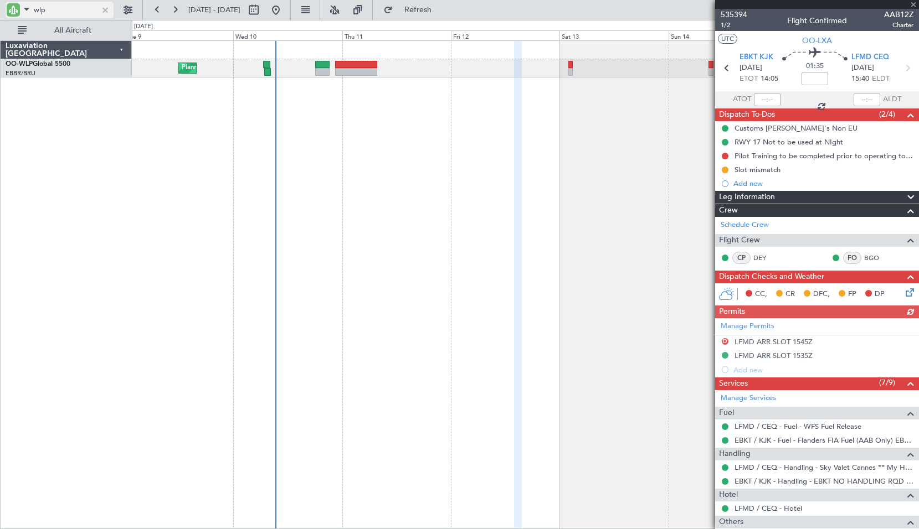
click at [105, 12] on div at bounding box center [105, 10] width 12 height 12
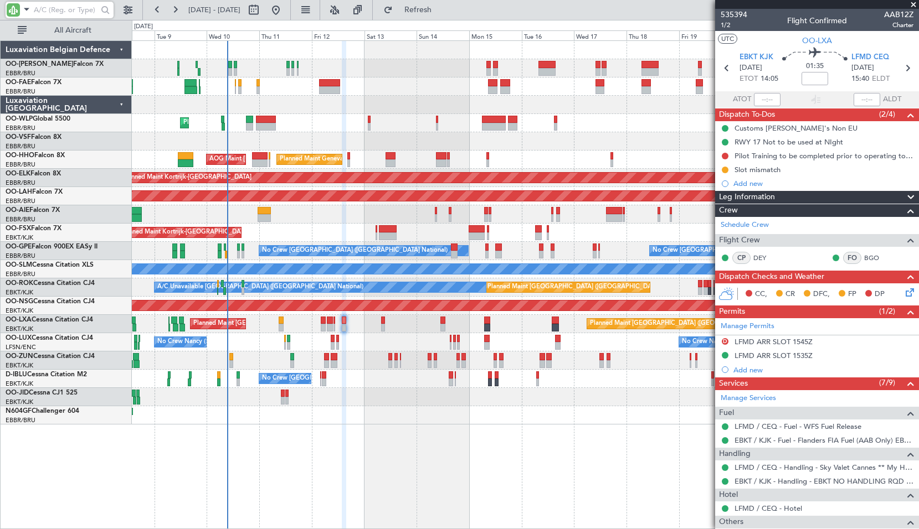
click at [462, 214] on div "Unplanned Maint [GEOGRAPHIC_DATA] ([GEOGRAPHIC_DATA] National)" at bounding box center [525, 214] width 786 height 18
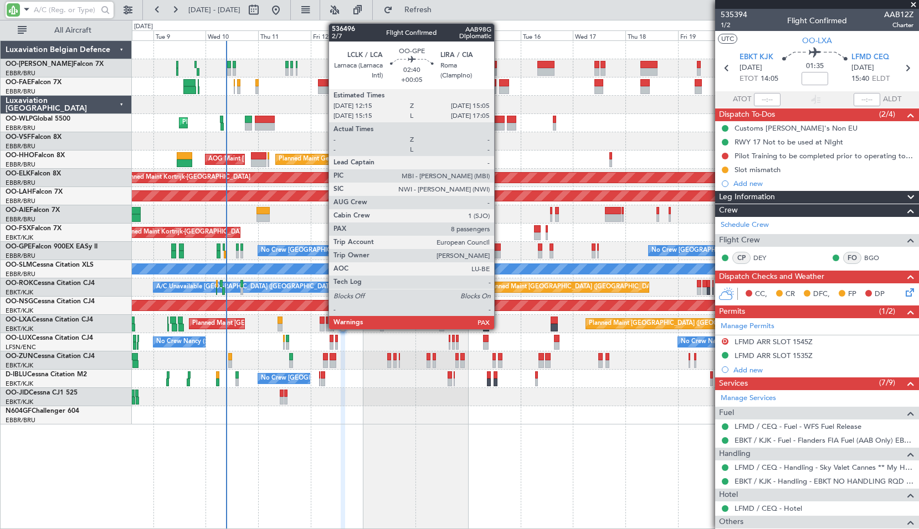
click at [499, 251] on div at bounding box center [497, 255] width 7 height 8
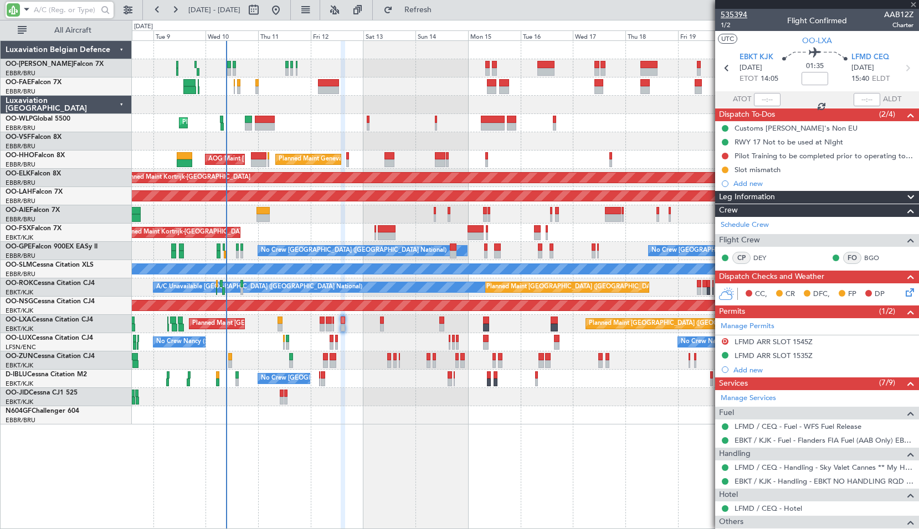
type input "+00:05"
type input "8"
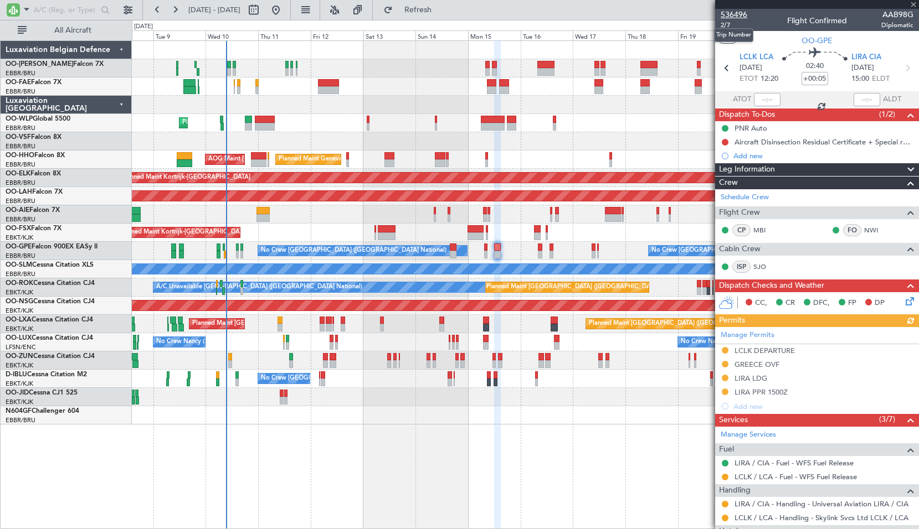
click at [743, 13] on span "536496" at bounding box center [733, 15] width 27 height 12
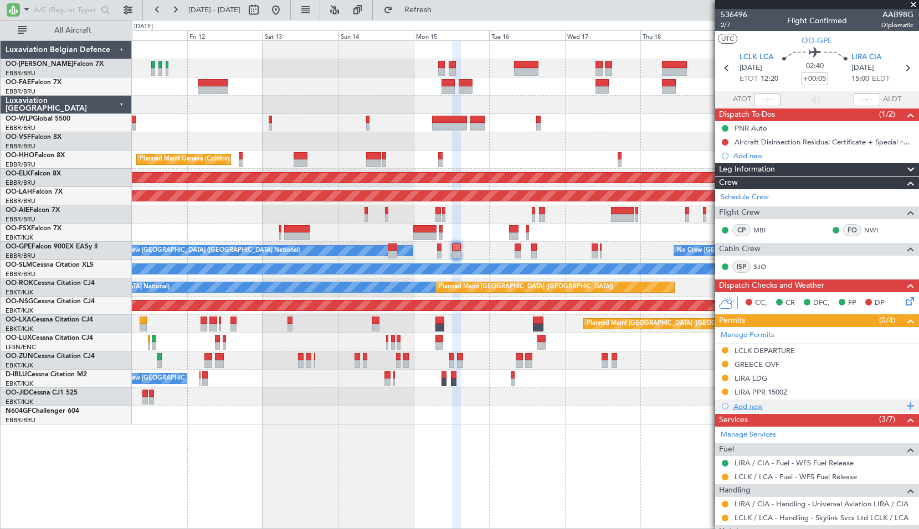
click at [745, 406] on div "Add new" at bounding box center [818, 406] width 170 height 9
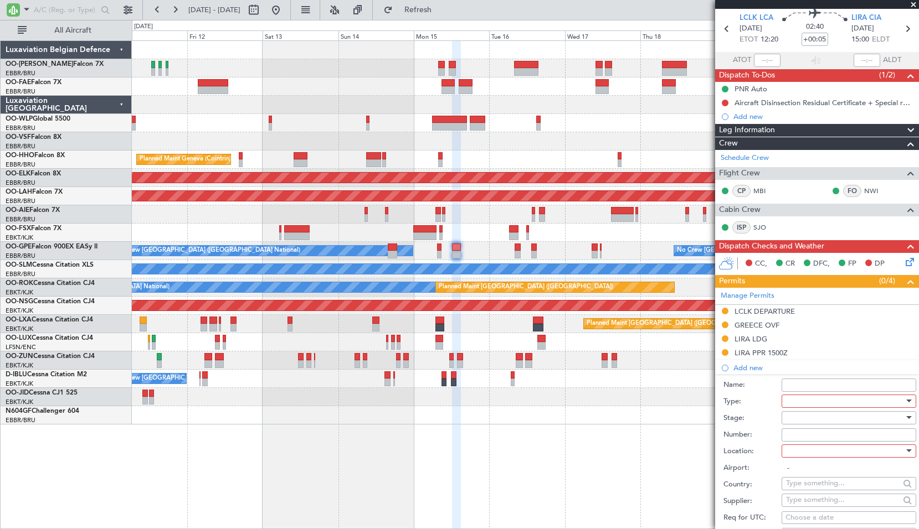
scroll to position [55, 0]
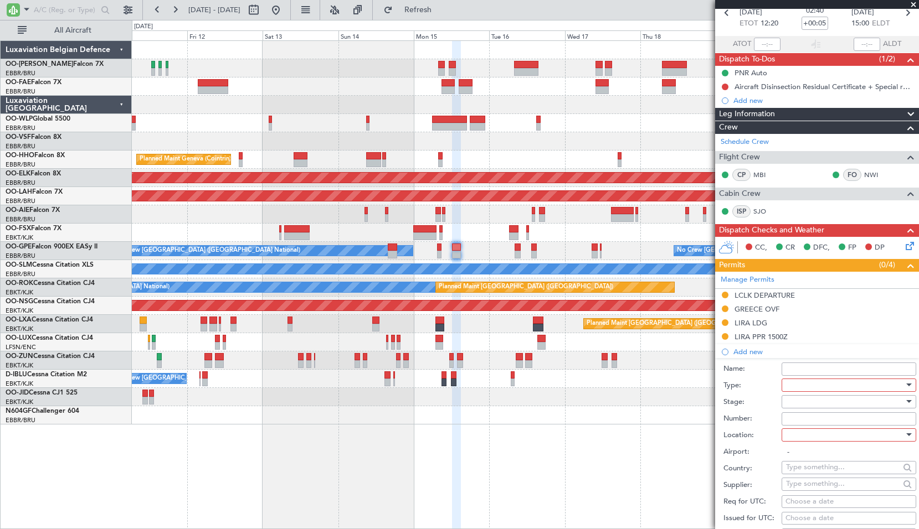
click at [826, 385] on div at bounding box center [845, 385] width 118 height 17
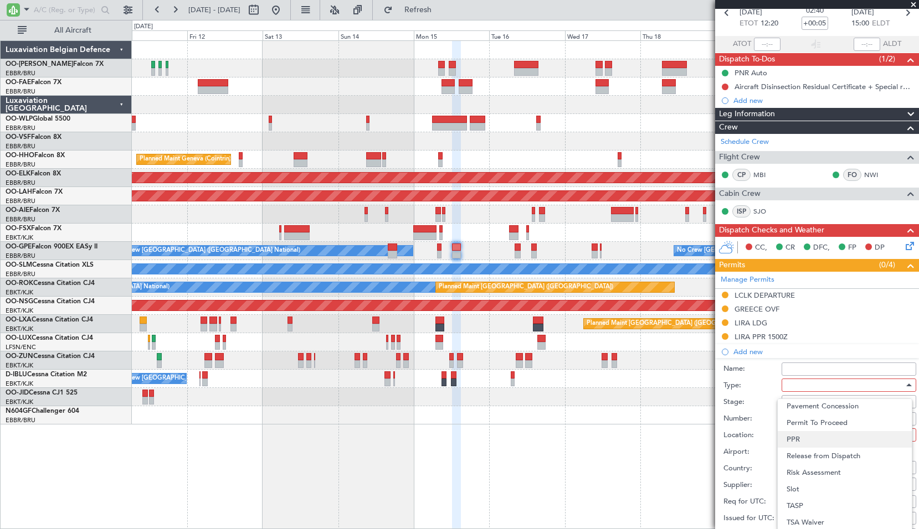
click at [821, 435] on span "PPR" at bounding box center [844, 439] width 116 height 17
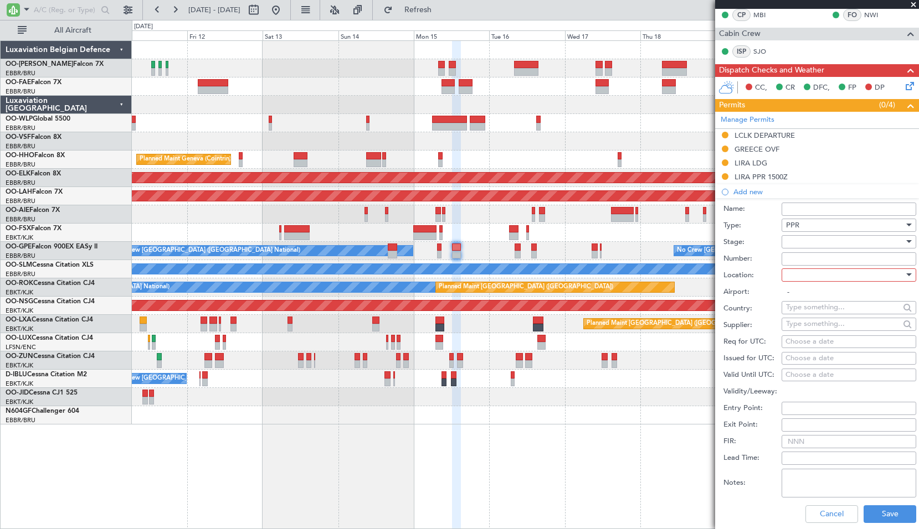
scroll to position [222, 0]
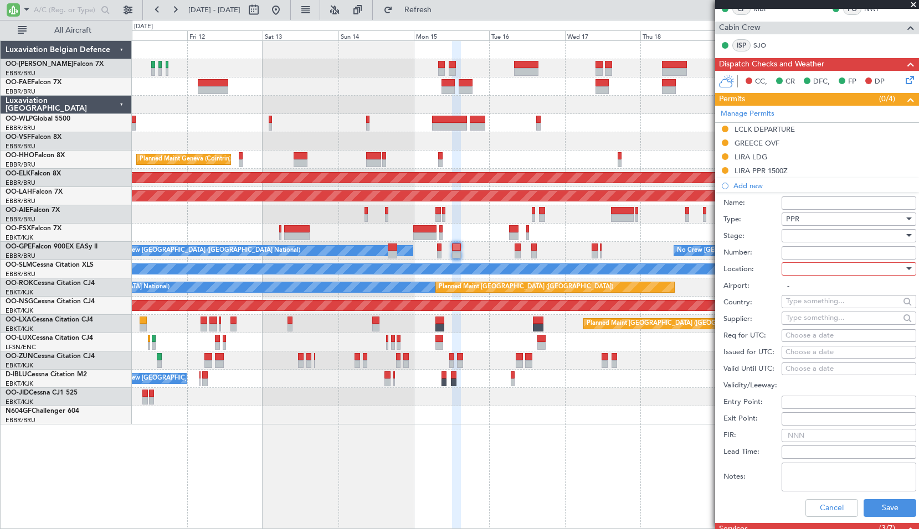
click at [811, 267] on div at bounding box center [845, 269] width 118 height 17
click at [820, 326] on span "Arrival" at bounding box center [844, 324] width 116 height 17
type input "LIRA / CIA"
click at [792, 338] on div "Choose a date" at bounding box center [848, 336] width 127 height 11
select select "9"
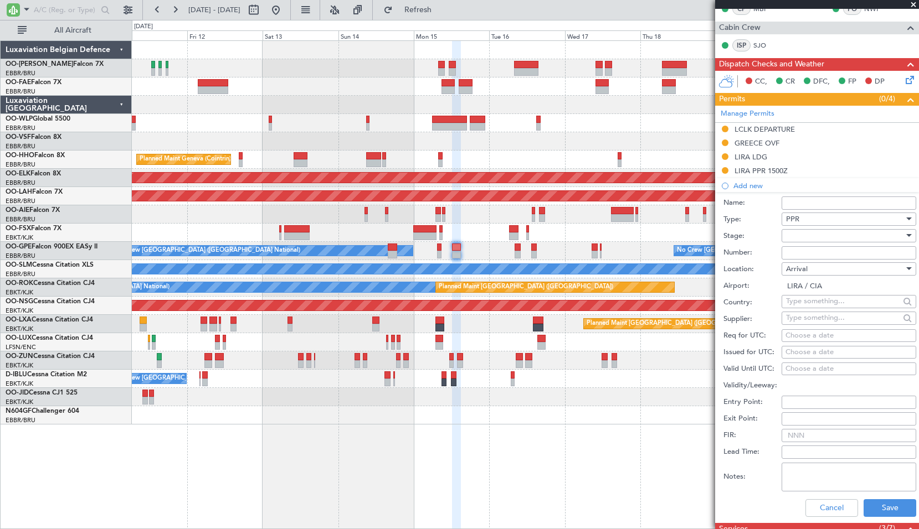
select select "2025"
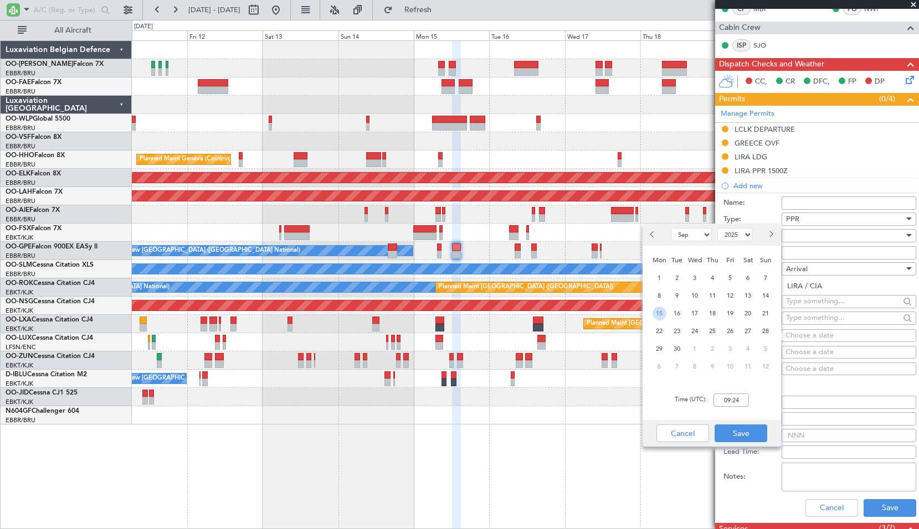
click at [662, 310] on span "15" at bounding box center [659, 314] width 14 height 14
click at [735, 402] on input "00:00" at bounding box center [730, 400] width 35 height 13
type input "15:05"
click at [743, 425] on button "Save" at bounding box center [740, 434] width 53 height 18
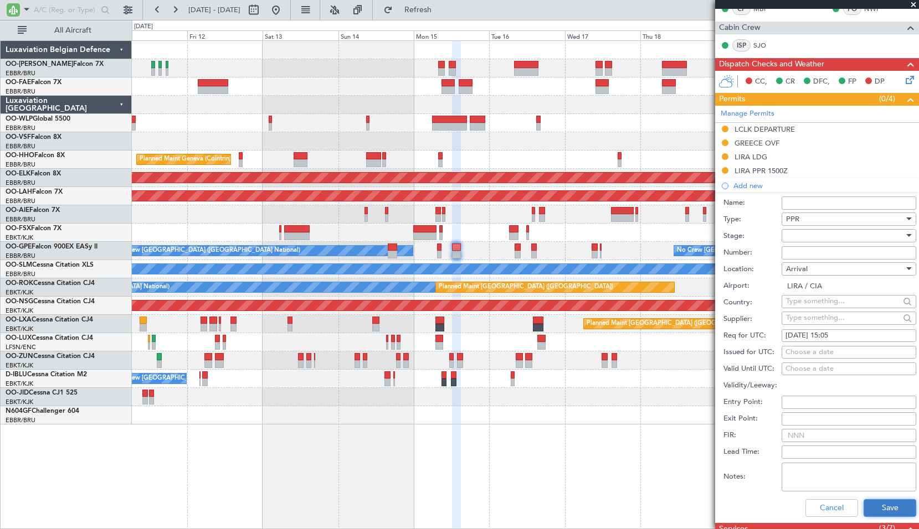
click at [878, 507] on button "Save" at bounding box center [889, 509] width 53 height 18
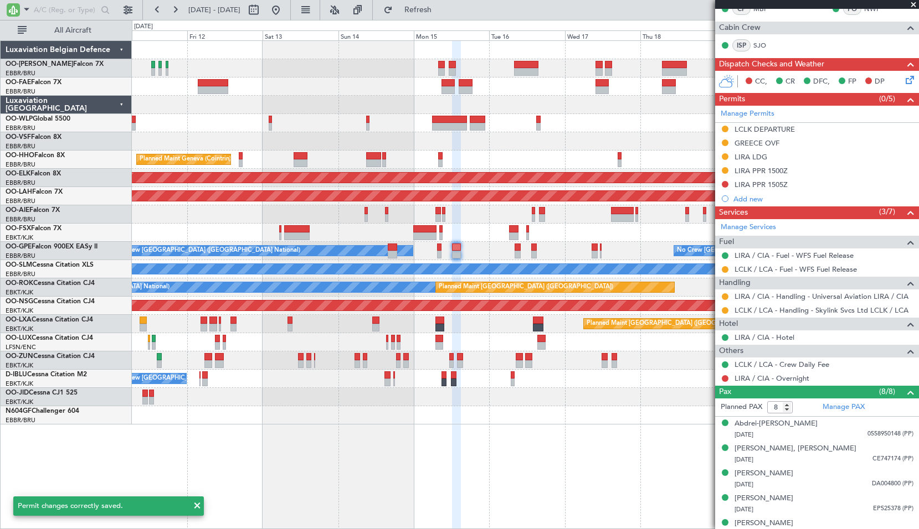
scroll to position [111, 0]
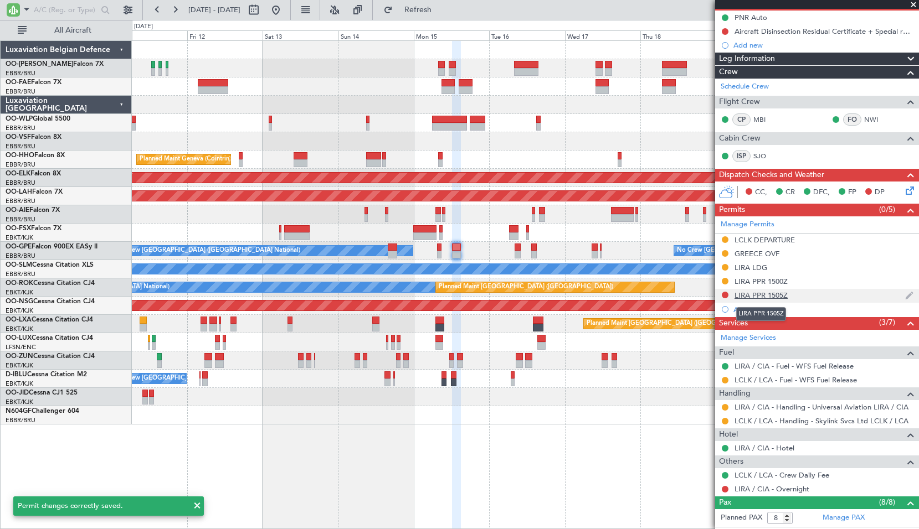
click at [763, 295] on div "LIRA PPR 1505Z" at bounding box center [760, 295] width 53 height 9
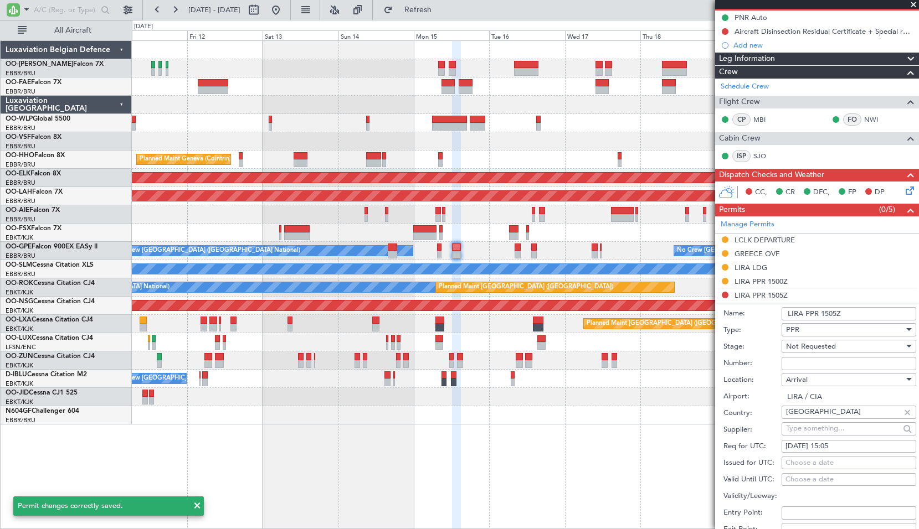
click at [804, 317] on input "LIRA PPR 1505Z" at bounding box center [848, 313] width 135 height 13
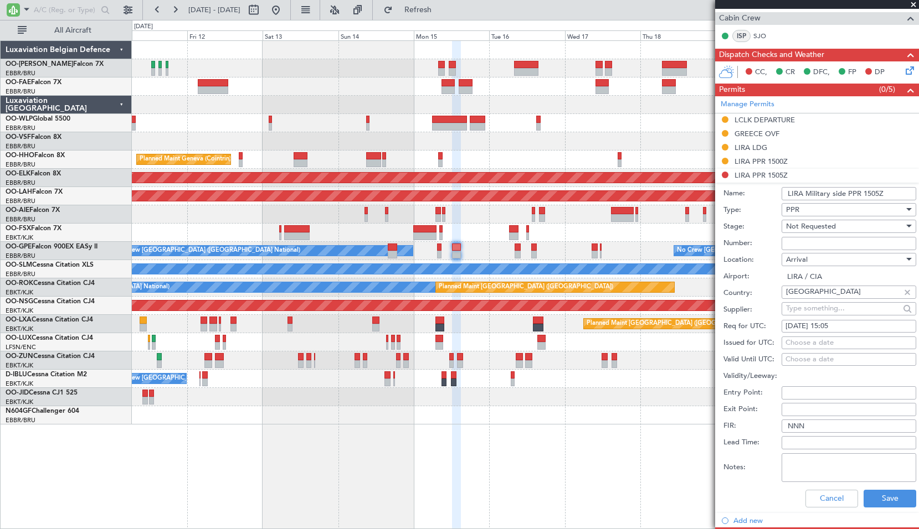
scroll to position [332, 0]
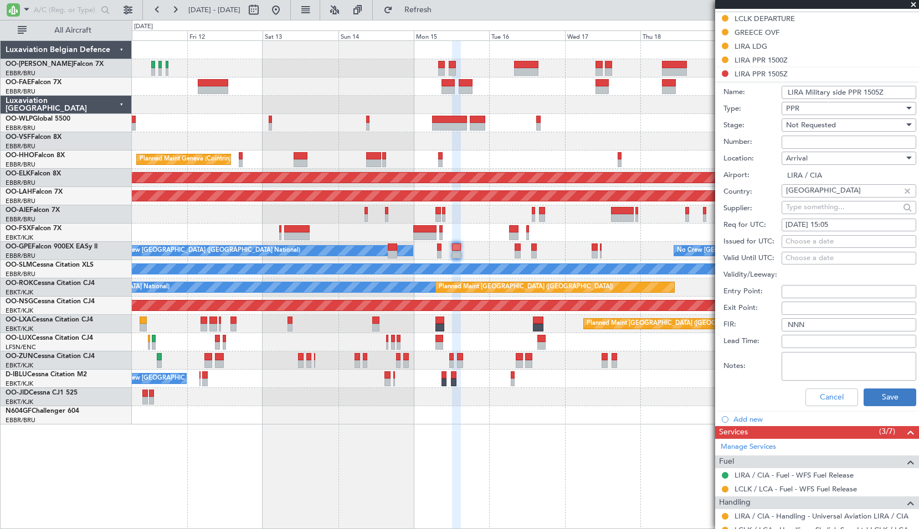
type input "LIRA Military side PPR 1505Z"
click at [863, 394] on button "Save" at bounding box center [889, 398] width 53 height 18
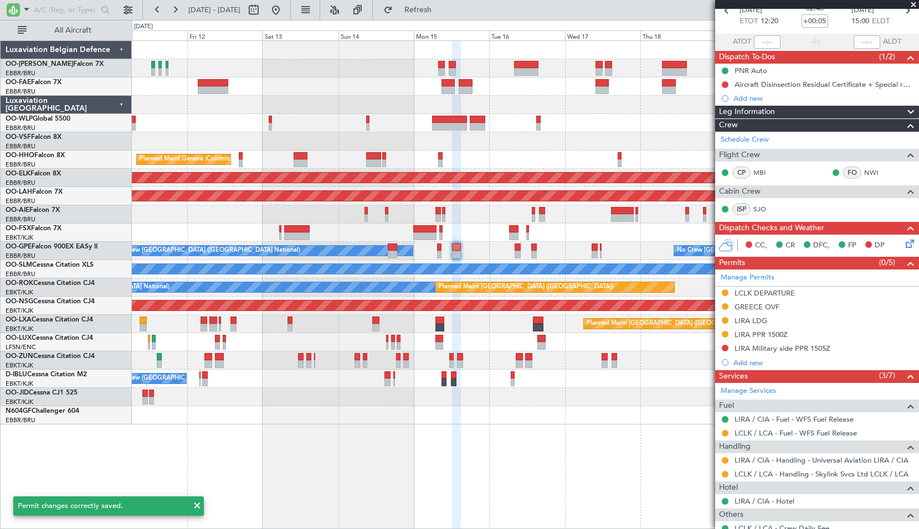
scroll to position [0, 0]
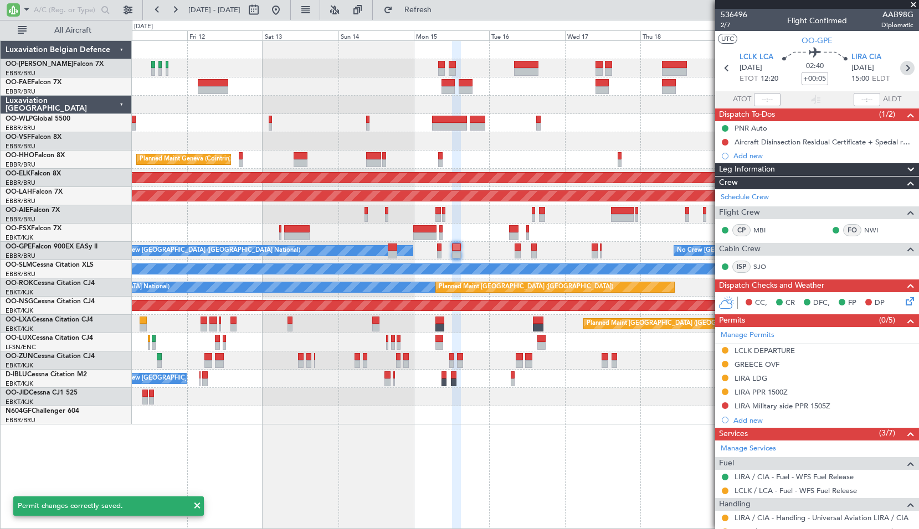
click at [900, 66] on icon at bounding box center [907, 68] width 14 height 14
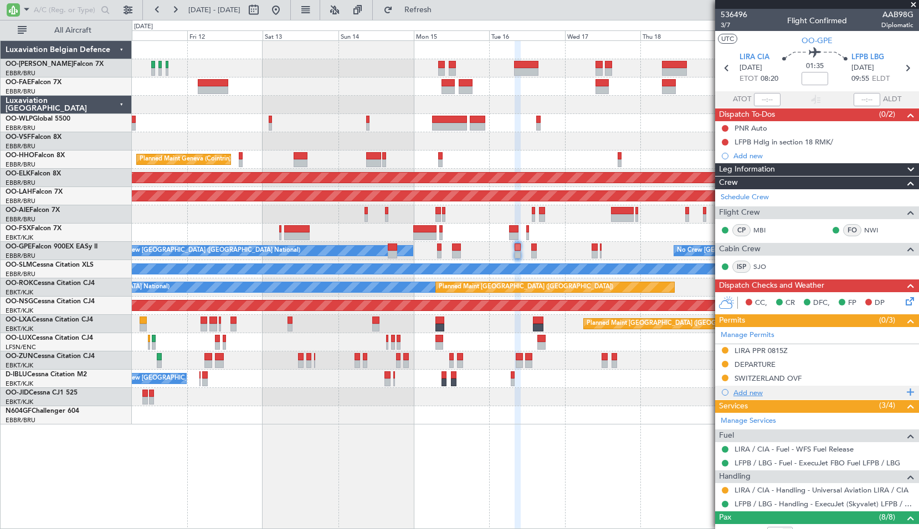
click at [745, 389] on div "Add new" at bounding box center [818, 392] width 170 height 9
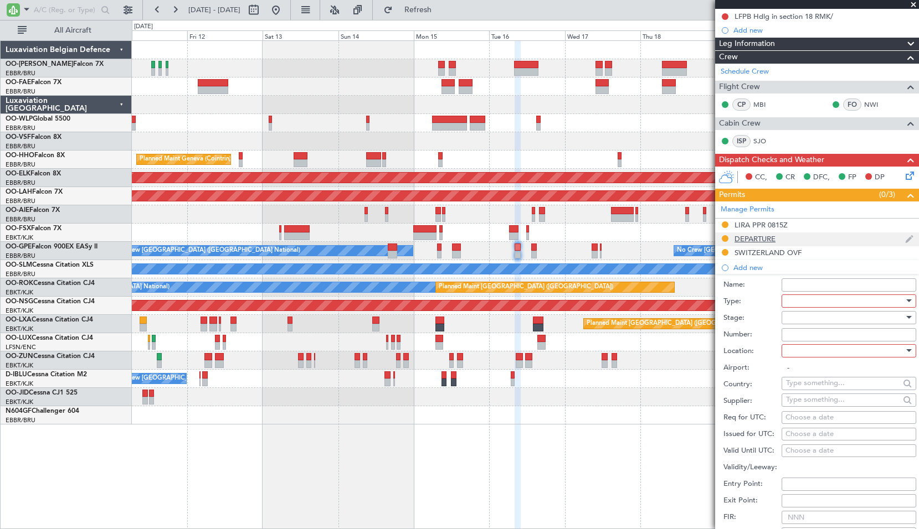
scroll to position [166, 0]
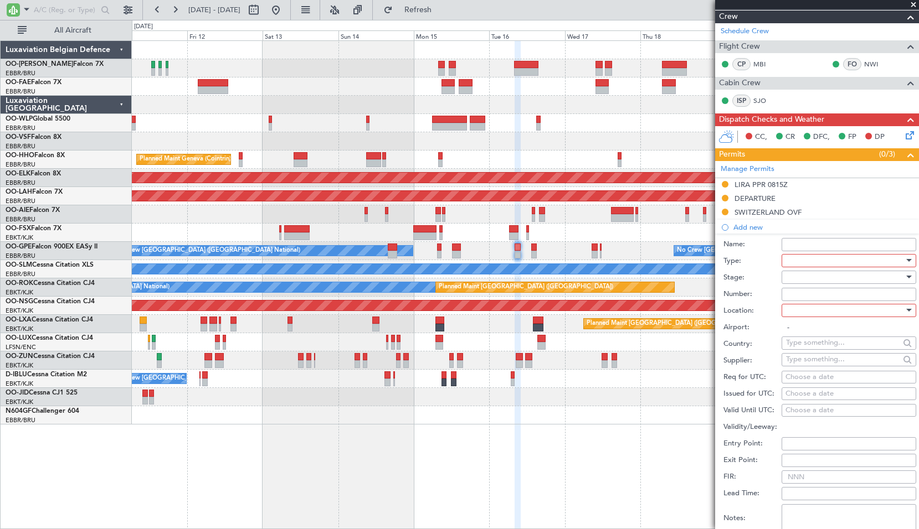
click at [818, 262] on div at bounding box center [845, 261] width 118 height 17
click at [812, 320] on span "API" at bounding box center [844, 316] width 116 height 17
click at [809, 280] on div at bounding box center [845, 277] width 118 height 17
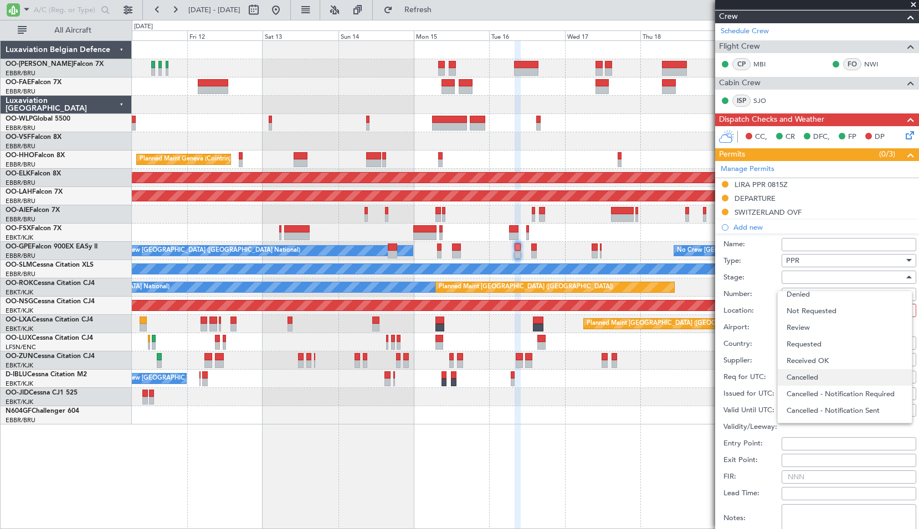
scroll to position [0, 0]
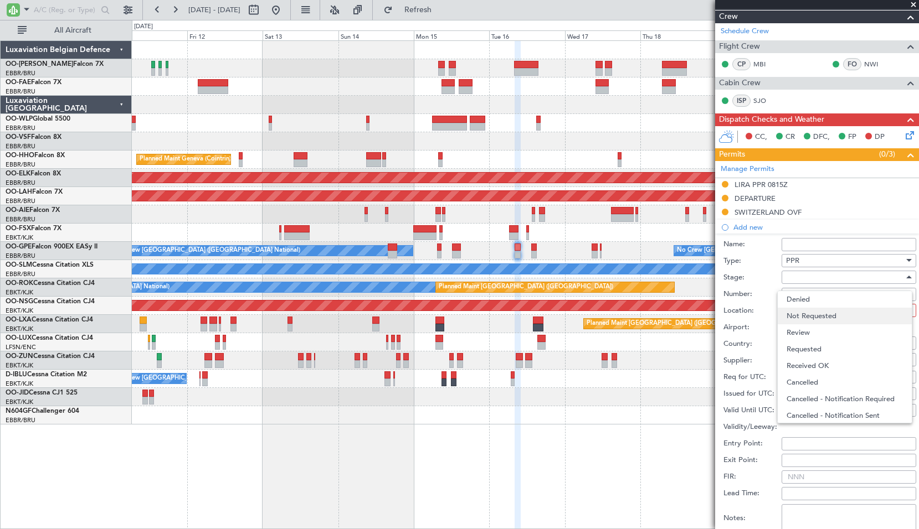
click at [811, 317] on span "Not Requested" at bounding box center [844, 316] width 116 height 17
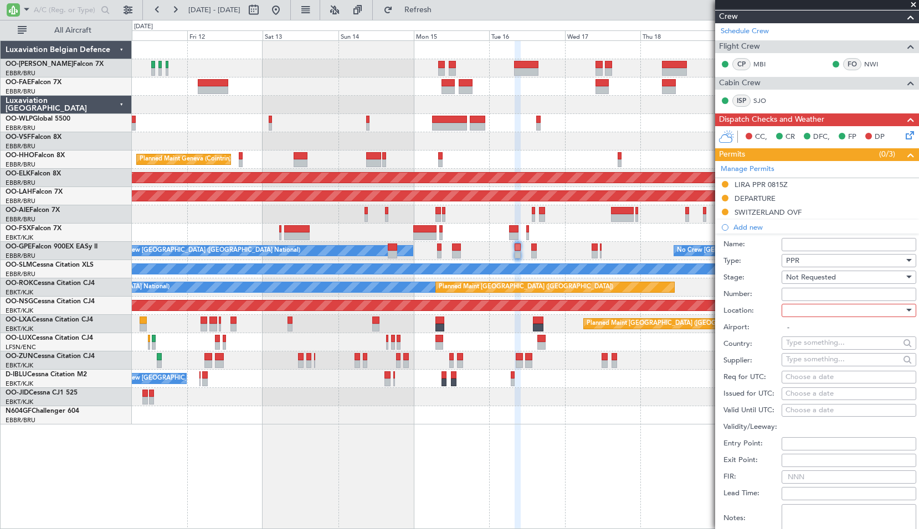
click at [797, 310] on div at bounding box center [845, 310] width 118 height 17
click at [802, 335] on span "Departure" at bounding box center [844, 333] width 116 height 17
type input "LIRA / CIA"
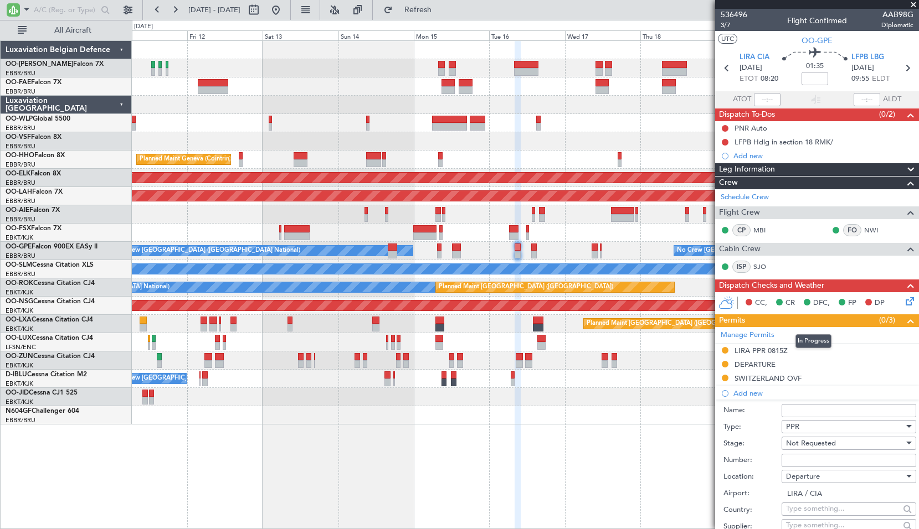
scroll to position [111, 0]
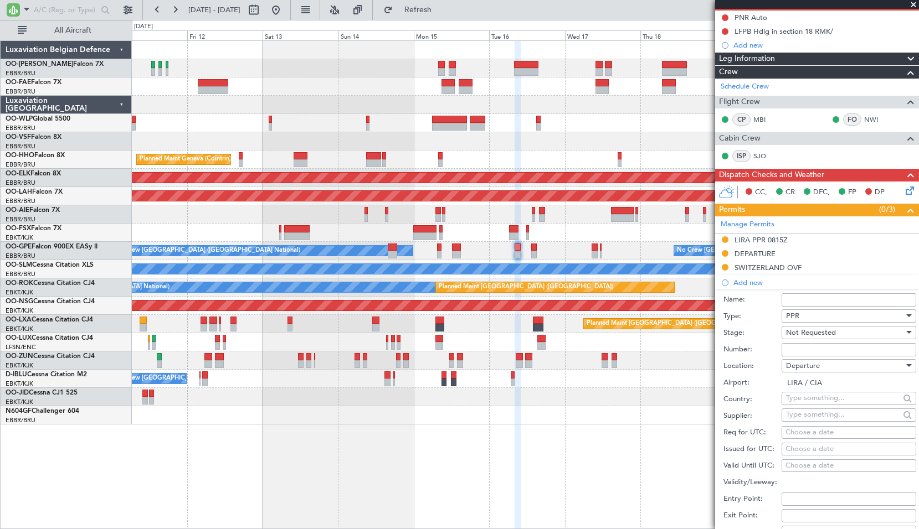
click at [805, 431] on div "Choose a date" at bounding box center [848, 433] width 127 height 11
select select "9"
select select "2025"
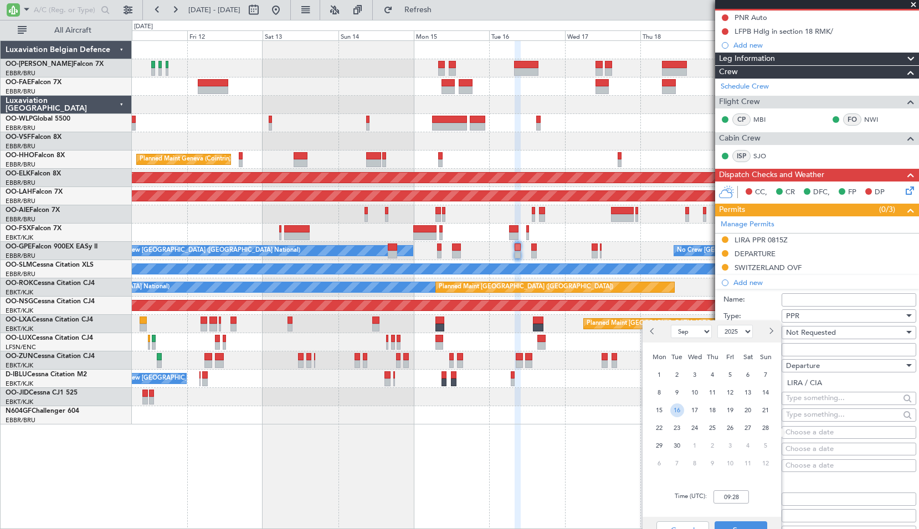
click at [674, 411] on span "16" at bounding box center [677, 411] width 14 height 14
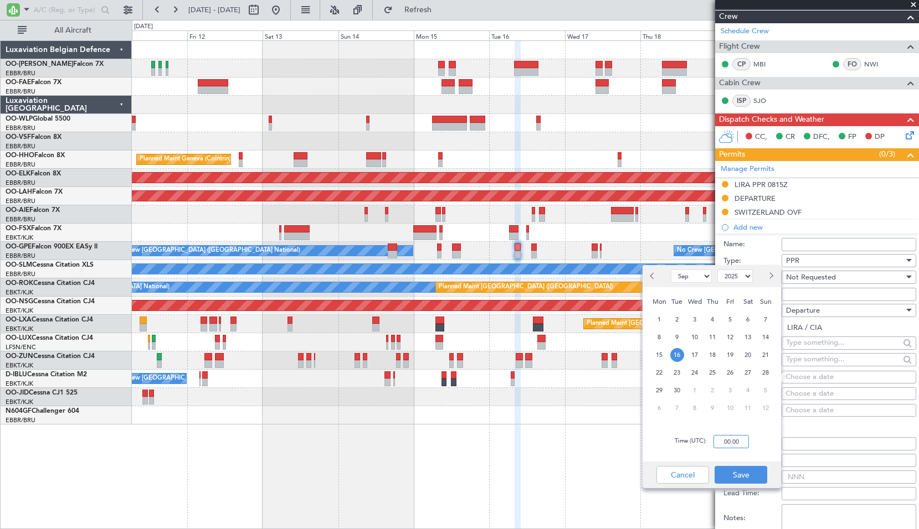
click at [727, 441] on input "00:00" at bounding box center [730, 441] width 35 height 13
type input "08:15"
click at [742, 469] on button "Save" at bounding box center [740, 475] width 53 height 18
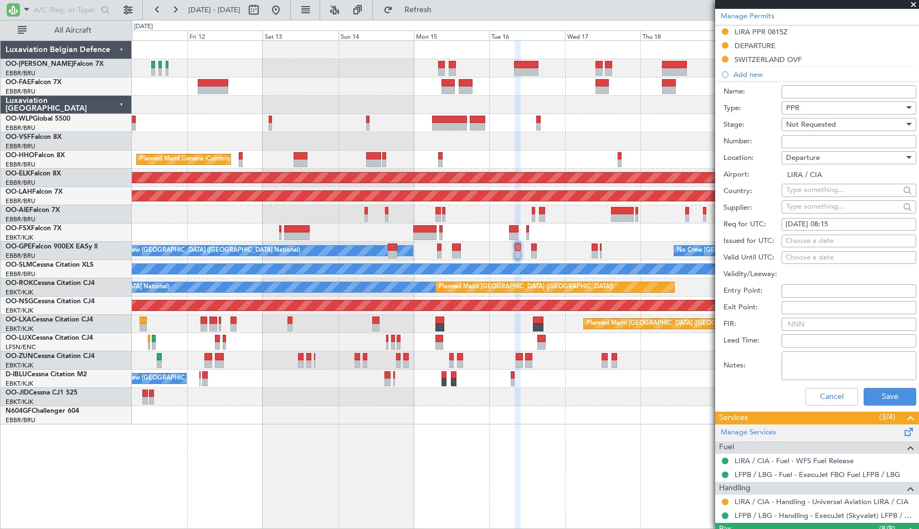
scroll to position [332, 0]
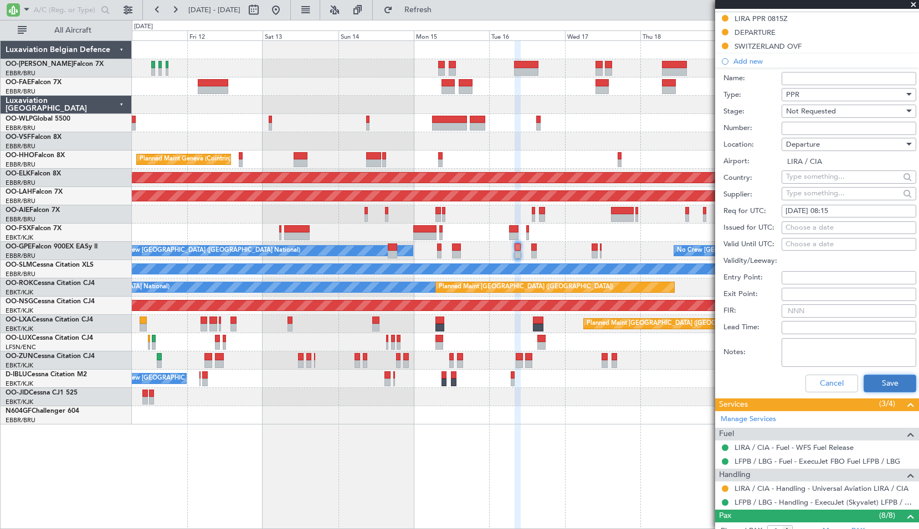
click at [872, 389] on button "Save" at bounding box center [889, 384] width 53 height 18
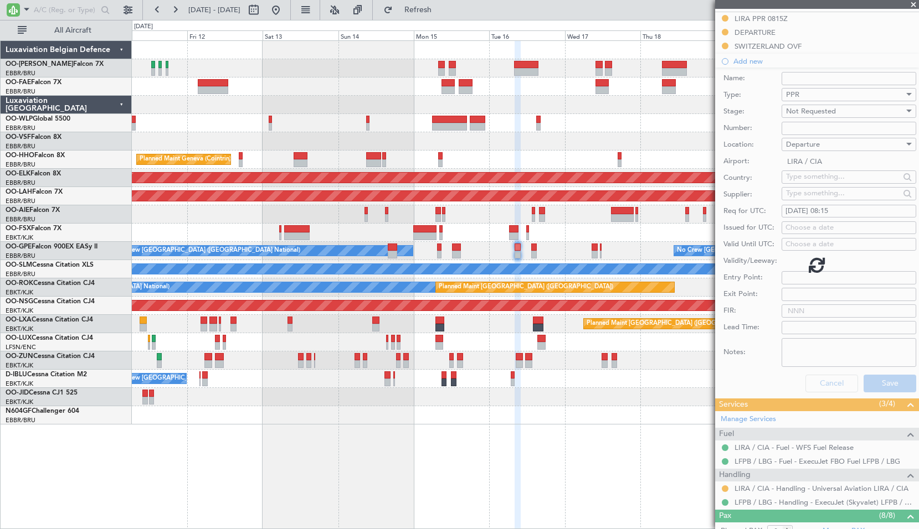
scroll to position [226, 0]
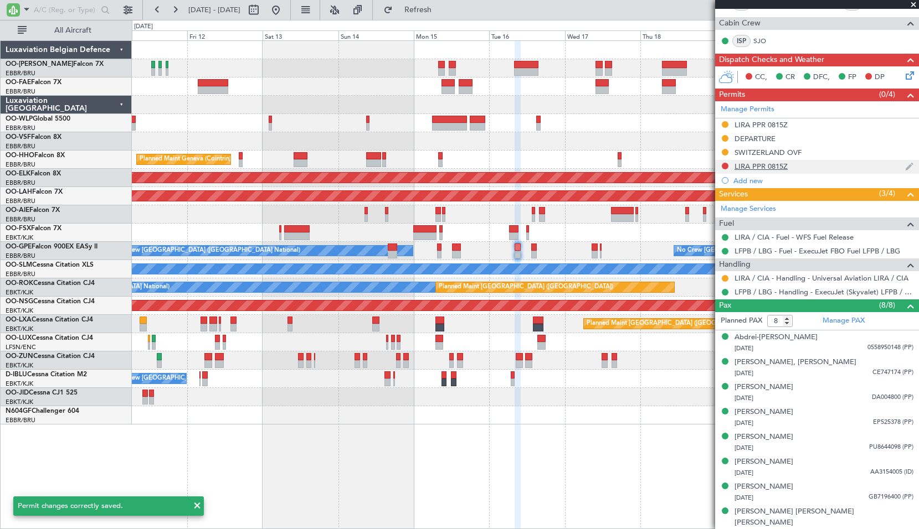
click at [761, 168] on div "LIRA PPR 0815Z" at bounding box center [760, 166] width 53 height 9
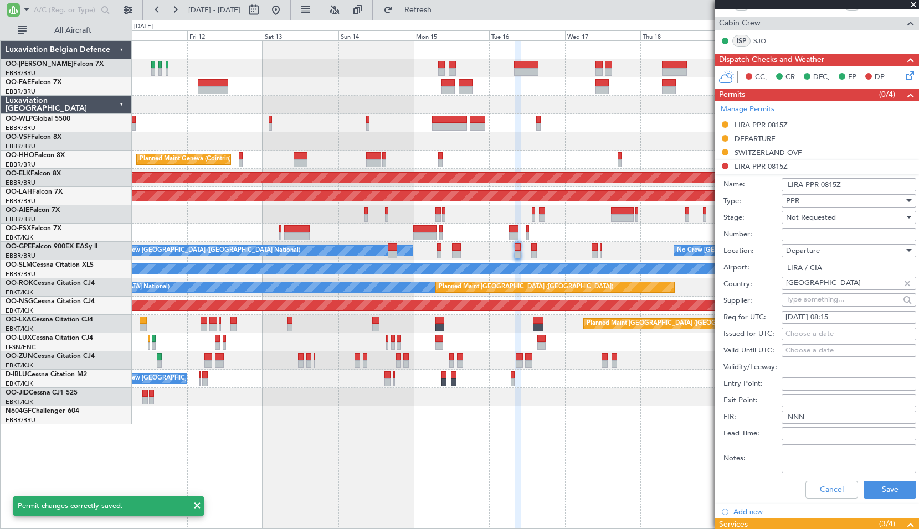
scroll to position [332, 0]
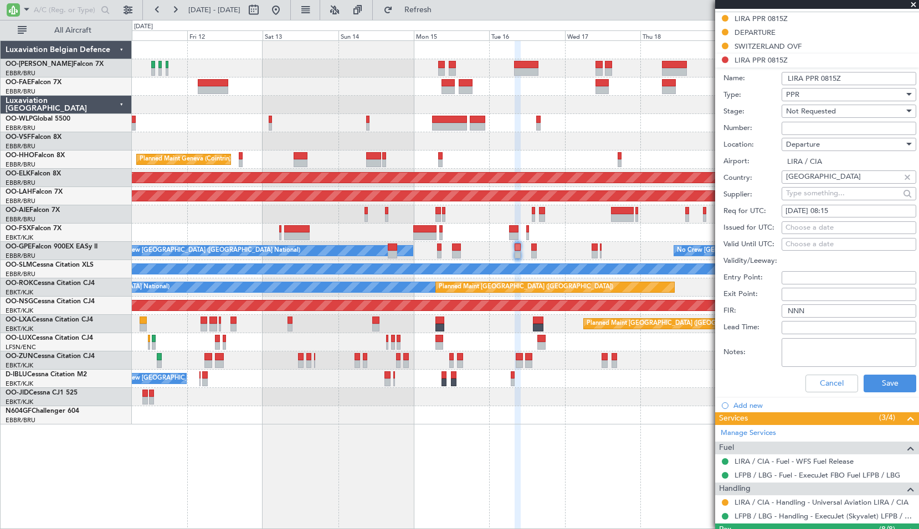
click at [806, 81] on input "LIRA PPR 0815Z" at bounding box center [848, 78] width 135 height 13
type input "LIRA Military side PPR 0815Z"
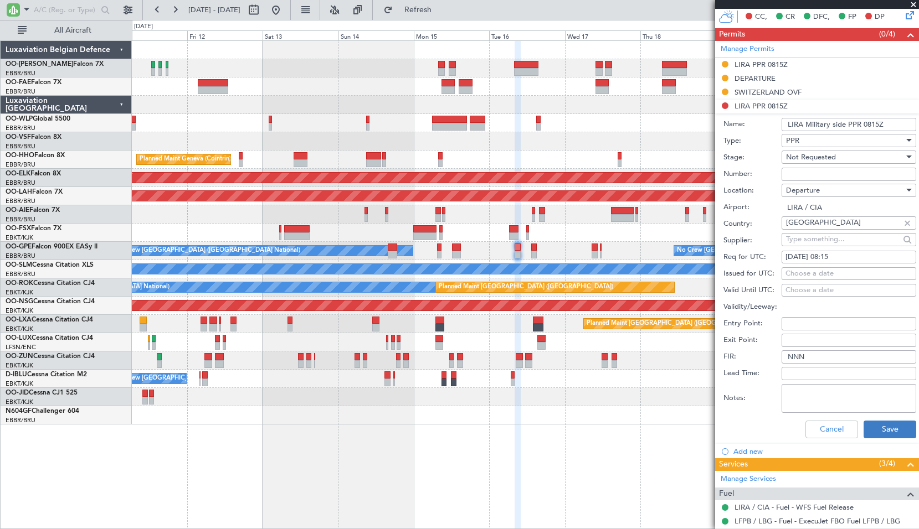
click at [875, 386] on form "Name: LIRA Military side PPR 0815Z Type: PPR Stage: Not Requested Number: Locat…" at bounding box center [817, 279] width 204 height 331
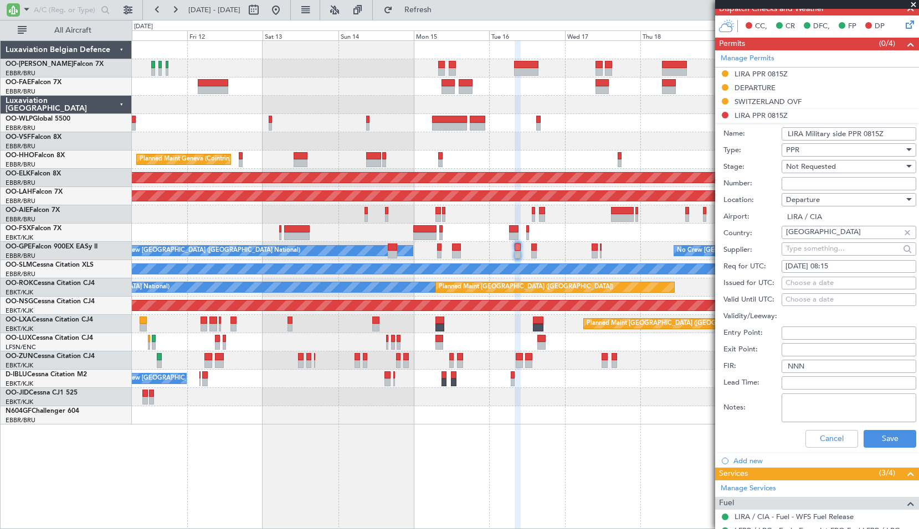
click at [861, 450] on div "Cancel Save" at bounding box center [819, 439] width 193 height 29
click at [872, 441] on button "Save" at bounding box center [889, 439] width 53 height 18
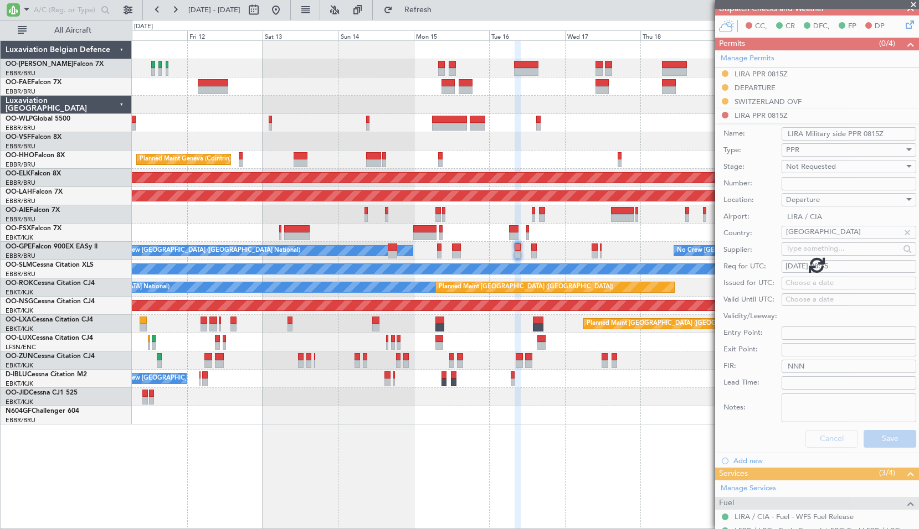
scroll to position [226, 0]
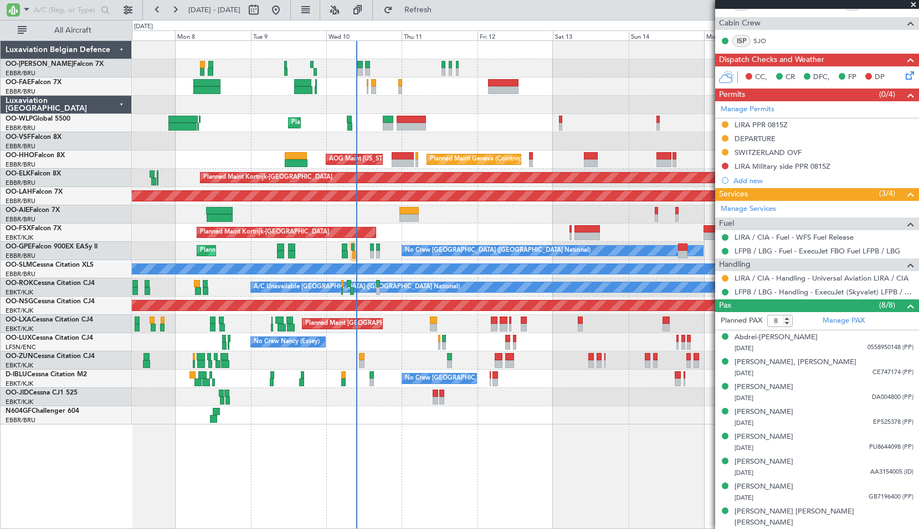
click at [445, 232] on div "Planned Maint Kortrijk-[GEOGRAPHIC_DATA]" at bounding box center [525, 233] width 786 height 18
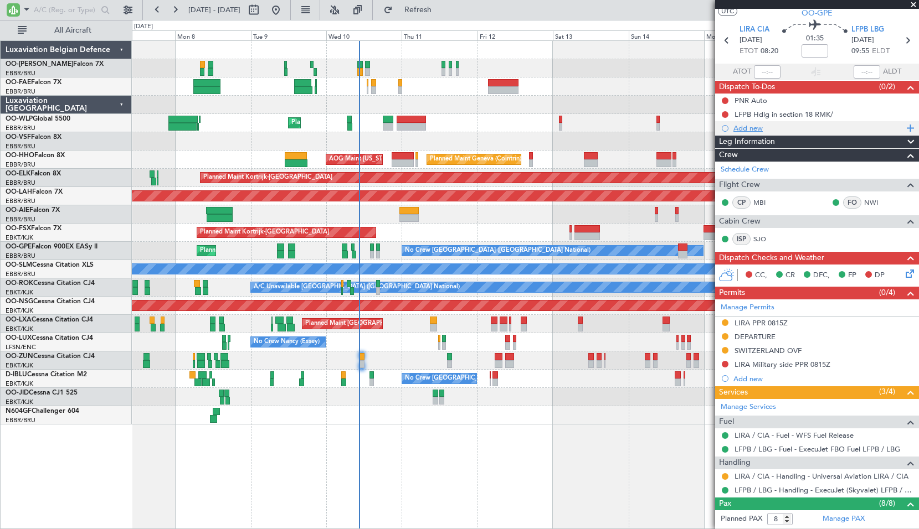
scroll to position [0, 0]
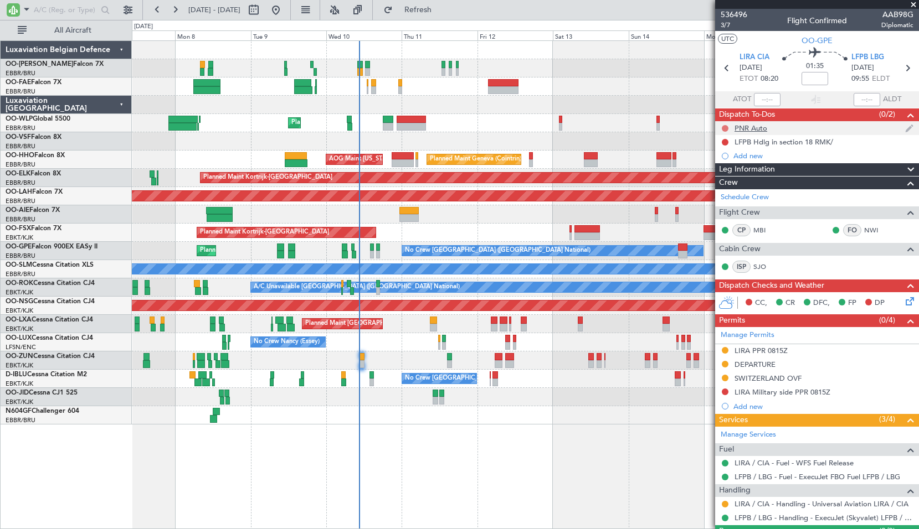
click at [727, 128] on button at bounding box center [725, 128] width 7 height 7
click at [727, 176] on span "Completed" at bounding box center [730, 177] width 37 height 11
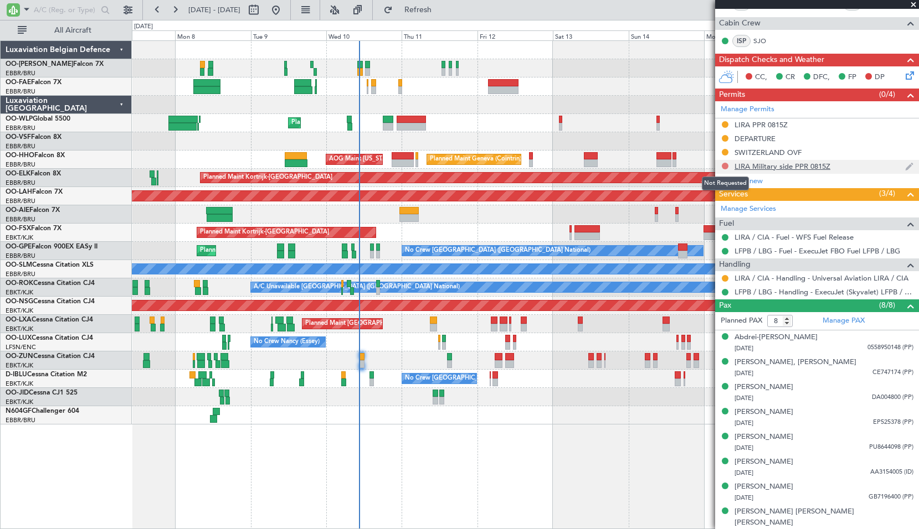
click at [726, 165] on button at bounding box center [725, 166] width 7 height 7
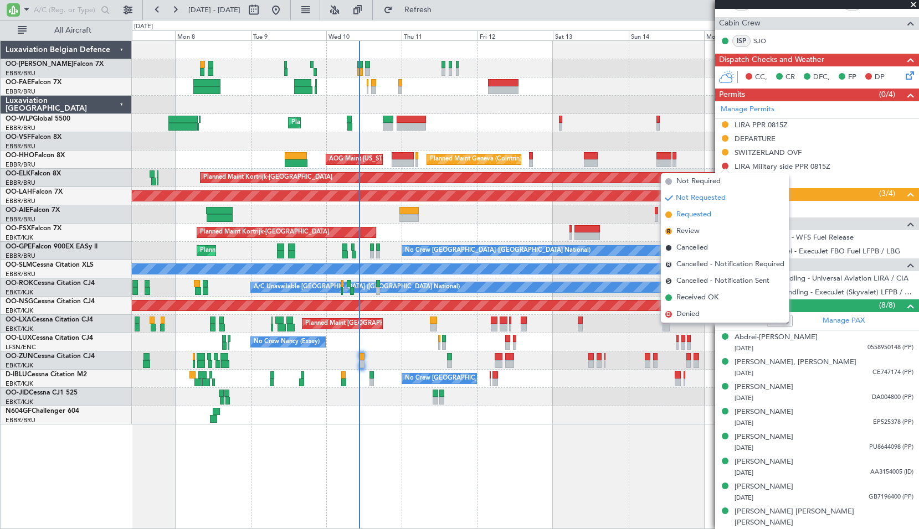
click at [697, 216] on span "Requested" at bounding box center [693, 214] width 35 height 11
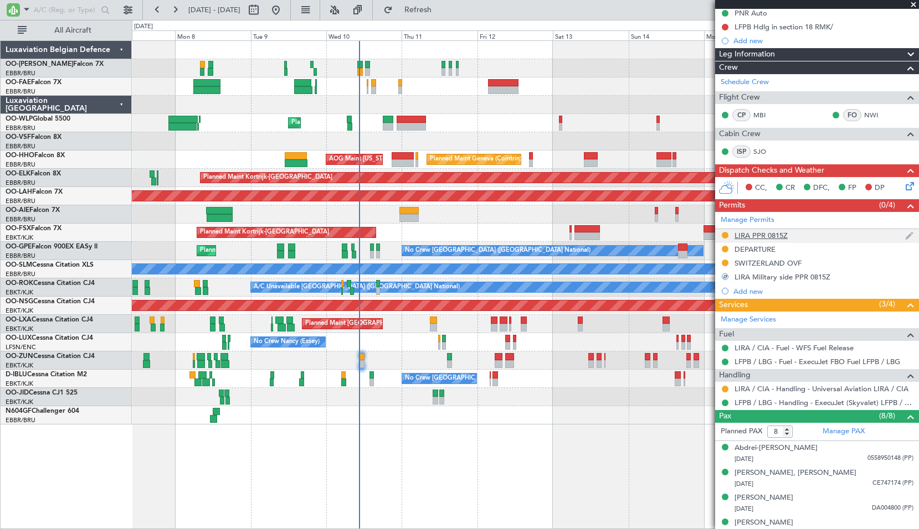
scroll to position [0, 0]
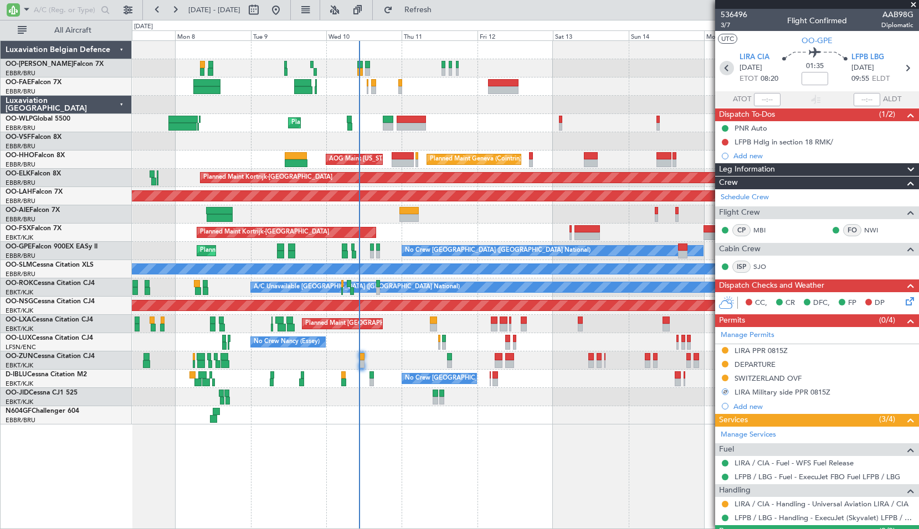
click at [722, 65] on icon at bounding box center [726, 68] width 14 height 14
type input "+00:05"
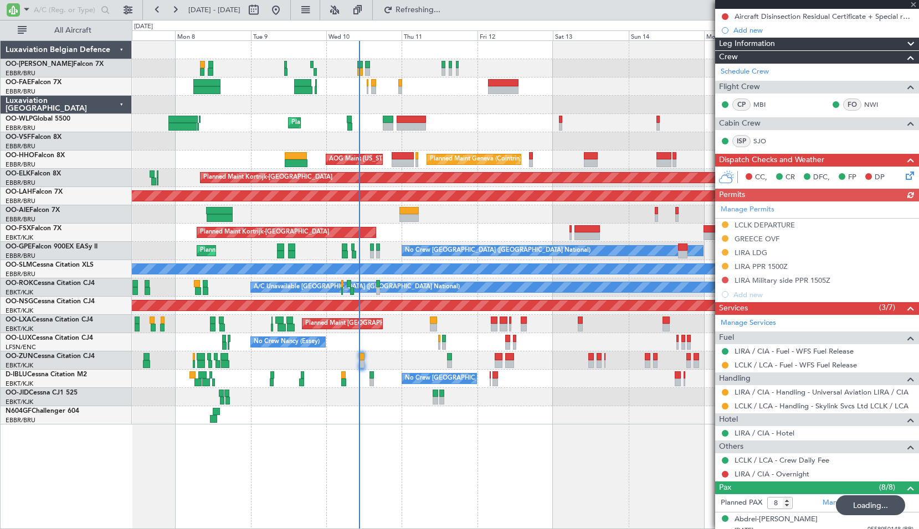
scroll to position [166, 0]
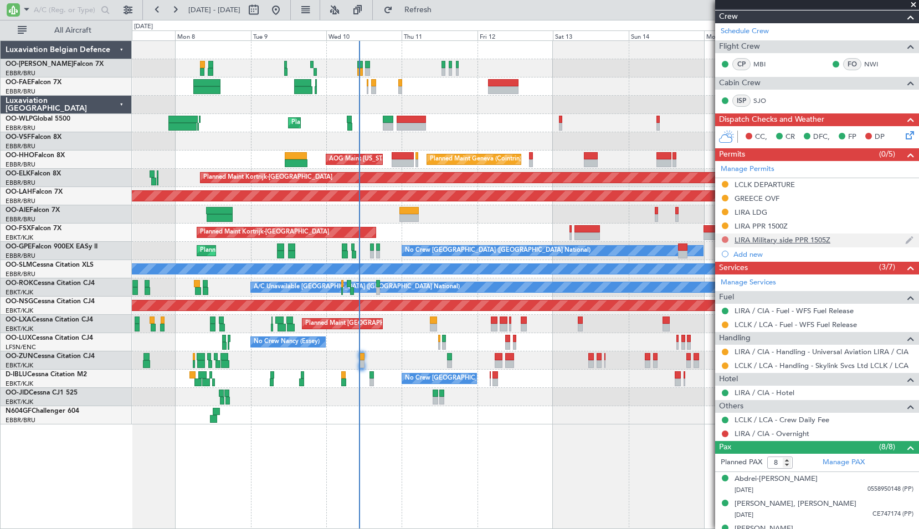
click at [724, 240] on button at bounding box center [725, 239] width 7 height 7
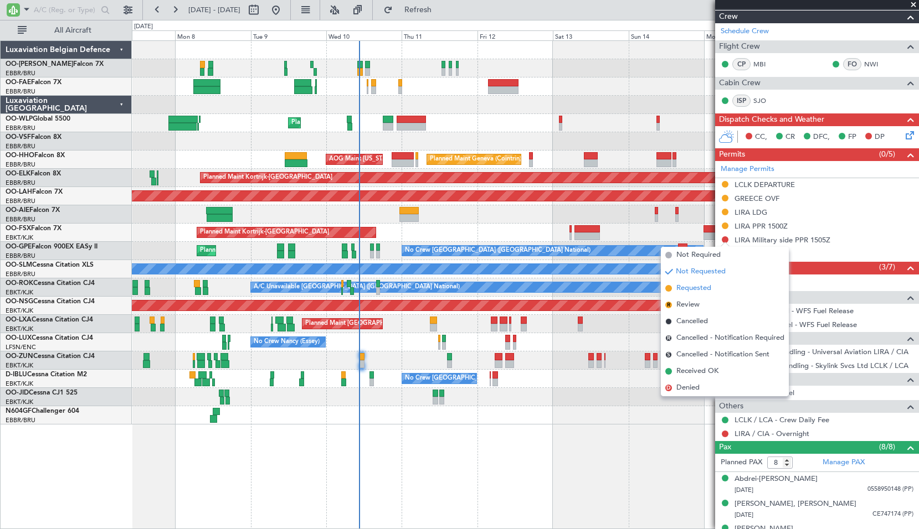
click at [713, 285] on li "Requested" at bounding box center [725, 288] width 128 height 17
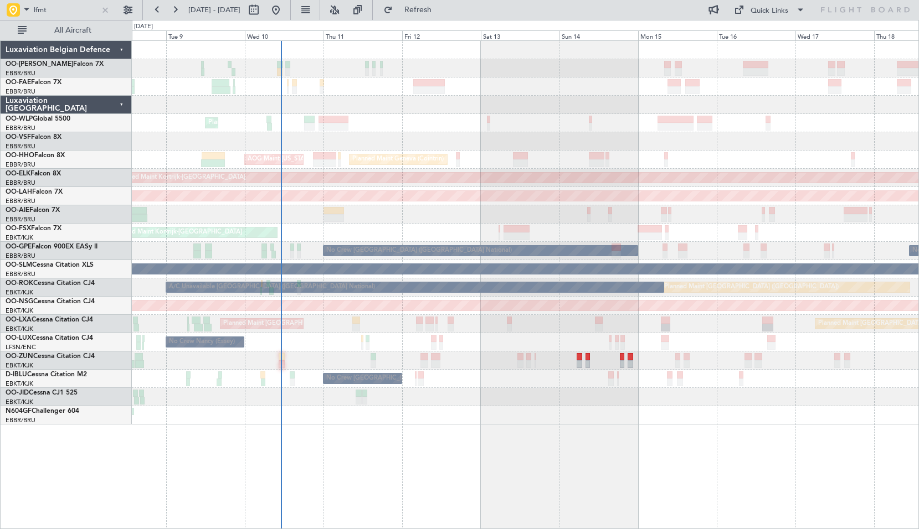
click at [533, 7] on div "lfmt [DATE] - [DATE] Refresh Quick Links All Aircraft" at bounding box center [459, 10] width 919 height 20
click at [106, 9] on div at bounding box center [105, 10] width 12 height 12
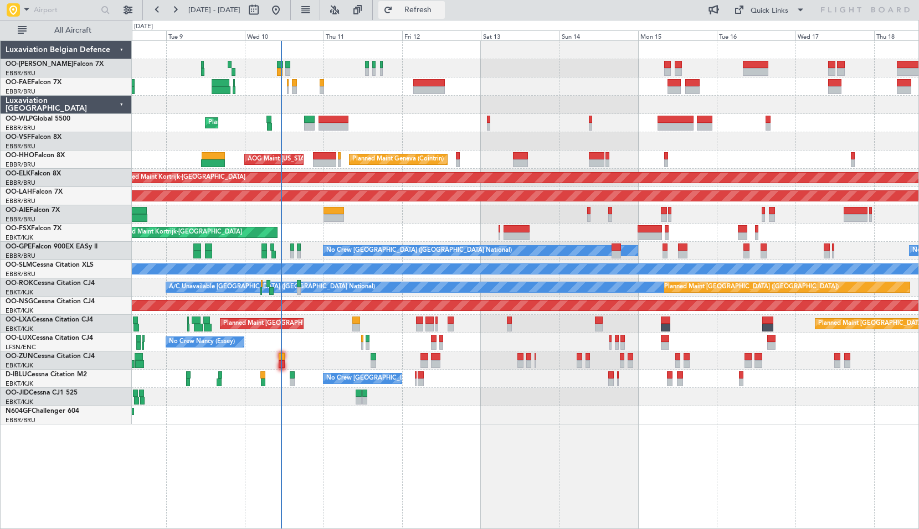
click at [437, 14] on button "Refresh" at bounding box center [411, 10] width 66 height 18
click at [403, 220] on div at bounding box center [525, 214] width 786 height 18
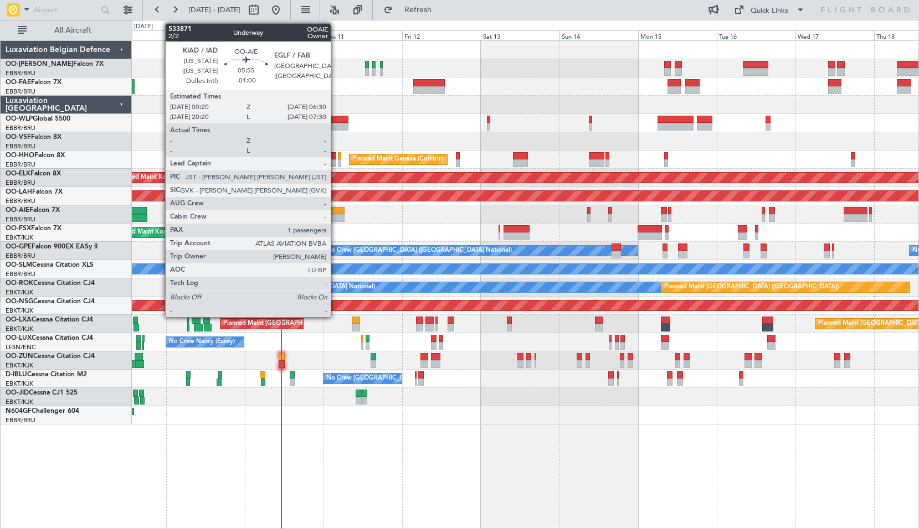
click at [358, 205] on div "Planned Maint Liege Planned Maint Geneva ([GEOGRAPHIC_DATA]) AOG Maint [US_STAT…" at bounding box center [525, 233] width 786 height 384
click at [339, 213] on div at bounding box center [334, 211] width 20 height 8
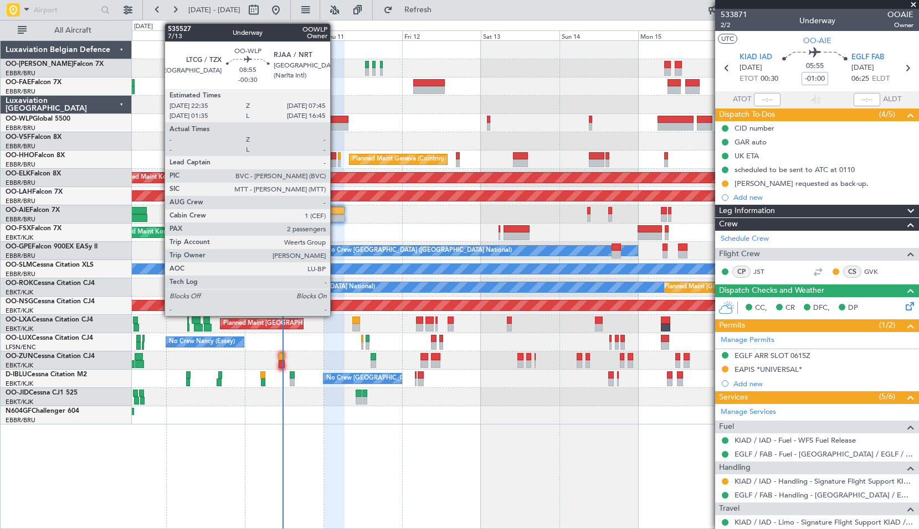
click at [338, 121] on div at bounding box center [333, 120] width 30 height 8
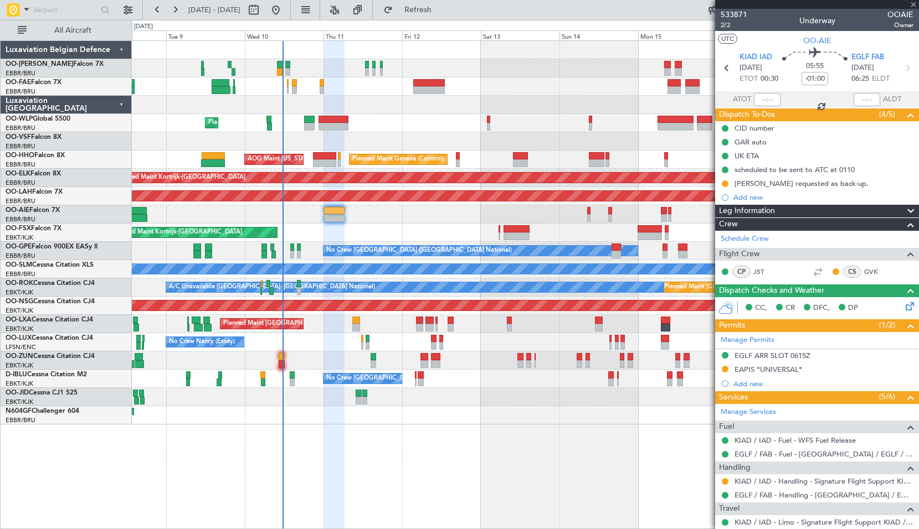
click at [393, 119] on div "Planned Maint Liege" at bounding box center [525, 123] width 786 height 18
type input "-00:30"
type input "2"
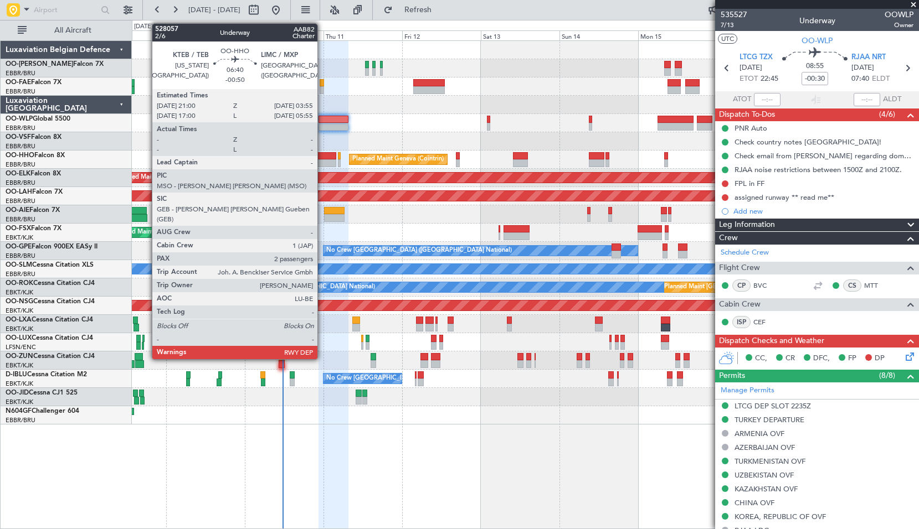
click at [322, 161] on div at bounding box center [324, 163] width 23 height 8
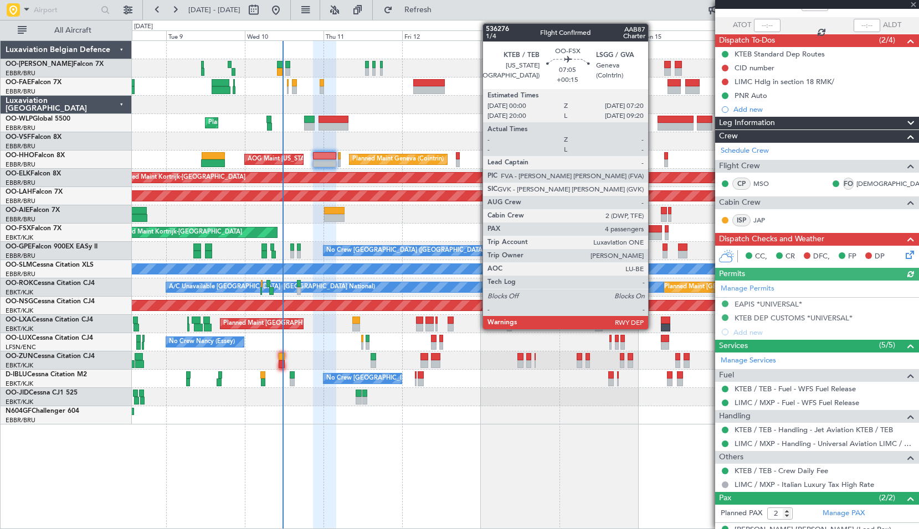
scroll to position [18, 0]
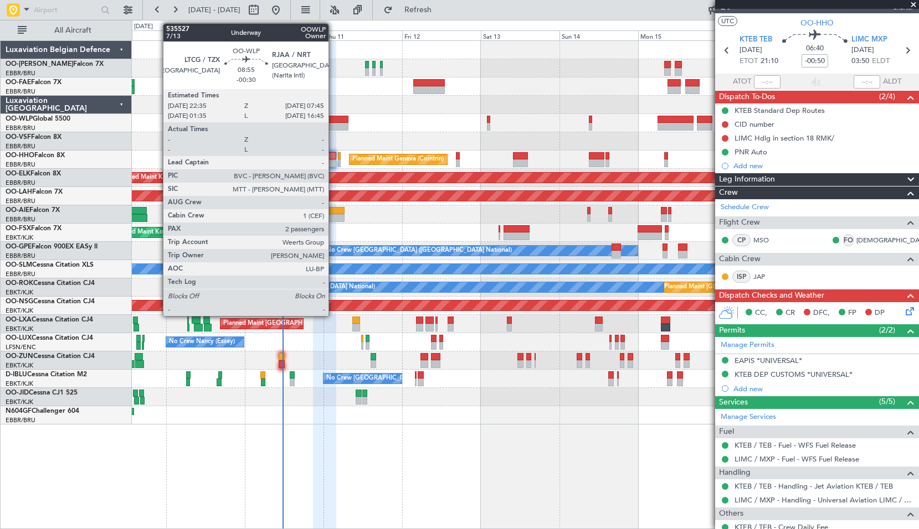
click at [335, 120] on div at bounding box center [333, 120] width 30 height 8
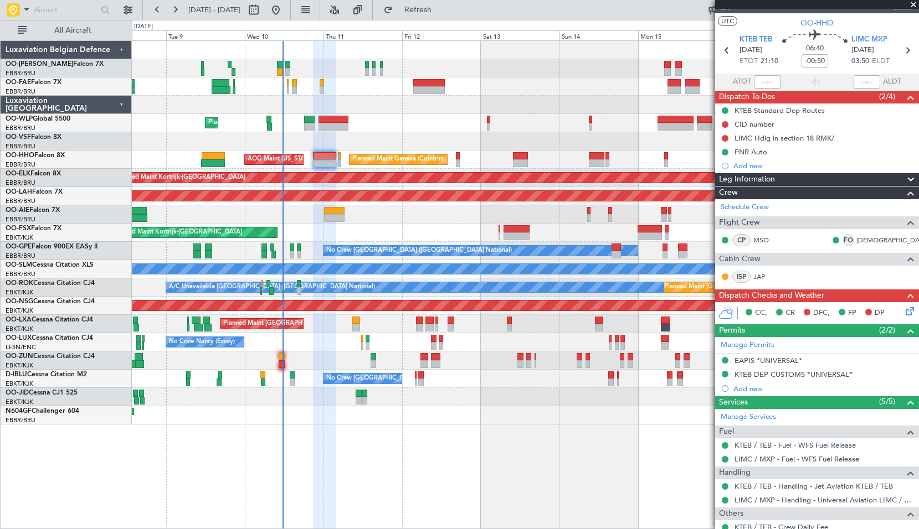
click at [392, 120] on div "Planned Maint Liege" at bounding box center [525, 123] width 786 height 18
type input "-00:30"
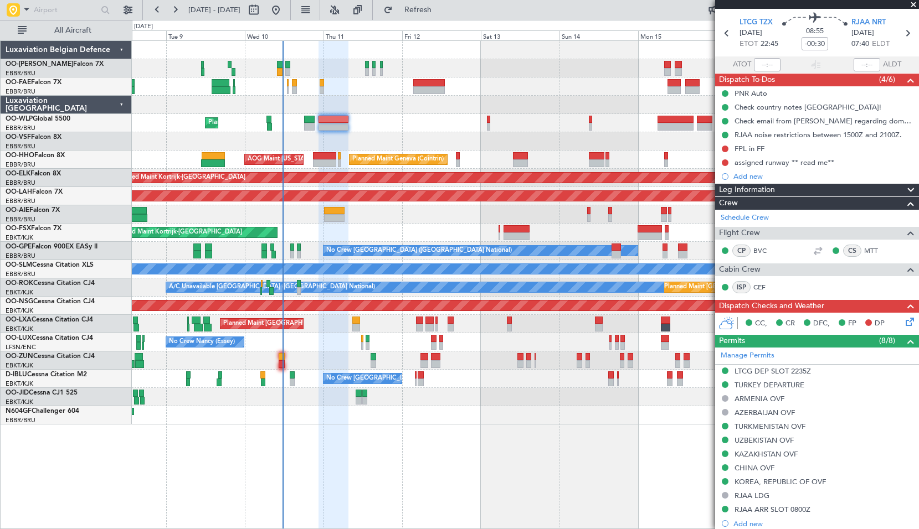
scroll to position [34, 0]
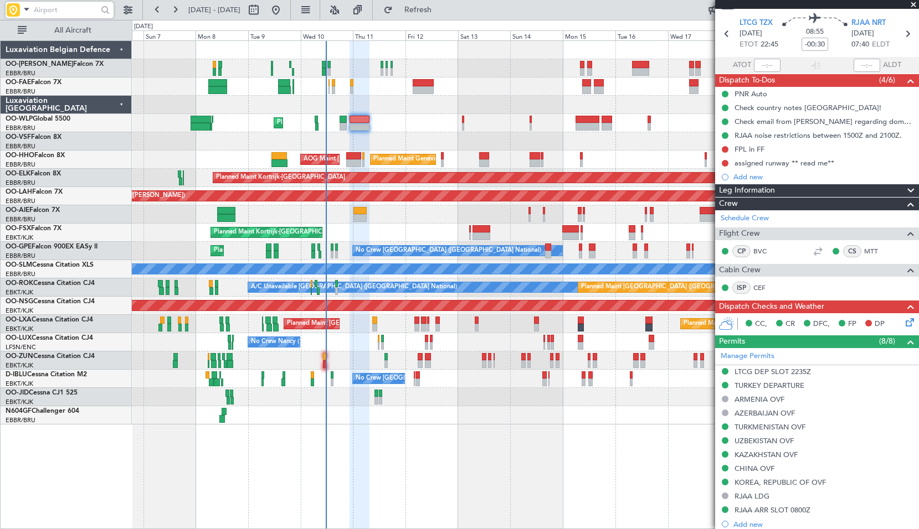
click at [58, 13] on input "text" at bounding box center [66, 10] width 64 height 17
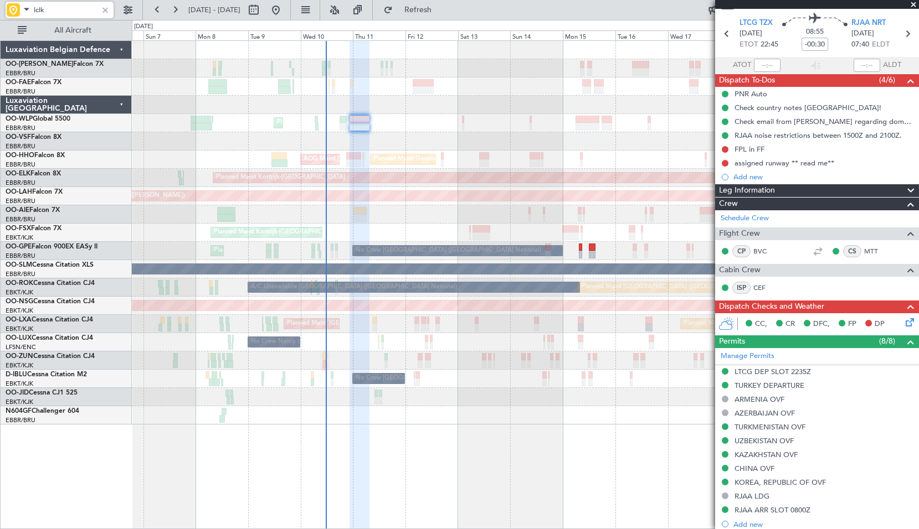
type input "lclk"
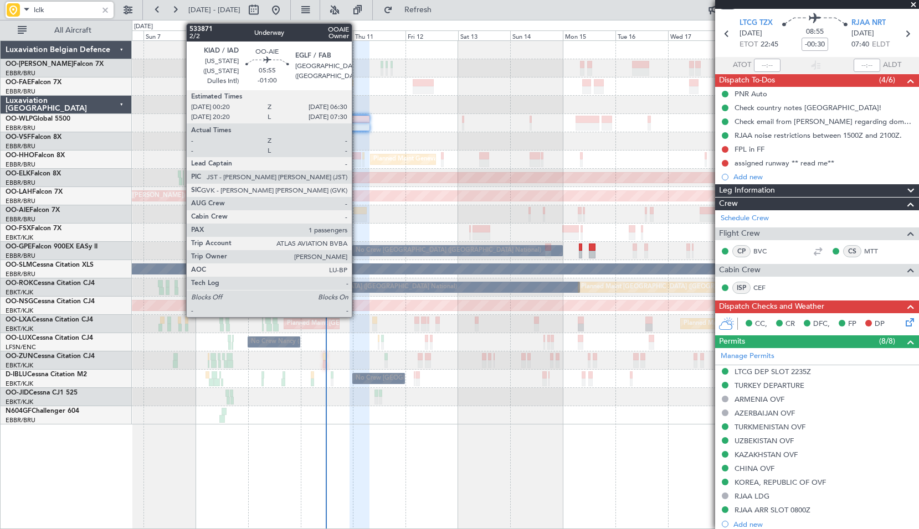
click at [357, 211] on div at bounding box center [360, 211] width 14 height 8
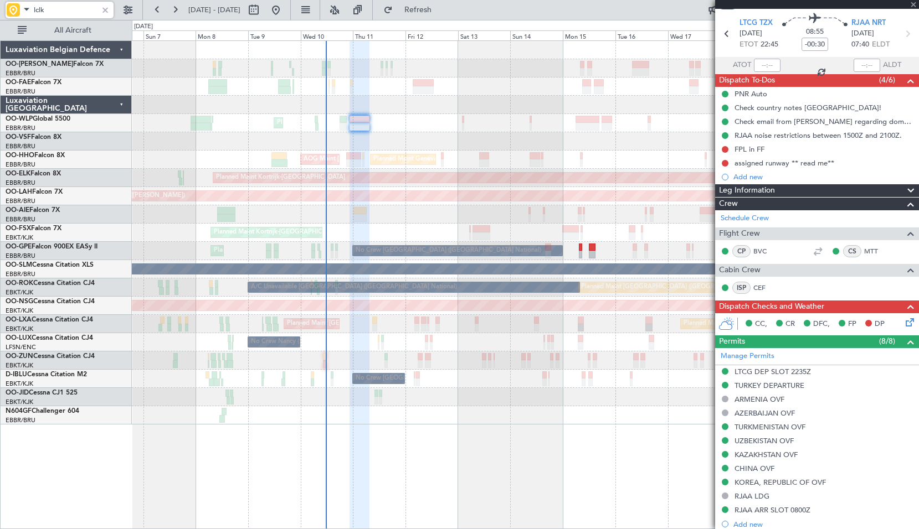
type input "-01:00"
type input "1"
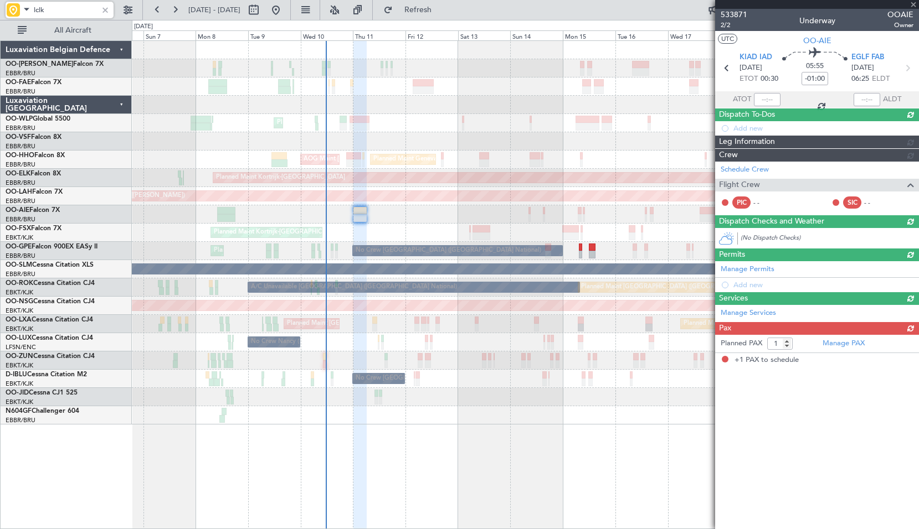
scroll to position [0, 0]
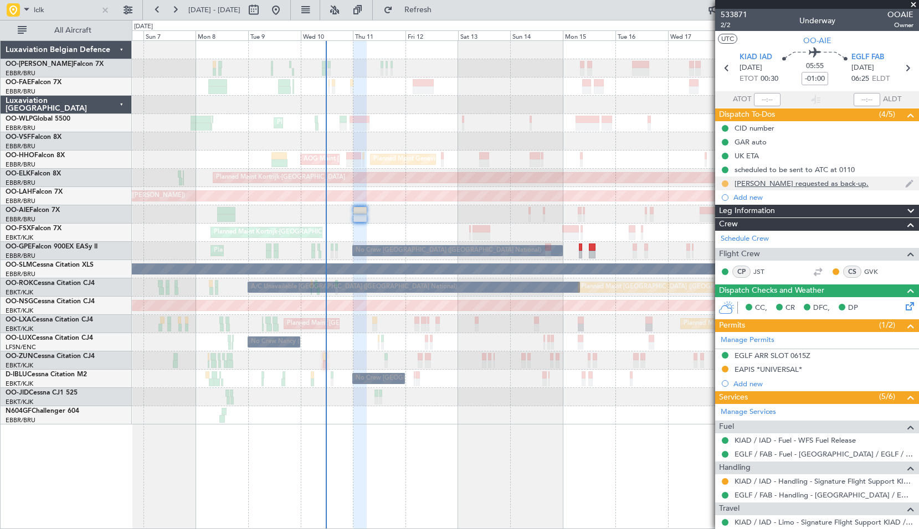
click at [724, 182] on button at bounding box center [725, 184] width 7 height 7
click at [724, 246] on span "Cancelled" at bounding box center [727, 249] width 32 height 11
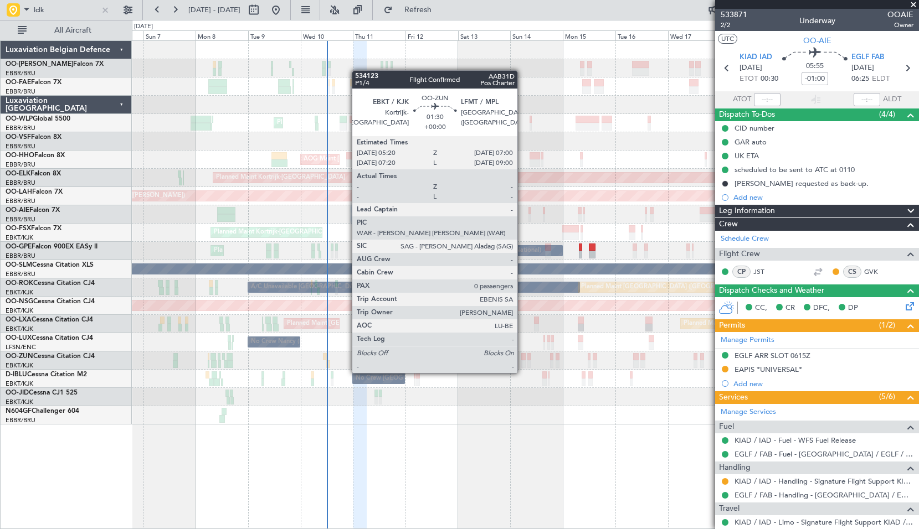
click at [522, 362] on div at bounding box center [523, 365] width 4 height 8
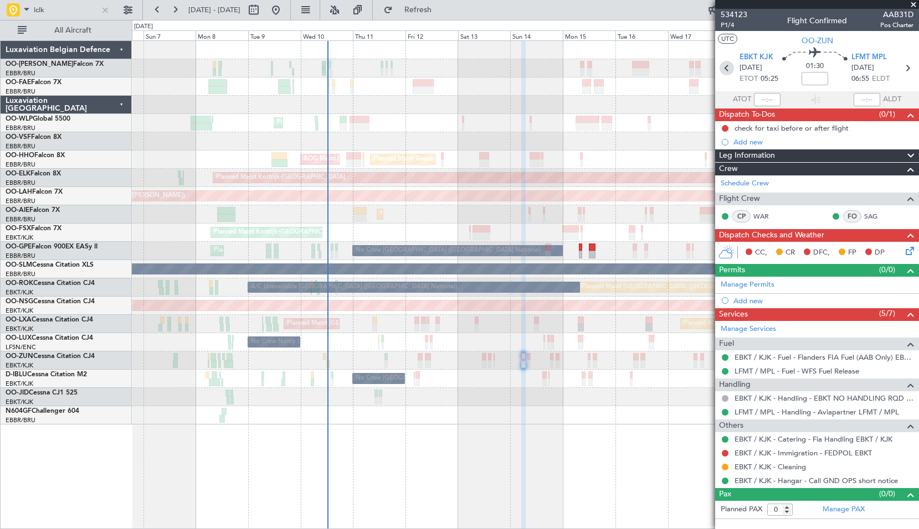
click at [729, 68] on icon at bounding box center [726, 68] width 14 height 14
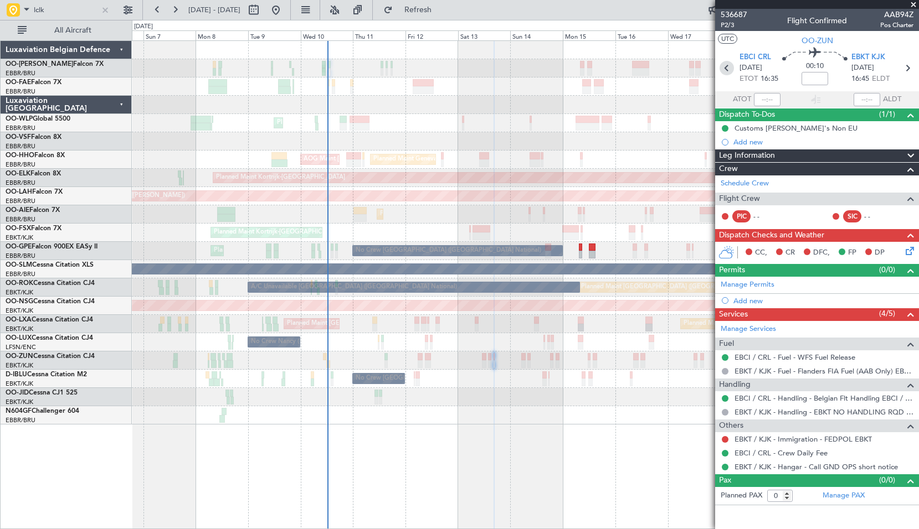
click at [729, 70] on icon at bounding box center [726, 68] width 14 height 14
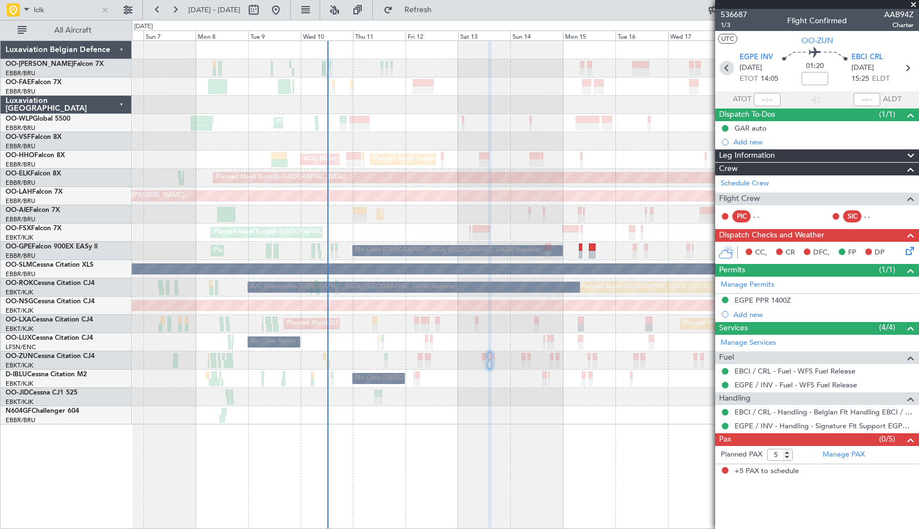
click at [724, 69] on icon at bounding box center [726, 68] width 14 height 14
type input "0"
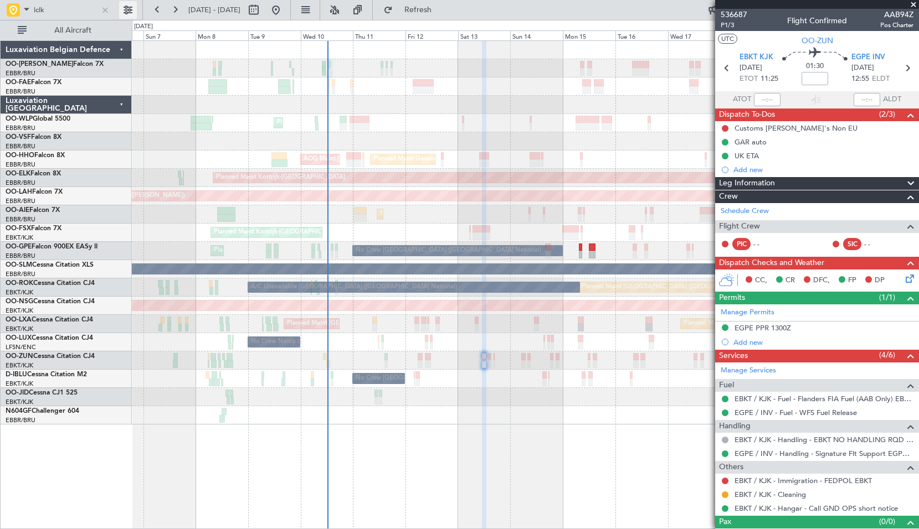
click at [102, 13] on div at bounding box center [105, 10] width 12 height 12
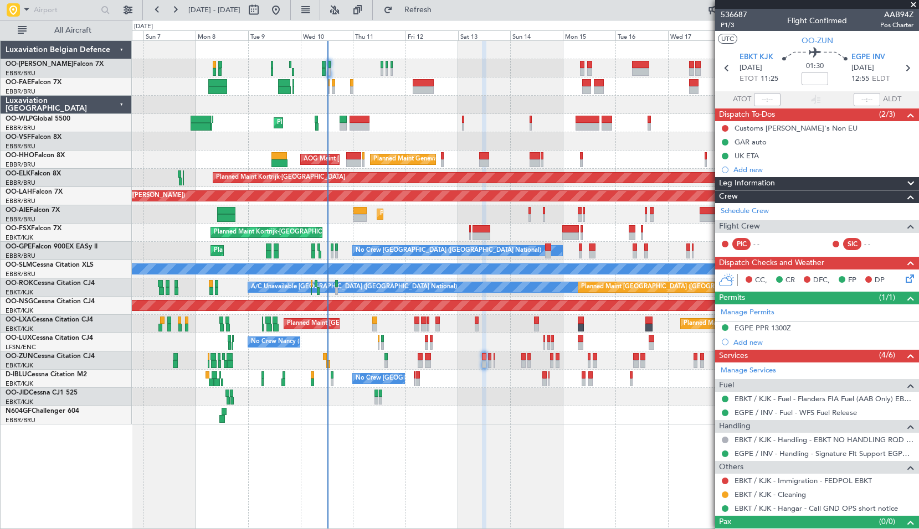
click at [912, 6] on span at bounding box center [913, 5] width 11 height 10
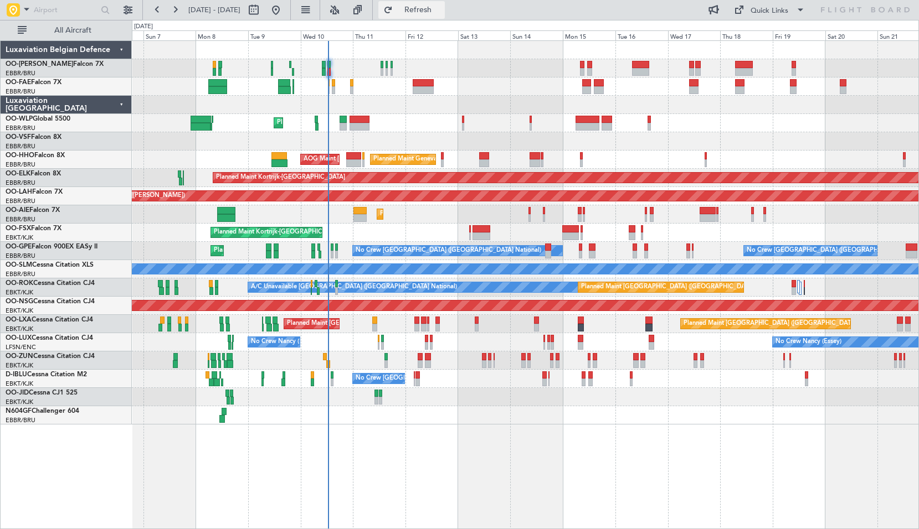
click at [441, 9] on span "Refresh" at bounding box center [418, 10] width 47 height 8
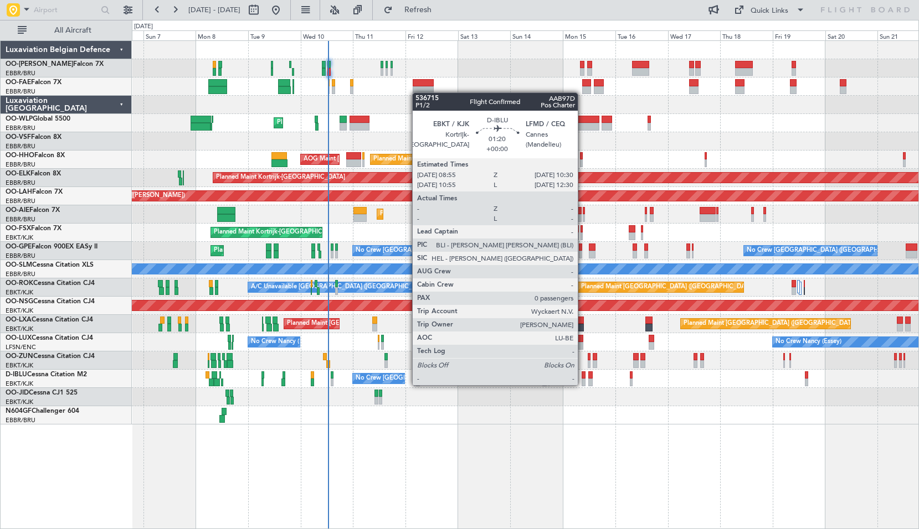
click at [583, 384] on div at bounding box center [583, 383] width 4 height 8
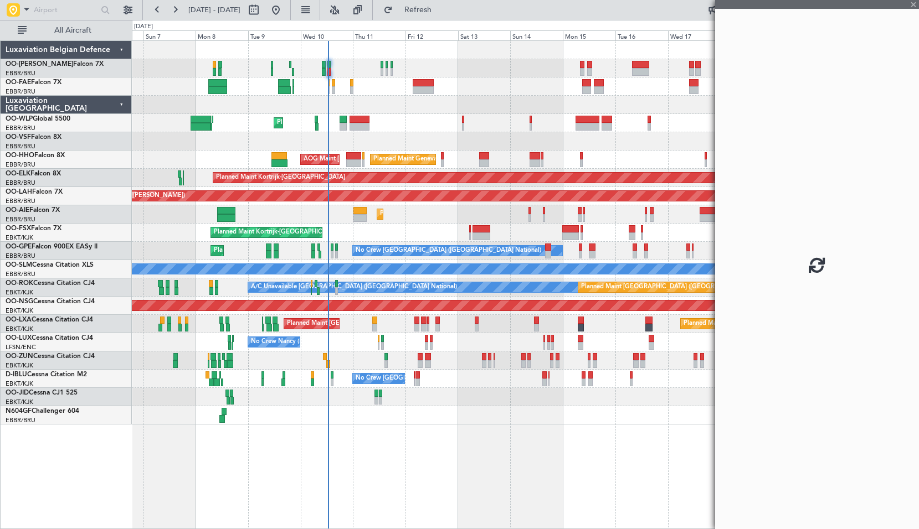
click at [579, 408] on div at bounding box center [525, 415] width 786 height 18
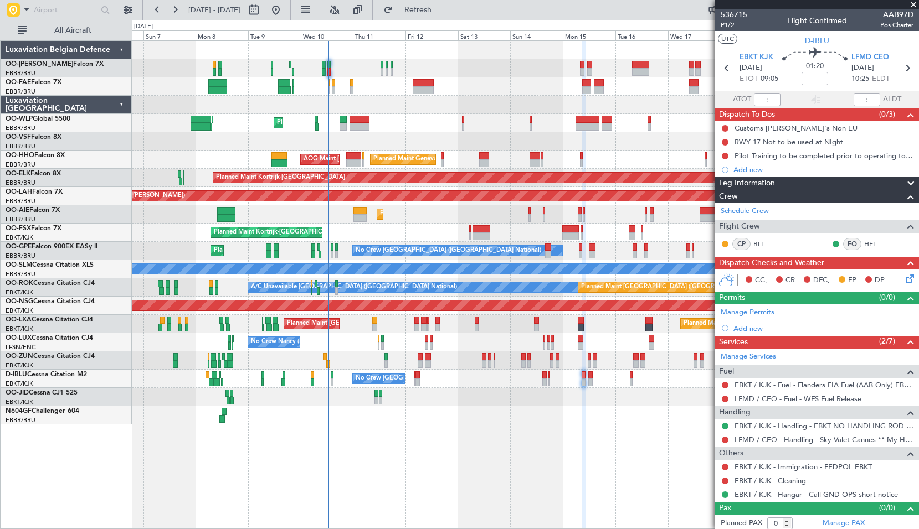
scroll to position [3, 0]
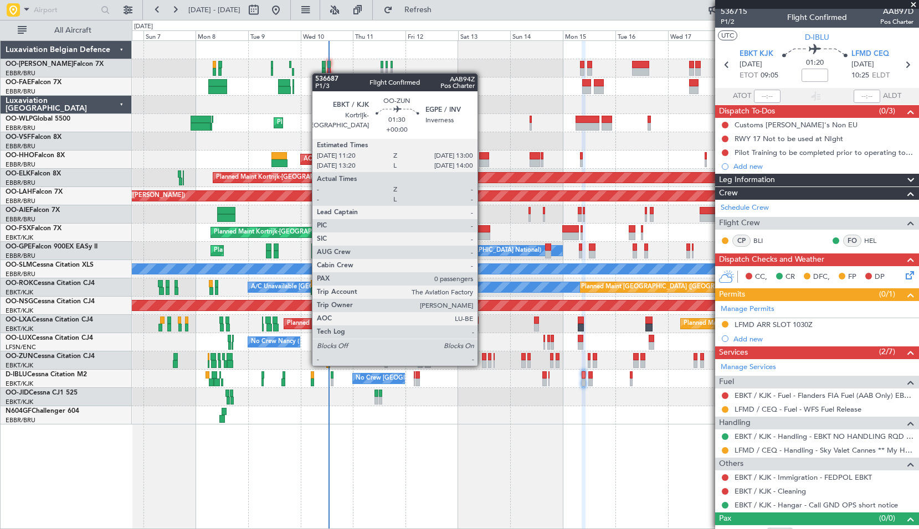
click at [482, 365] on div at bounding box center [484, 365] width 4 height 8
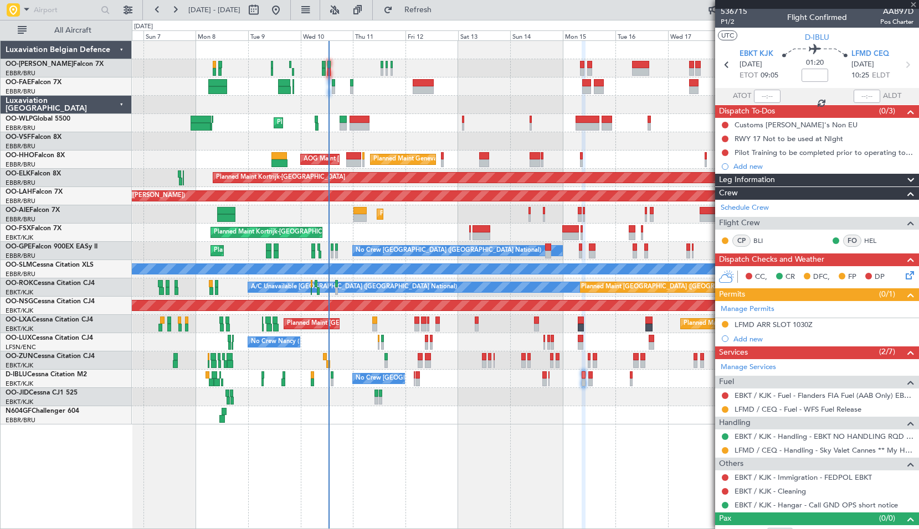
click at [478, 409] on div at bounding box center [525, 415] width 786 height 18
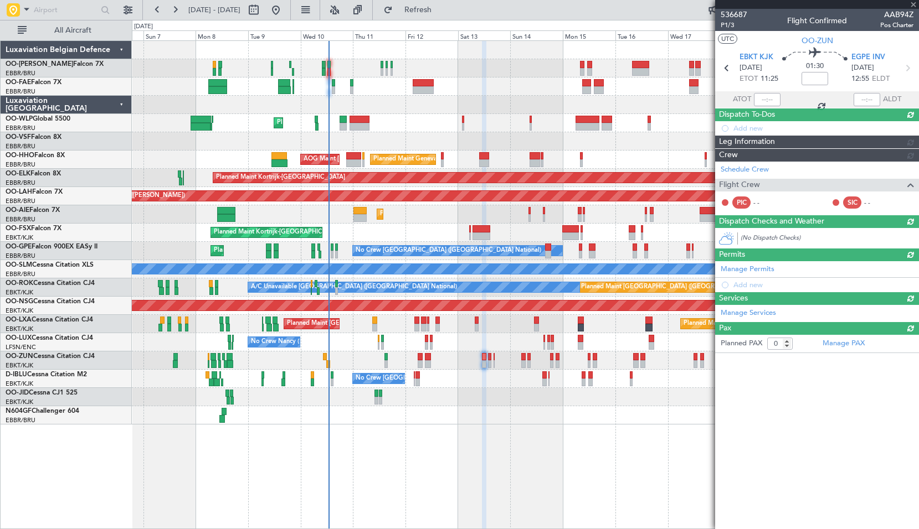
scroll to position [0, 0]
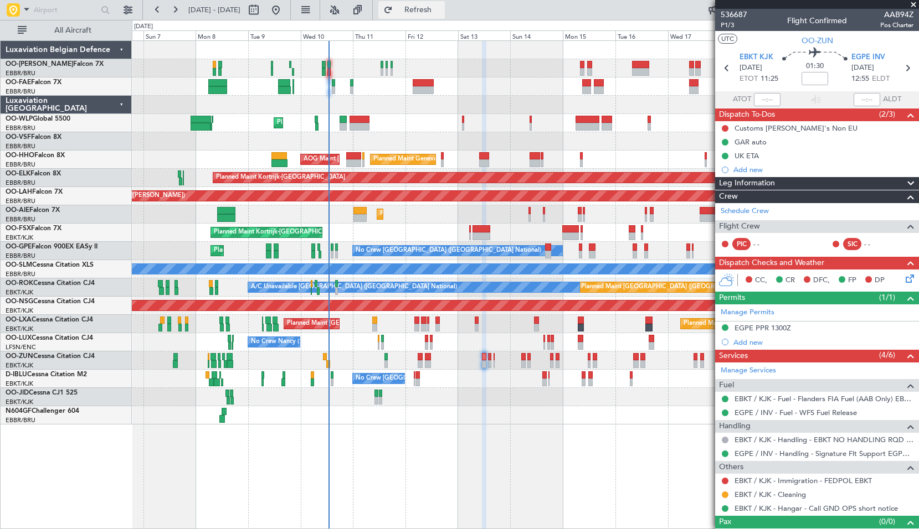
click at [441, 11] on span "Refresh" at bounding box center [418, 10] width 47 height 8
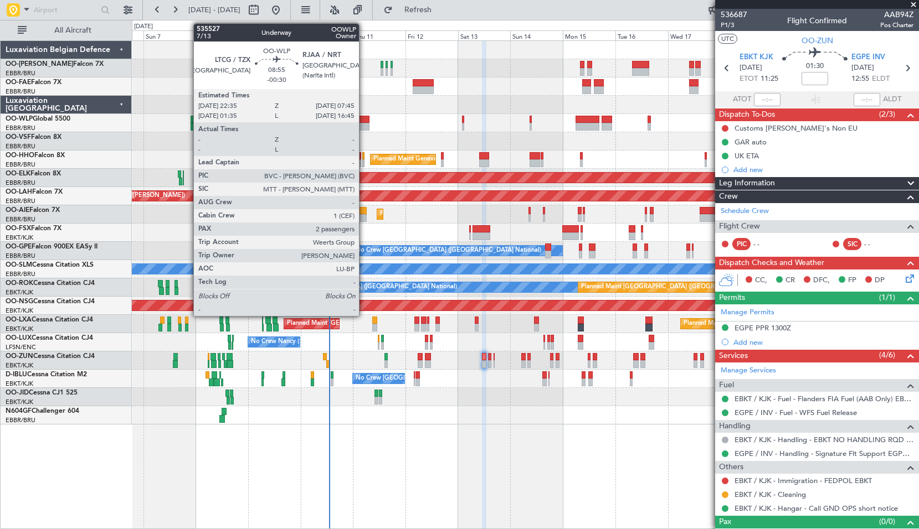
click at [364, 123] on div at bounding box center [359, 127] width 20 height 8
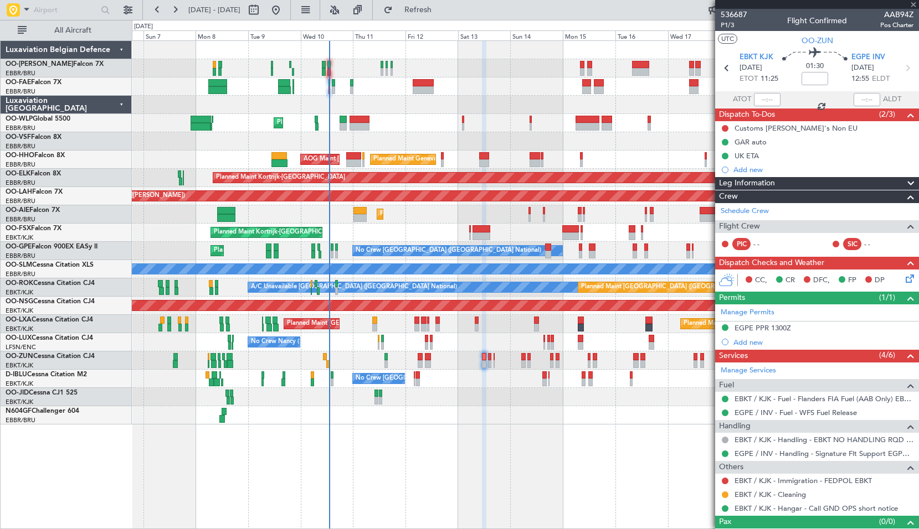
click at [398, 122] on div "Planned Maint Liege" at bounding box center [525, 123] width 786 height 18
type input "-00:30"
type input "2"
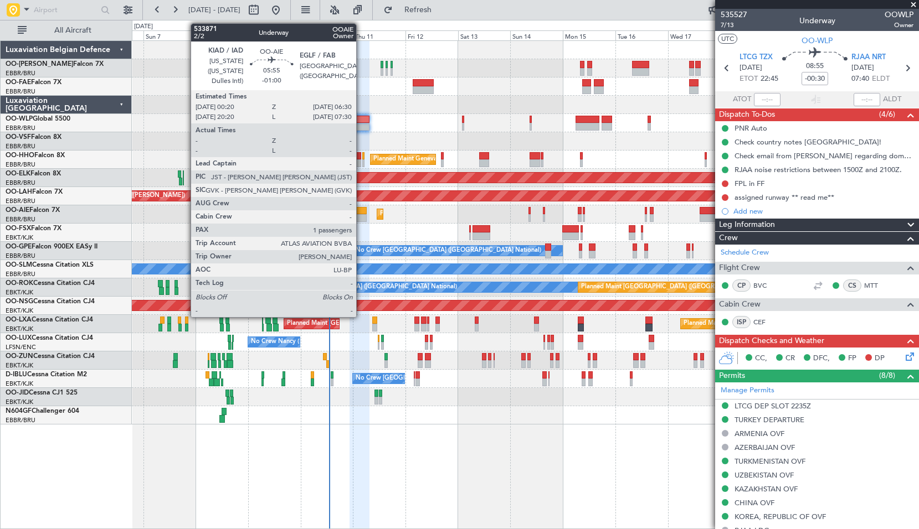
click at [361, 213] on div at bounding box center [360, 211] width 14 height 8
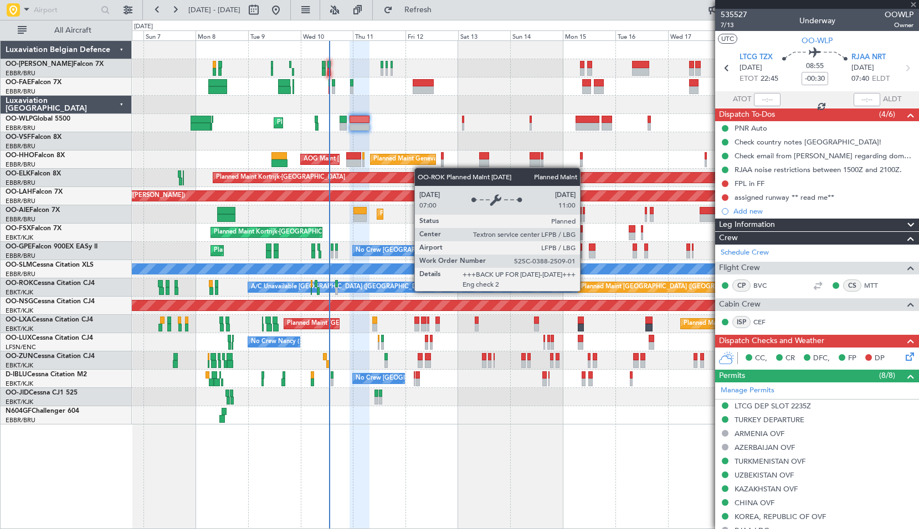
type input "-01:00"
type input "1"
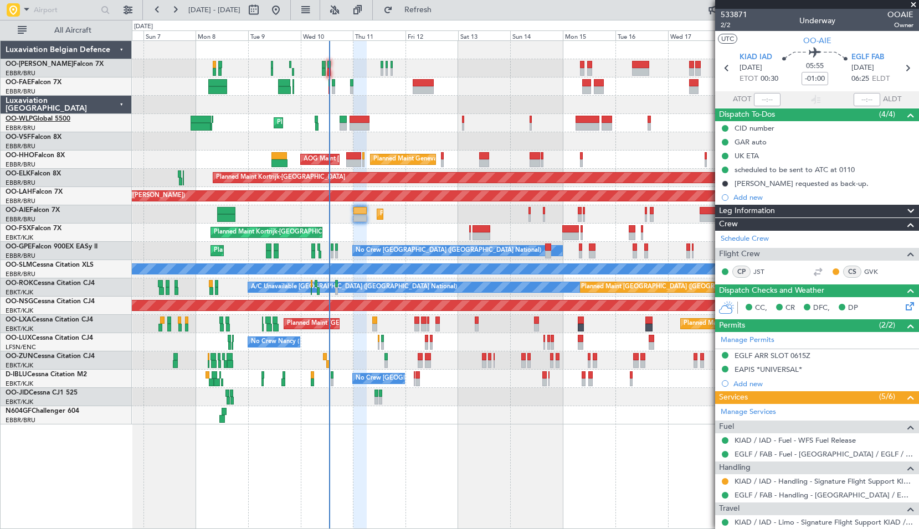
click at [61, 119] on link "OO-WLP Global 5500" at bounding box center [38, 119] width 65 height 7
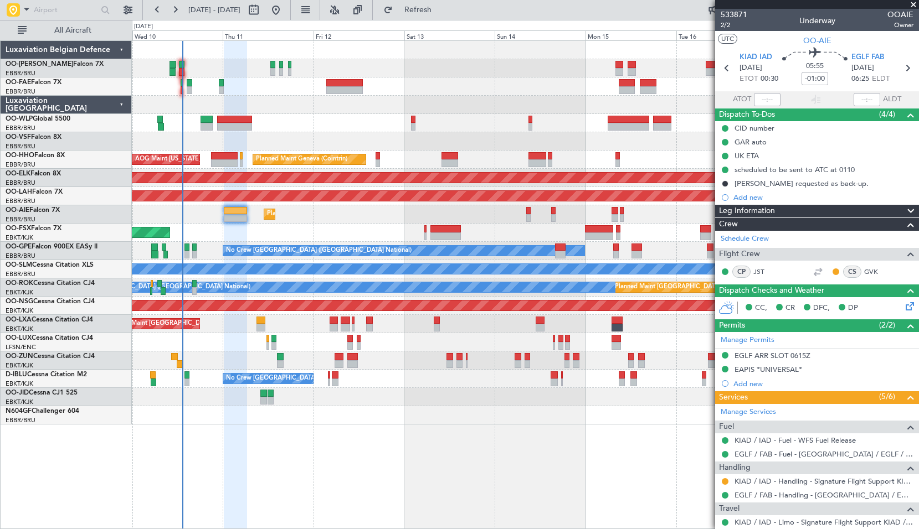
click at [400, 368] on div at bounding box center [525, 361] width 786 height 18
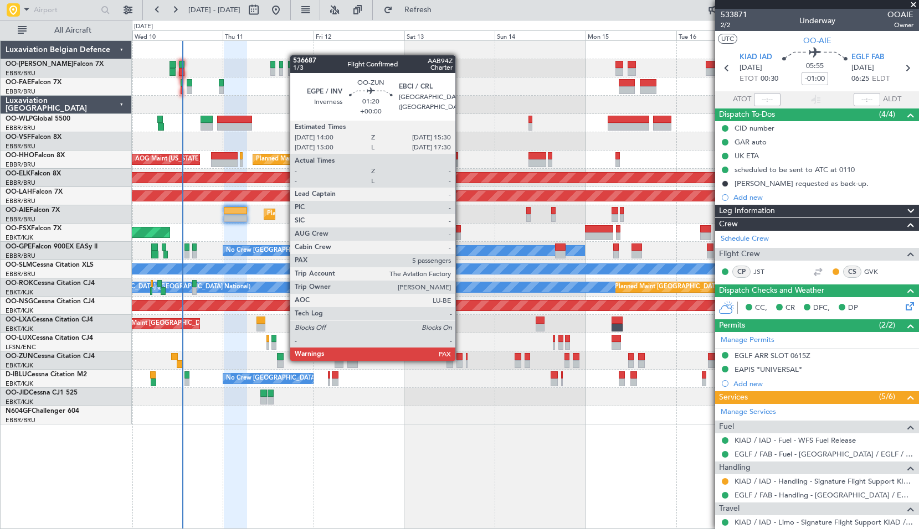
click at [460, 360] on div at bounding box center [459, 357] width 6 height 8
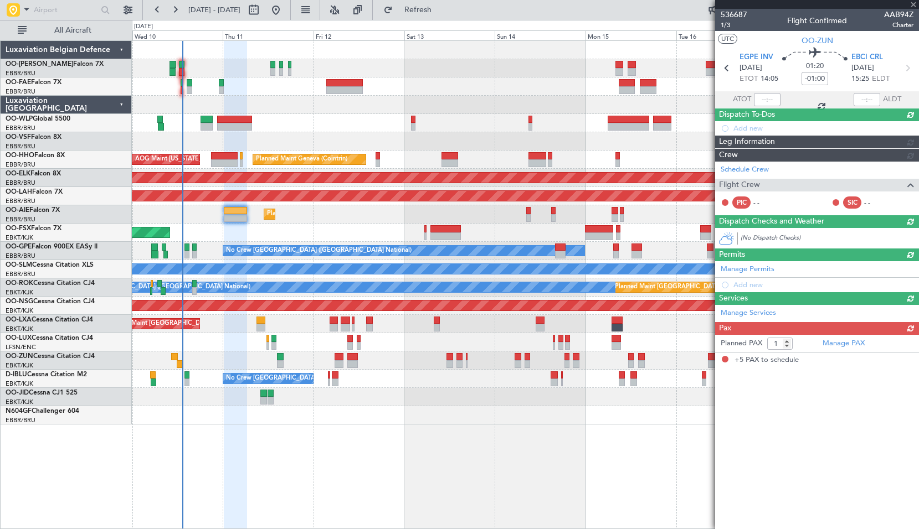
type input "5"
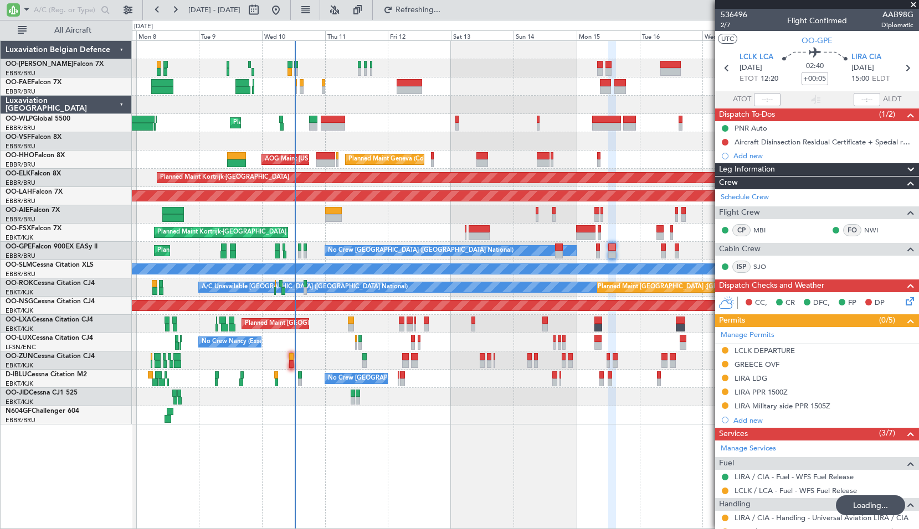
scroll to position [166, 0]
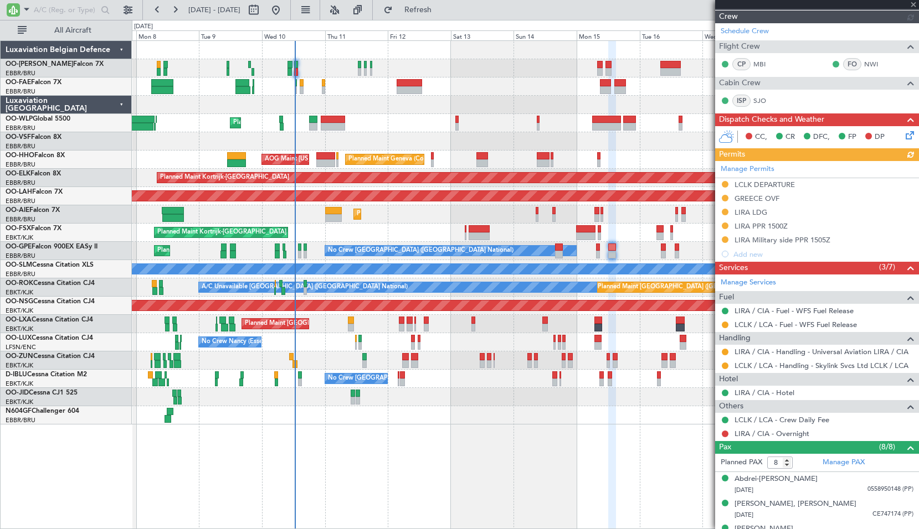
click at [50, 68] on link "OO-LUM Falcon 7X" at bounding box center [55, 64] width 98 height 7
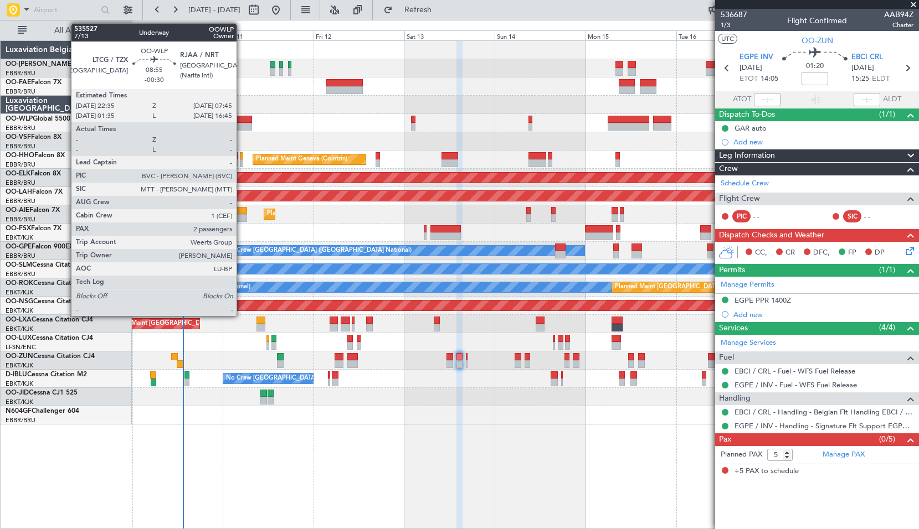
click at [241, 126] on div at bounding box center [234, 127] width 35 height 8
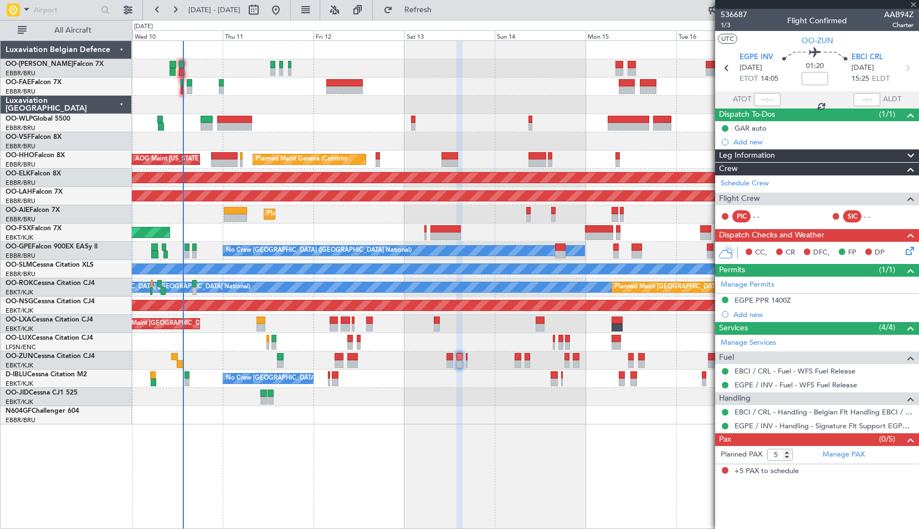
click at [318, 127] on div "Planned Maint Liege" at bounding box center [525, 123] width 786 height 18
type input "-00:30"
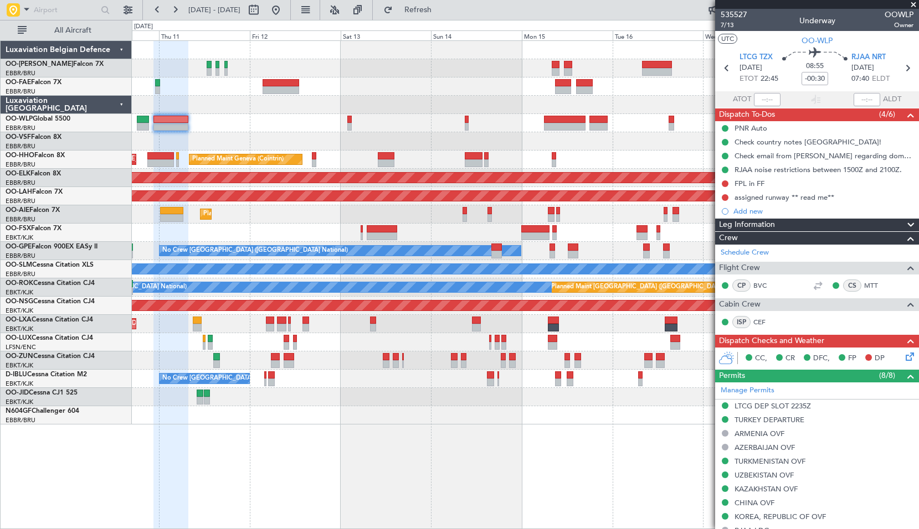
click at [485, 427] on div "Planned Maint Liege Planned Maint Geneva (Cointrin) AOG Maint New York (Teterbo…" at bounding box center [525, 284] width 787 height 489
click at [420, 9] on button "Refresh" at bounding box center [411, 10] width 66 height 18
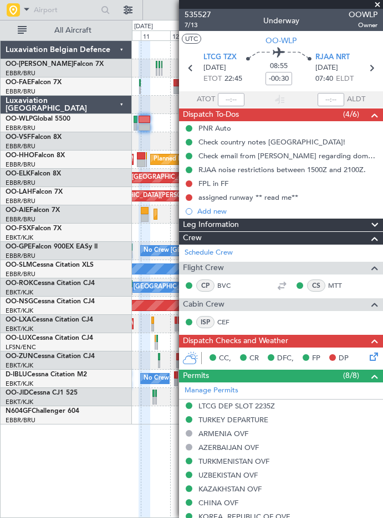
click at [376, 5] on span at bounding box center [377, 5] width 11 height 10
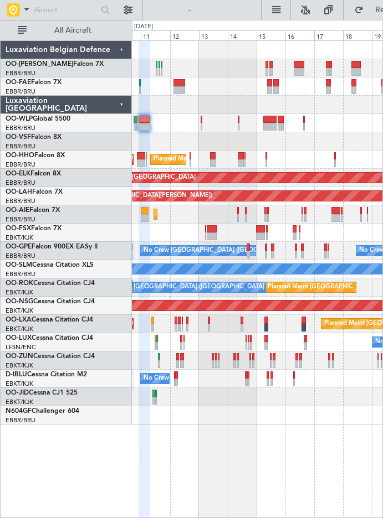
type input "0"
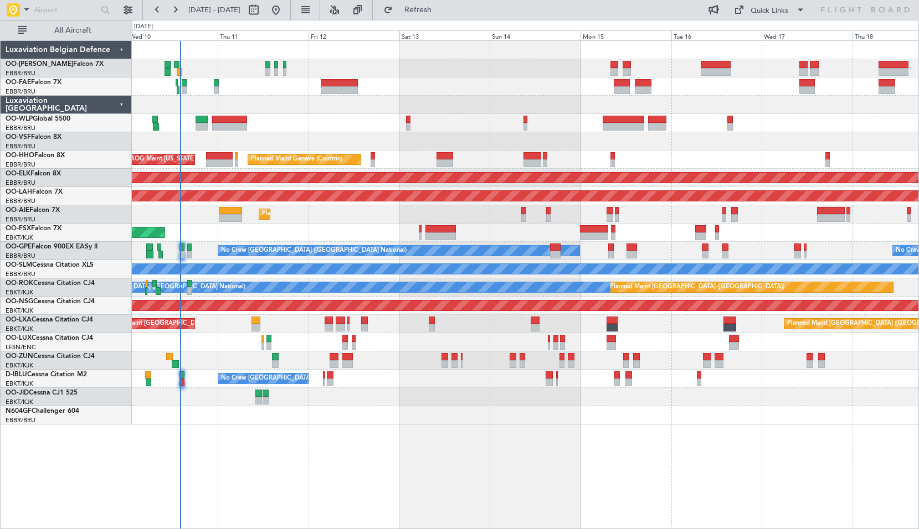
click at [804, 448] on div "Planned Maint Liege Planned Maint Geneva (Cointrin) AOG Maint New York (Teterbo…" at bounding box center [525, 284] width 787 height 489
